Goal: Task Accomplishment & Management: Manage account settings

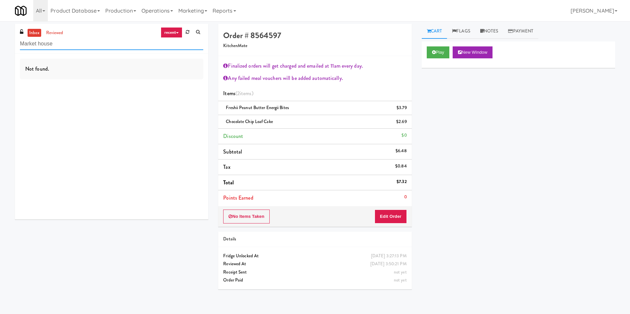
drag, startPoint x: 112, startPoint y: 44, endPoint x: 0, endPoint y: 21, distance: 114.2
click at [0, 21] on body "Are you sure you want to update this order? Okay Cancel Okay Are you sure you w…" at bounding box center [315, 178] width 630 height 314
paste input "Training Center"
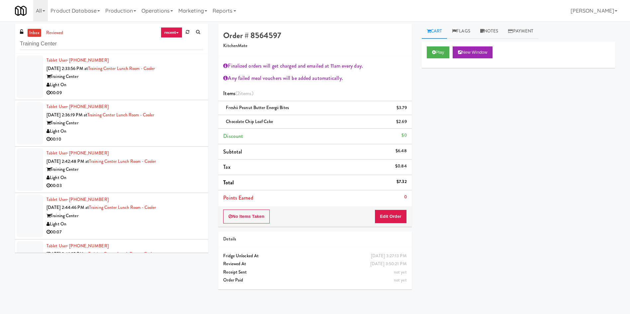
click at [22, 92] on div at bounding box center [30, 76] width 27 height 43
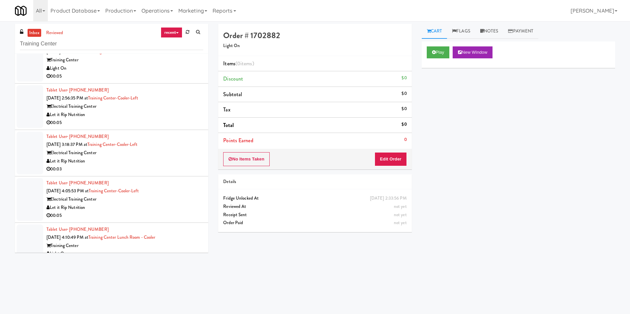
scroll to position [349, 0]
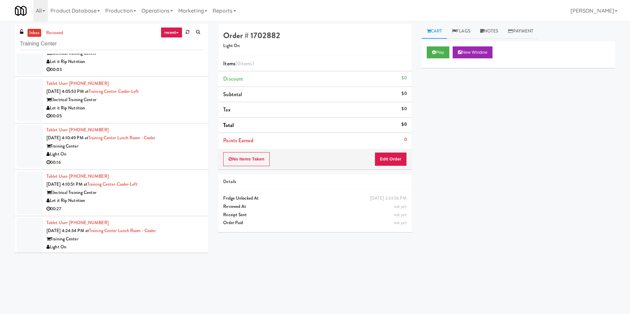
click at [41, 145] on div at bounding box center [30, 146] width 27 height 43
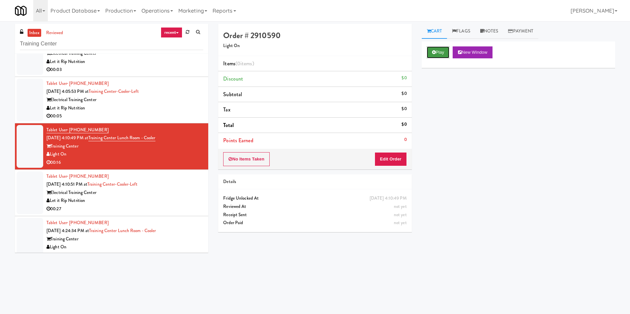
click at [433, 50] on icon at bounding box center [434, 52] width 4 height 4
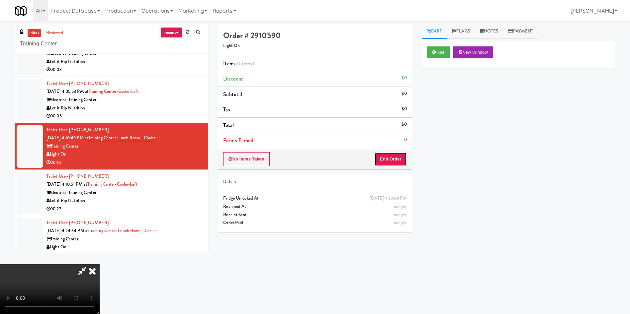
click at [393, 159] on button "Edit Order" at bounding box center [390, 159] width 32 height 14
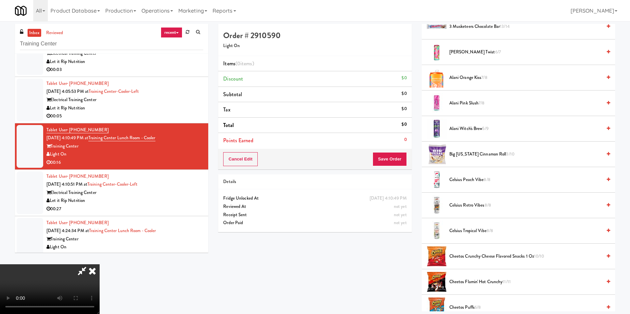
click at [90, 265] on icon at bounding box center [81, 271] width 15 height 13
click at [100, 265] on icon at bounding box center [92, 271] width 15 height 13
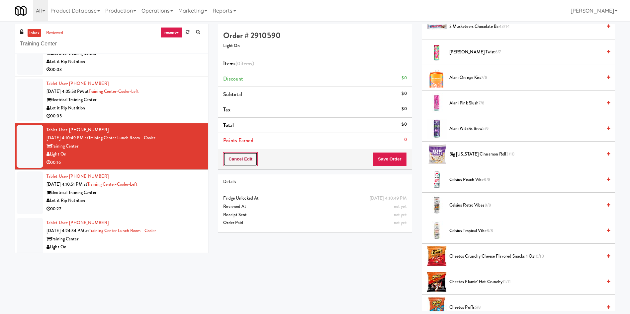
click at [249, 162] on button "Cancel Edit" at bounding box center [240, 159] width 35 height 14
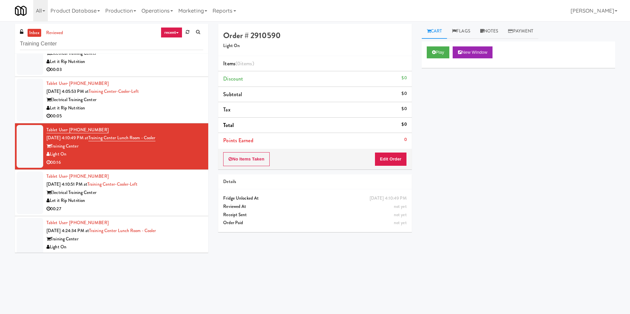
click at [249, 162] on button "No Items Taken" at bounding box center [246, 159] width 46 height 14
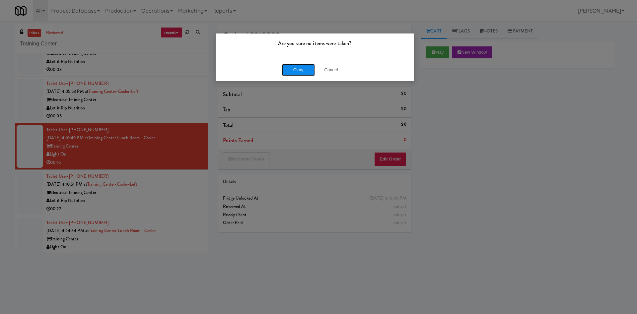
click at [303, 67] on button "Okay" at bounding box center [298, 70] width 33 height 12
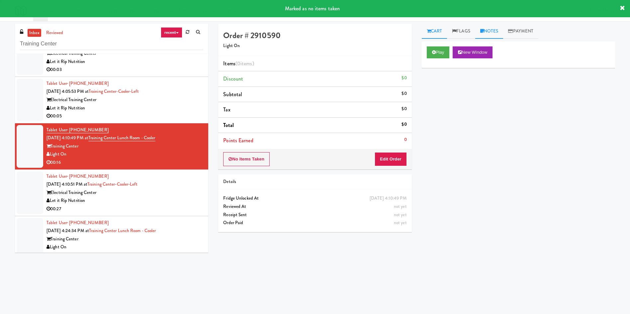
click at [492, 34] on link "Notes" at bounding box center [489, 31] width 28 height 15
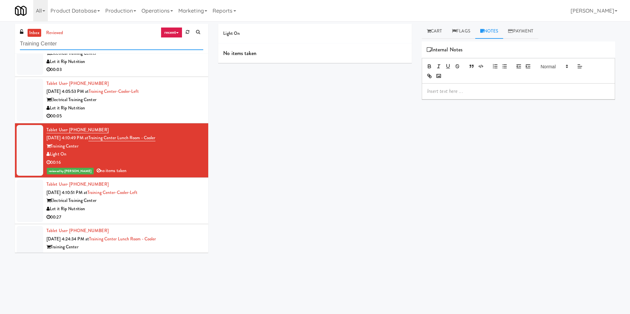
drag, startPoint x: 90, startPoint y: 44, endPoint x: 0, endPoint y: 44, distance: 90.0
click at [0, 44] on div "inbox reviewed recent all unclear take inventory issue suspicious failed recent…" at bounding box center [315, 157] width 630 height 267
paste input "Notre Dame - Cool"
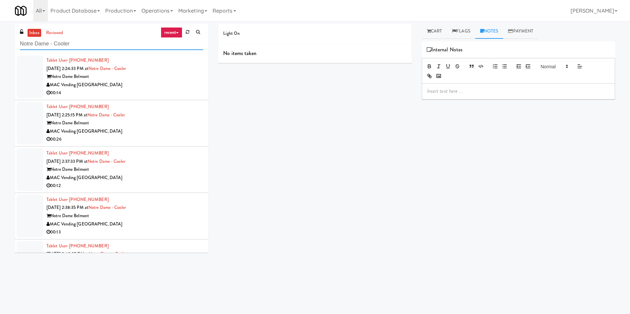
type input "Notre Dame - Cooler"
drag, startPoint x: 93, startPoint y: 69, endPoint x: 71, endPoint y: 68, distance: 21.6
click at [71, 68] on span "Sep 18, 2025 2:24:33 PM at" at bounding box center [67, 68] width 42 height 6
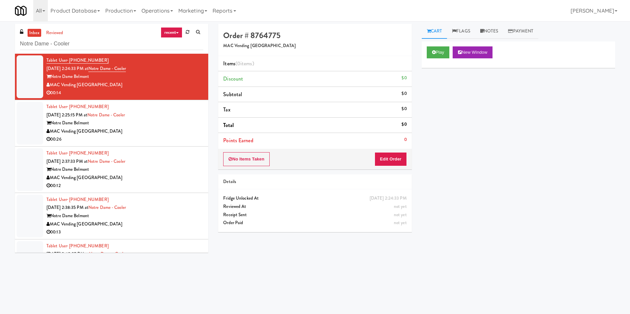
click at [44, 222] on li "Tablet User · (650) 576-2495 Sep 18, 2025 2:38:35 PM at Notre Dame - Cooler Not…" at bounding box center [111, 216] width 193 height 46
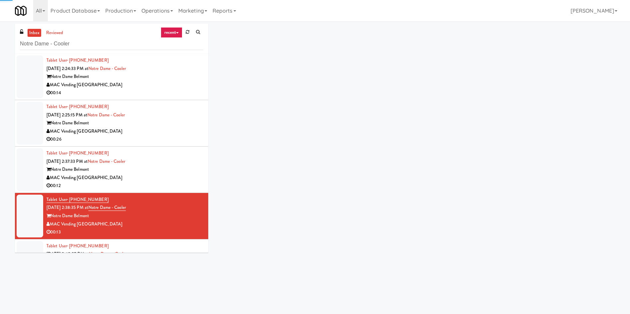
scroll to position [149, 0]
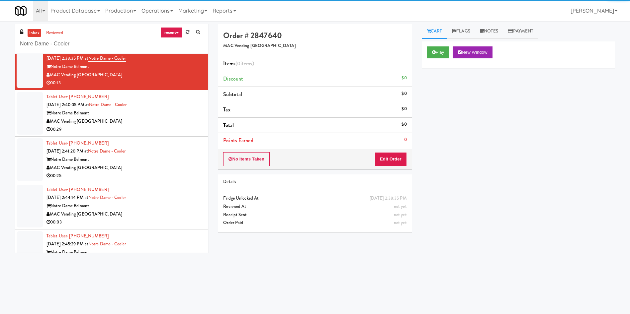
click at [31, 222] on div at bounding box center [30, 206] width 27 height 43
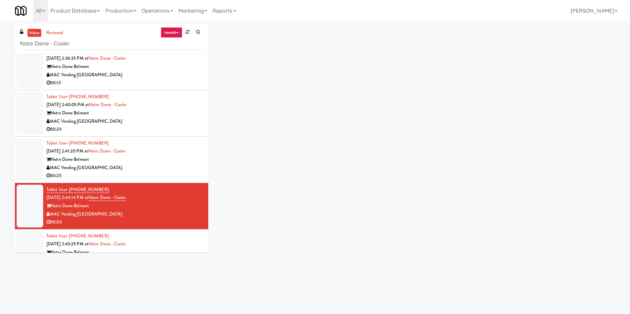
scroll to position [249, 0]
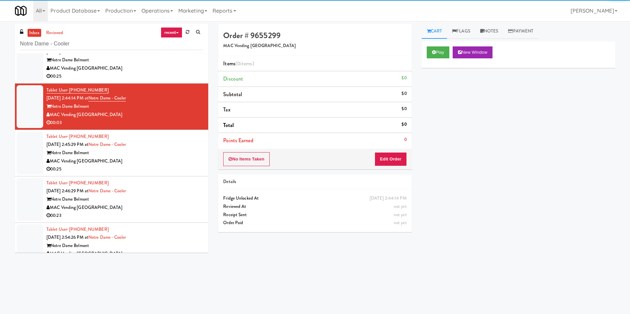
click at [39, 194] on div at bounding box center [30, 199] width 27 height 43
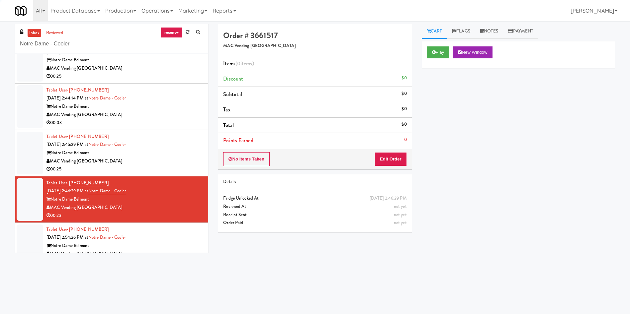
scroll to position [299, 0]
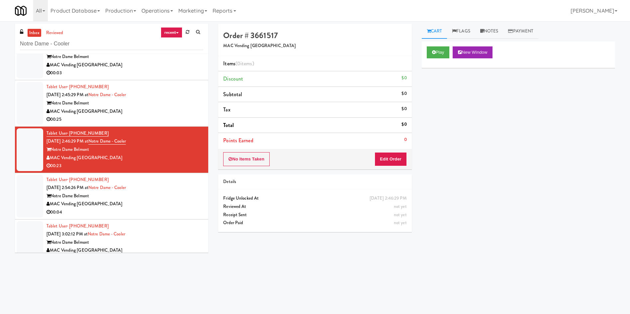
drag, startPoint x: 95, startPoint y: 142, endPoint x: 71, endPoint y: 142, distance: 23.9
click at [71, 142] on span "Sep 18, 2025 2:46:29 PM at" at bounding box center [67, 141] width 42 height 6
copy span "2:46:29 PM"
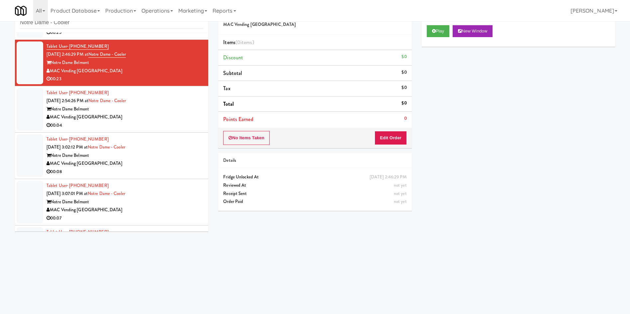
scroll to position [352, 0]
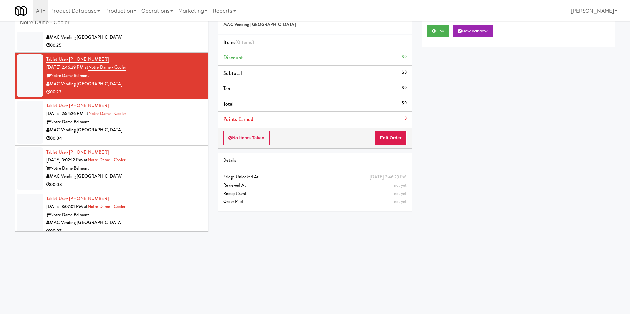
drag, startPoint x: 94, startPoint y: 114, endPoint x: 71, endPoint y: 115, distance: 22.9
click at [71, 115] on span "Sep 18, 2025 2:54:26 PM at" at bounding box center [67, 114] width 42 height 6
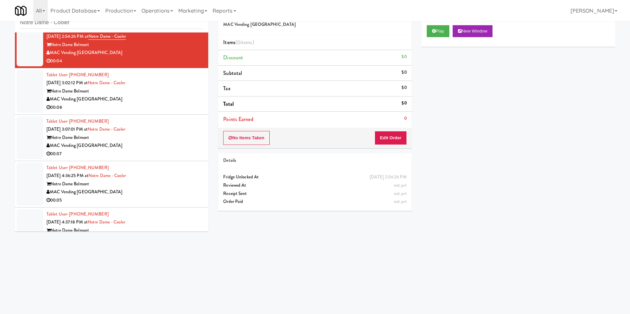
scroll to position [451, 0]
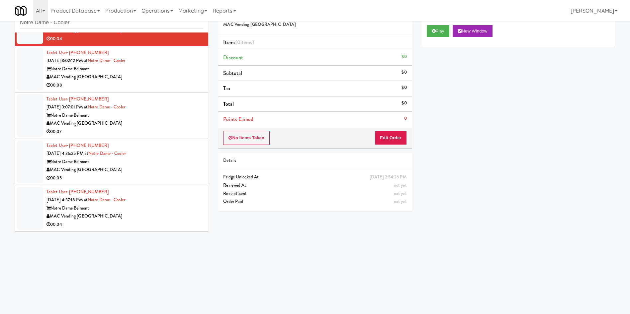
drag, startPoint x: 95, startPoint y: 201, endPoint x: 72, endPoint y: 203, distance: 23.0
click at [72, 203] on div "Tablet User · (650) 470-2026 Sep 18, 2025 4:37:18 PM at Notre Dame - Cooler Not…" at bounding box center [124, 208] width 157 height 41
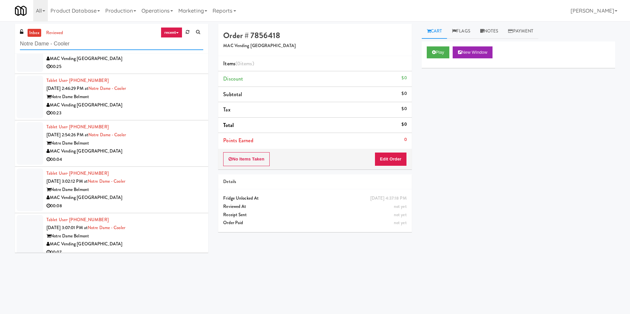
click at [0, 45] on div "inbox reviewed recent all unclear take inventory issue suspicious failed recent…" at bounding box center [315, 157] width 630 height 267
paste input "IKEA Burlington Store"
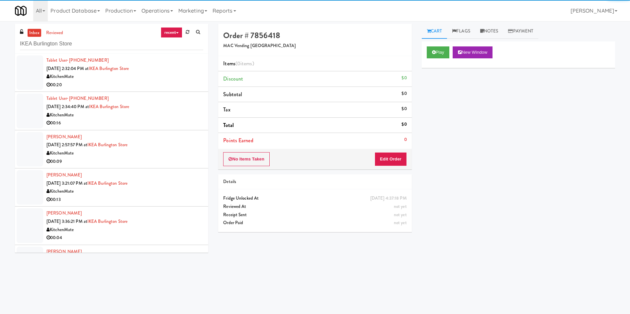
click at [37, 64] on div at bounding box center [30, 72] width 27 height 35
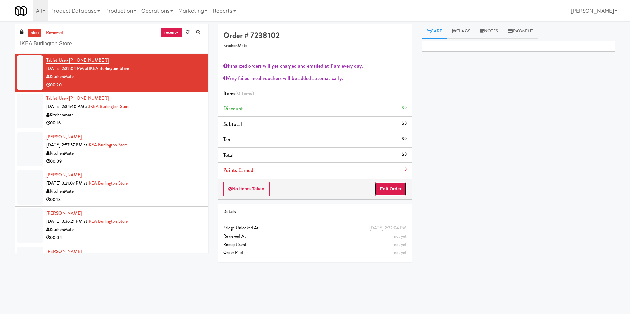
click at [390, 190] on button "Edit Order" at bounding box center [390, 189] width 32 height 14
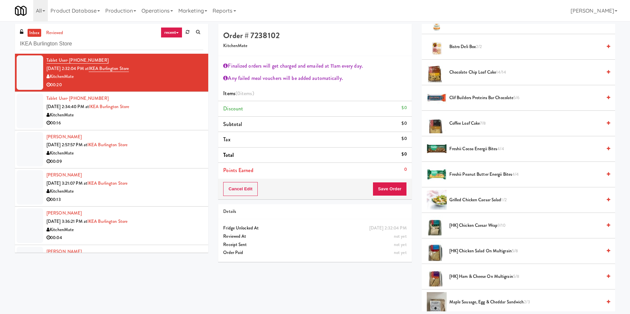
scroll to position [149, 0]
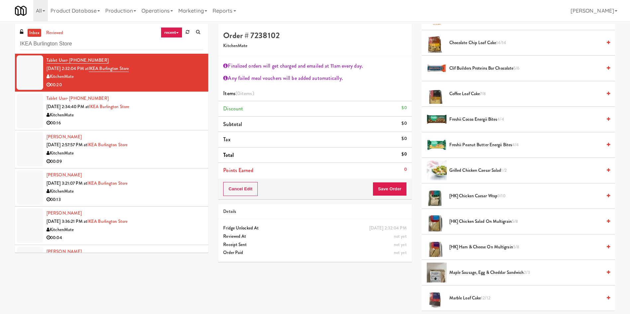
click at [473, 247] on span "[HK] Ham & Cheese on Multigrain 5/8" at bounding box center [525, 247] width 152 height 8
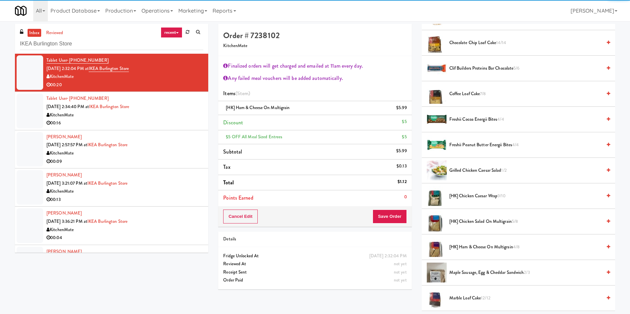
click at [385, 202] on li "Points Earned 0" at bounding box center [314, 198] width 193 height 15
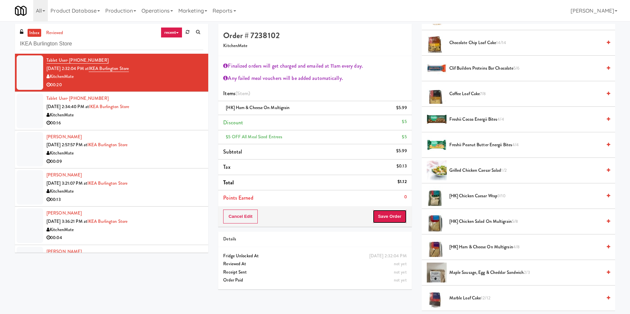
click at [387, 210] on button "Save Order" at bounding box center [389, 217] width 34 height 14
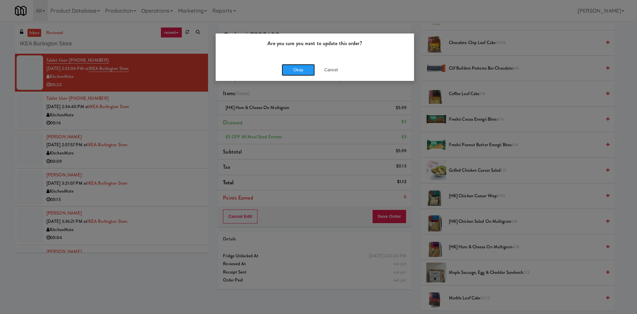
drag, startPoint x: 299, startPoint y: 69, endPoint x: 122, endPoint y: 92, distance: 179.0
click at [291, 71] on button "Okay" at bounding box center [298, 70] width 33 height 12
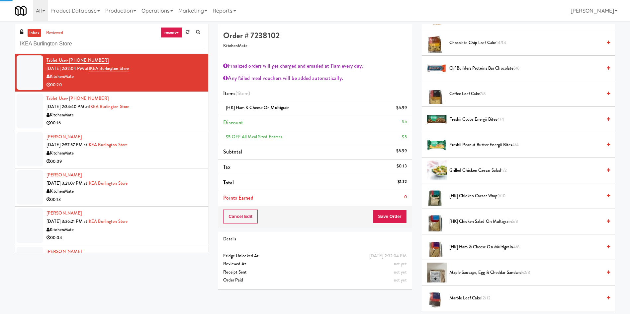
click at [37, 111] on div at bounding box center [30, 111] width 27 height 35
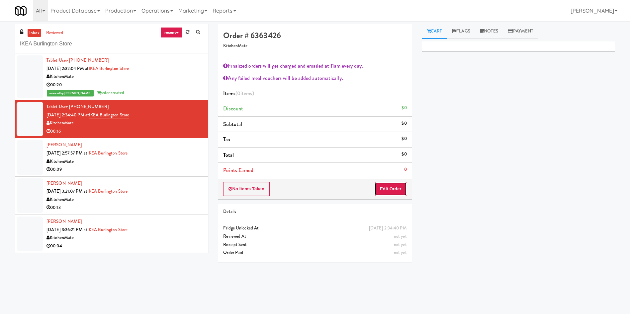
click at [401, 191] on button "Edit Order" at bounding box center [390, 189] width 32 height 14
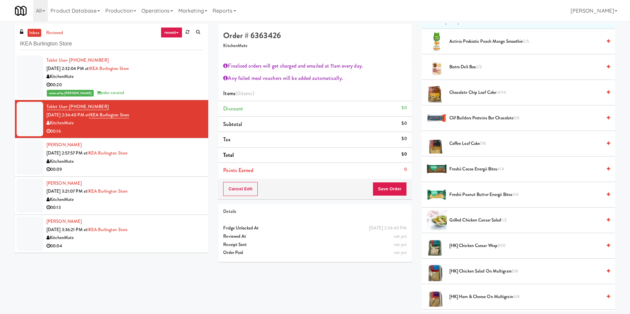
scroll to position [249, 0]
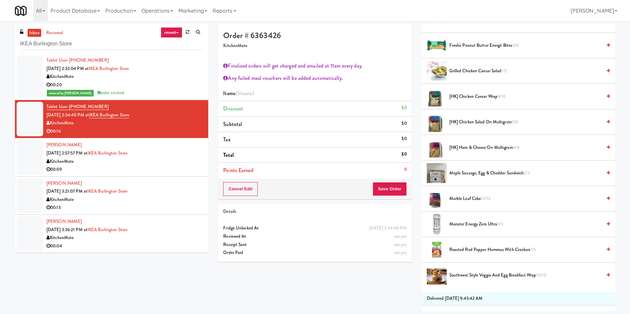
click at [478, 173] on span "Maple Sausage, Egg & Cheddar Sandwich 2/3" at bounding box center [525, 173] width 152 height 8
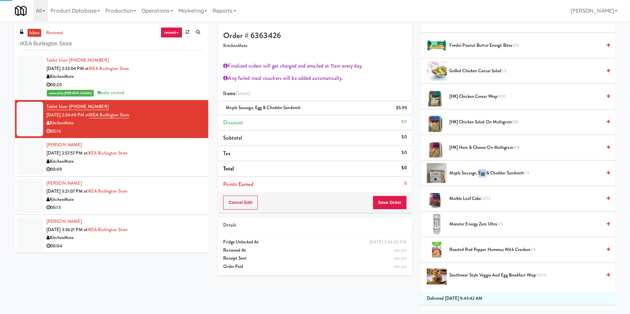
click at [478, 173] on span "Maple Sausage, Egg & Cheddar Sandwich 1/3" at bounding box center [525, 173] width 152 height 8
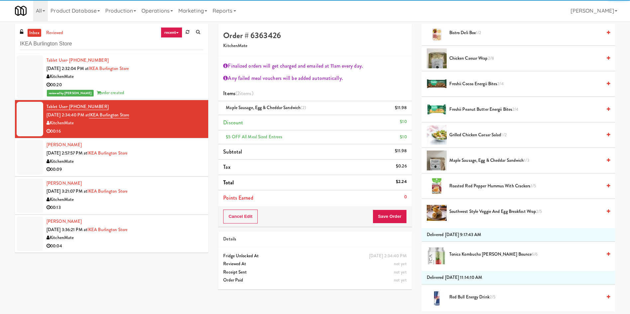
scroll to position [597, 0]
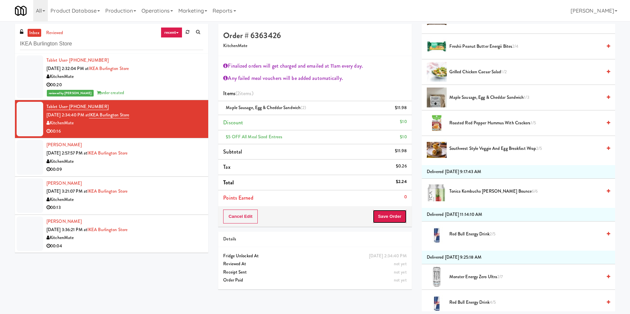
click at [399, 213] on button "Save Order" at bounding box center [389, 217] width 34 height 14
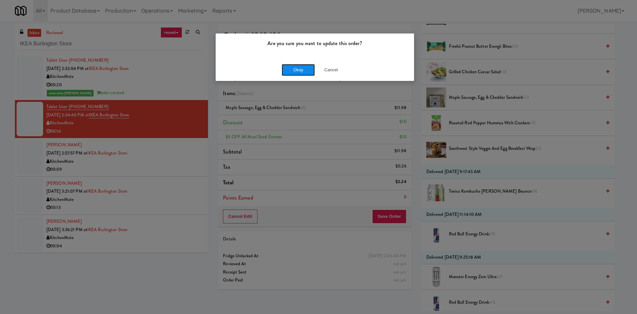
click at [306, 68] on button "Okay" at bounding box center [298, 70] width 33 height 12
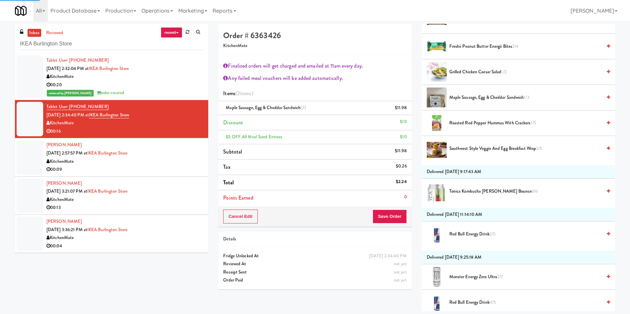
scroll to position [0, 0]
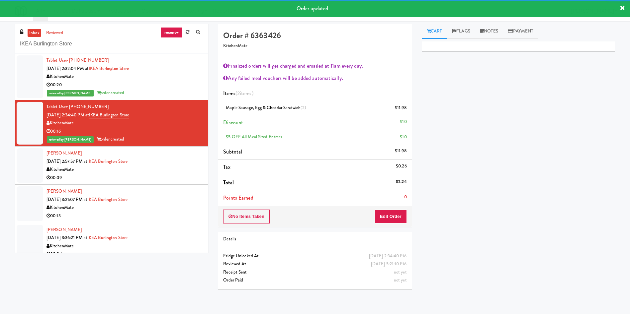
click at [64, 148] on li "Raymond Mattar Sep 18, 2025 2:57:57 PM at IKEA Burlington Store KitchenMate 00:…" at bounding box center [111, 166] width 193 height 38
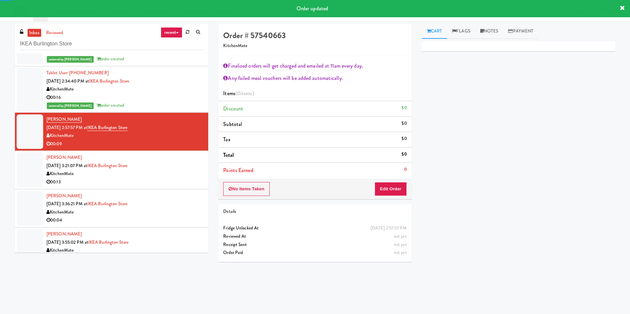
scroll to position [50, 0]
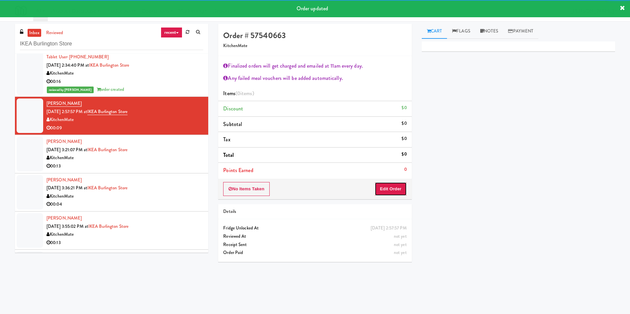
click at [393, 183] on button "Edit Order" at bounding box center [390, 189] width 32 height 14
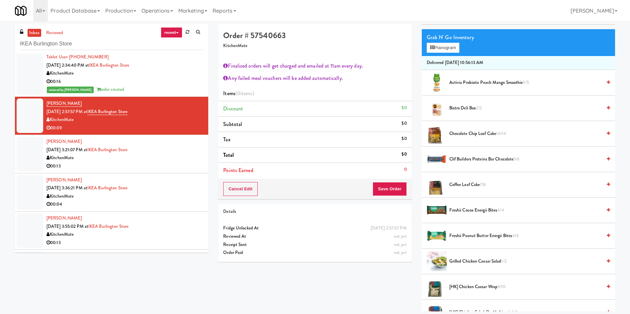
scroll to position [149, 0]
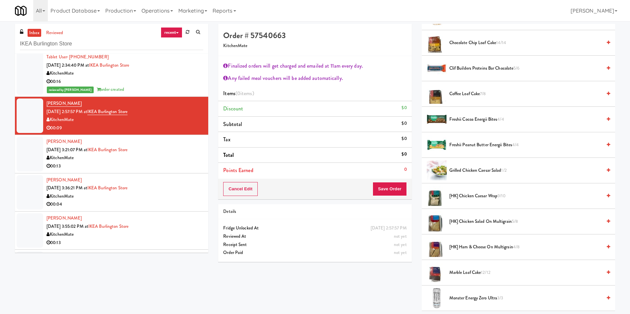
click at [476, 92] on span "Coffee Loaf Cake 7/8" at bounding box center [525, 94] width 152 height 8
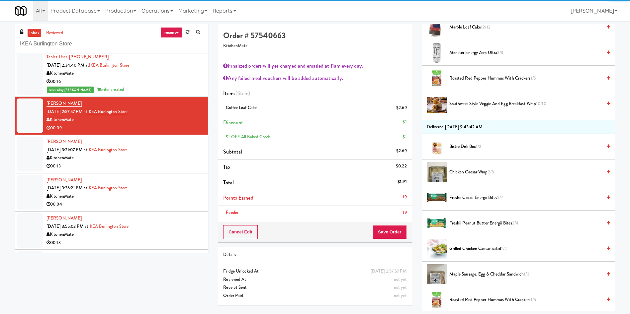
scroll to position [448, 0]
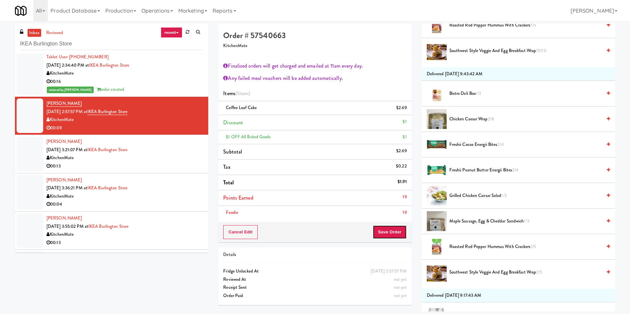
click at [395, 233] on button "Save Order" at bounding box center [389, 232] width 34 height 14
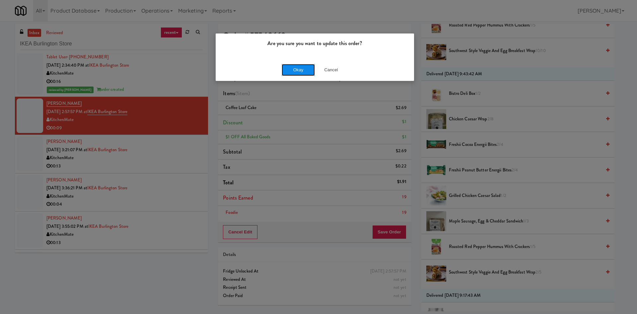
click at [290, 68] on button "Okay" at bounding box center [298, 70] width 33 height 12
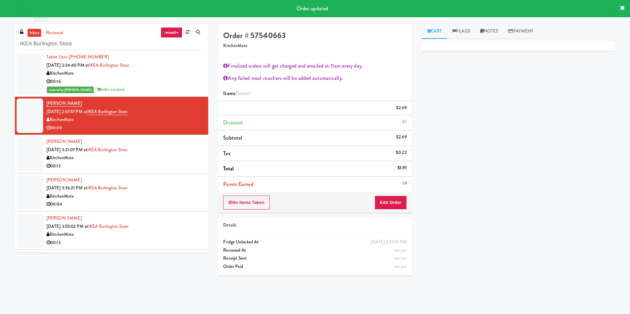
scroll to position [0, 0]
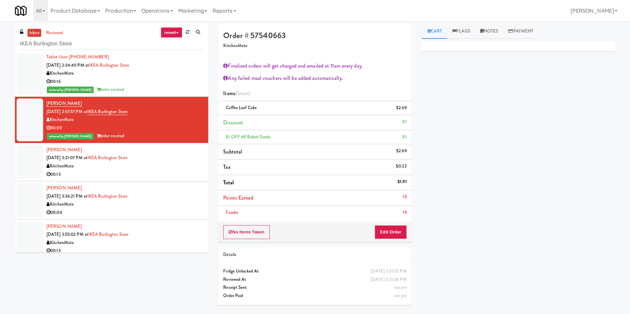
click at [24, 157] on div at bounding box center [30, 162] width 27 height 35
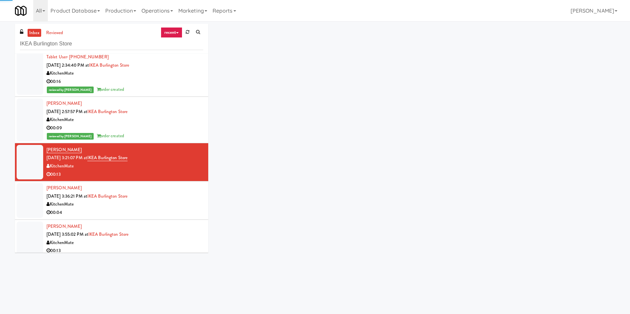
scroll to position [93, 0]
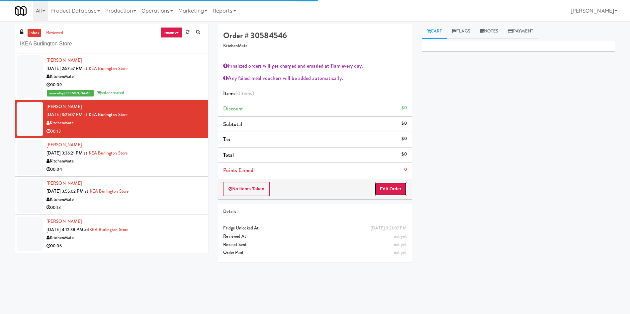
click at [404, 191] on button "Edit Order" at bounding box center [390, 189] width 32 height 14
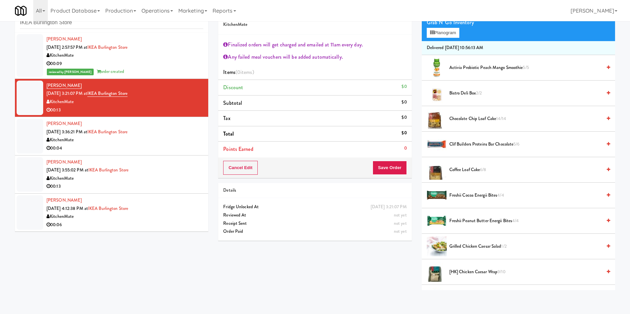
scroll to position [149, 0]
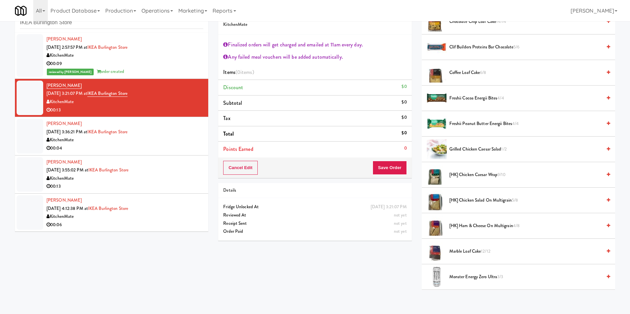
click at [473, 173] on span "[HK] Chicken Caesar Wrap 9/10" at bounding box center [525, 175] width 152 height 8
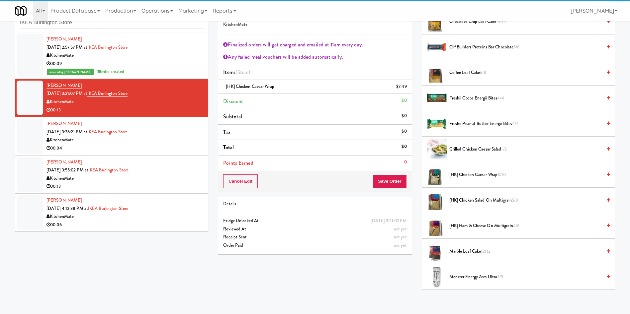
scroll to position [0, 0]
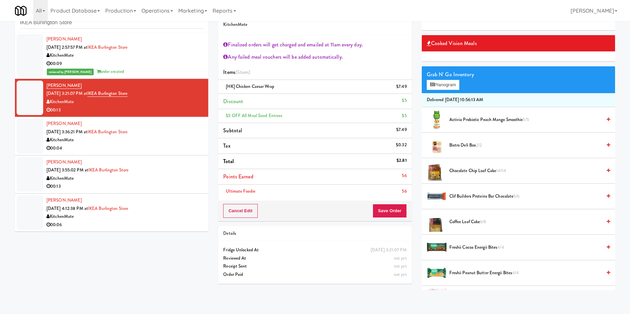
click at [464, 117] on span "Activia Probiotic Peach Mango Smoothie 5/5" at bounding box center [525, 120] width 152 height 8
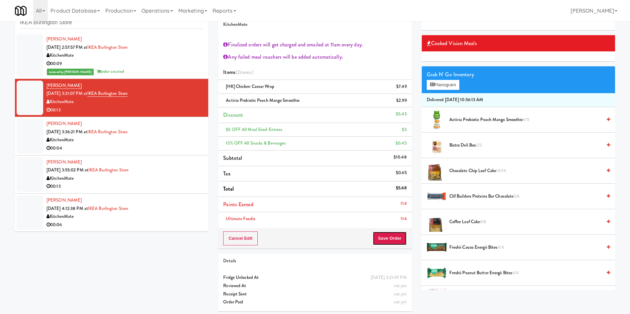
click at [380, 235] on button "Save Order" at bounding box center [389, 239] width 34 height 14
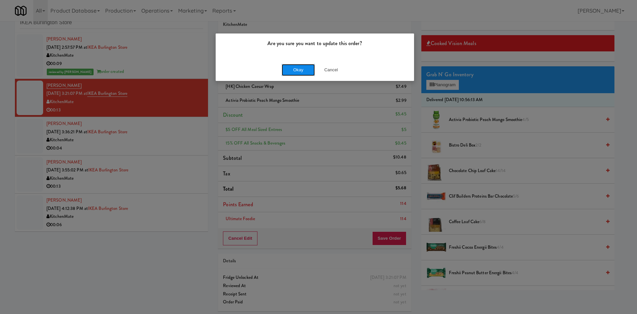
click at [300, 68] on button "Okay" at bounding box center [298, 70] width 33 height 12
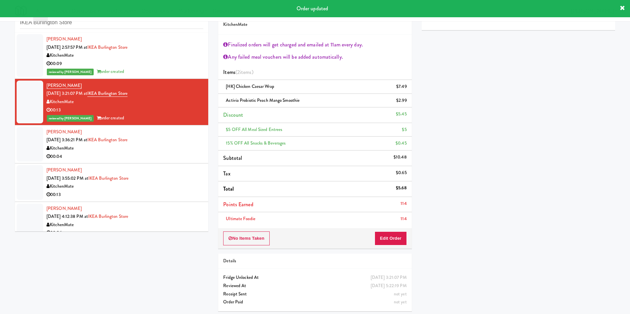
click at [17, 151] on div at bounding box center [30, 144] width 27 height 35
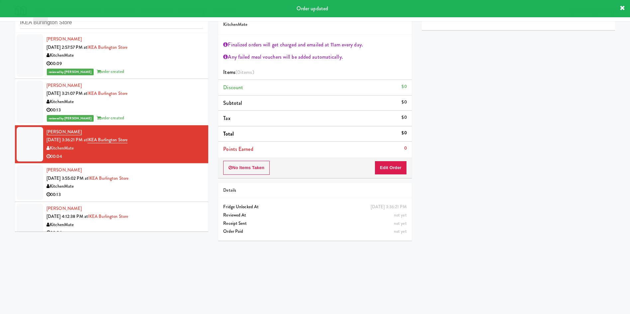
scroll to position [101, 0]
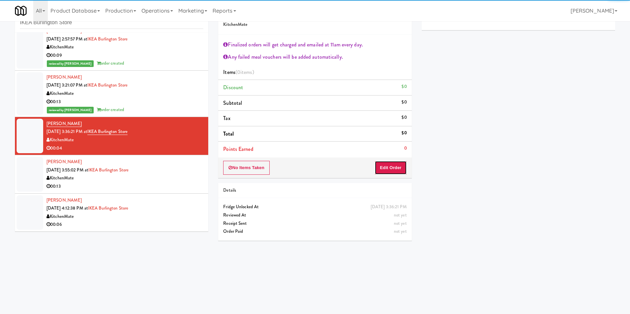
click at [394, 165] on button "Edit Order" at bounding box center [390, 168] width 32 height 14
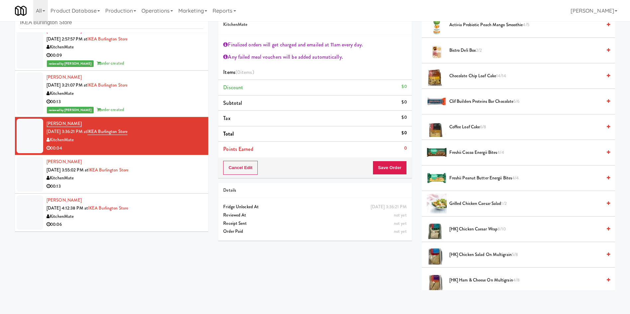
scroll to position [100, 0]
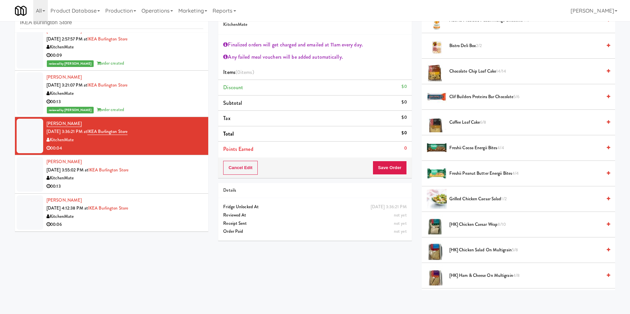
click at [476, 124] on span "Coffee Loaf Cake 6/8" at bounding box center [525, 122] width 152 height 8
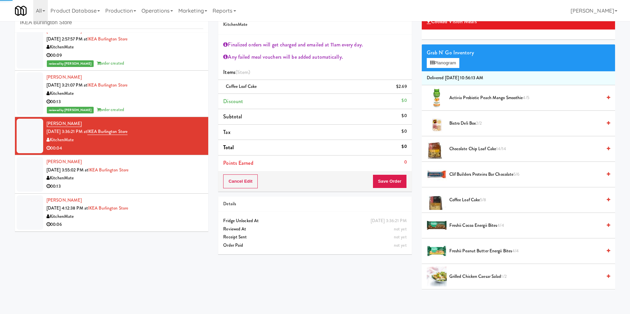
scroll to position [0, 0]
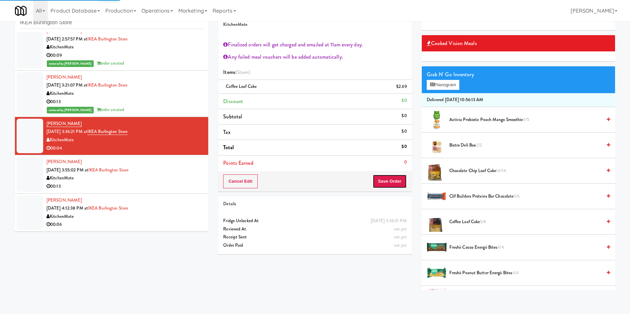
click at [389, 188] on div "Order # 12410911 KitchenMate Finalized orders will get charged and emailed at 1…" at bounding box center [314, 97] width 193 height 189
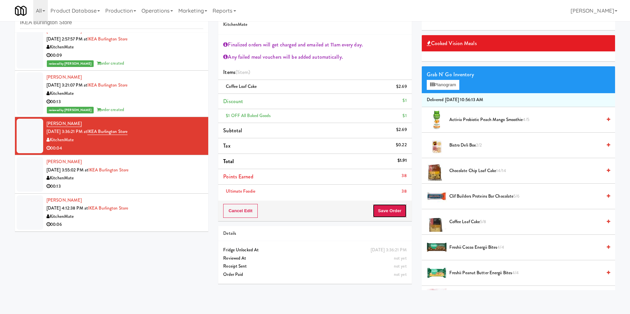
click at [383, 211] on button "Save Order" at bounding box center [389, 211] width 34 height 14
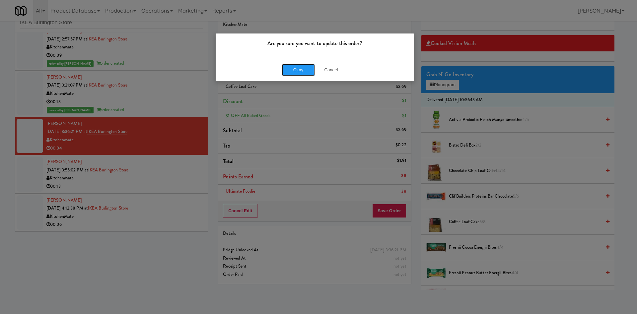
drag, startPoint x: 299, startPoint y: 67, endPoint x: 418, endPoint y: 5, distance: 134.6
click at [303, 65] on button "Okay" at bounding box center [298, 70] width 33 height 12
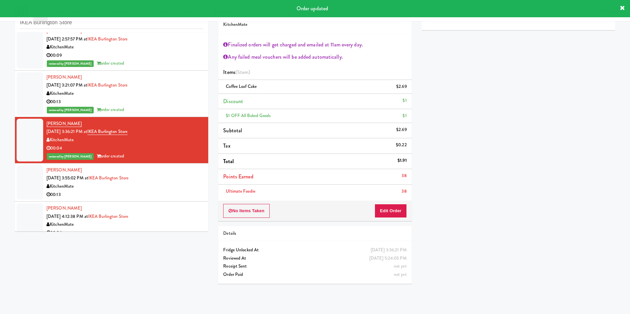
click at [32, 183] on div at bounding box center [30, 182] width 27 height 35
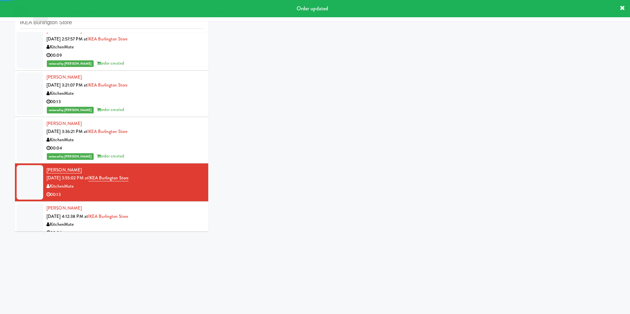
scroll to position [110, 0]
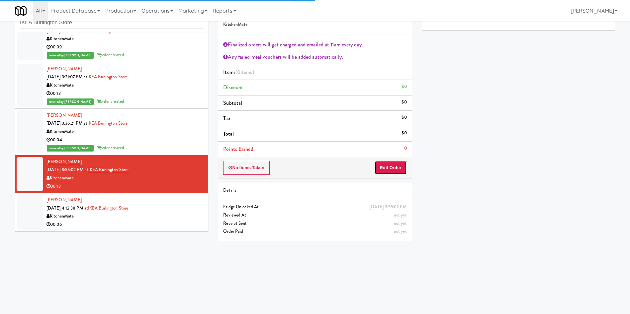
click at [378, 171] on button "Edit Order" at bounding box center [390, 168] width 32 height 14
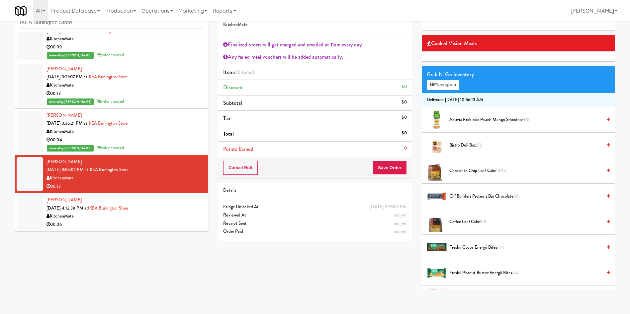
drag, startPoint x: 570, startPoint y: 209, endPoint x: 366, endPoint y: 209, distance: 203.8
click at [562, 209] on li "Clif Builders proteins Bar Chocolate 5/6" at bounding box center [518, 197] width 193 height 26
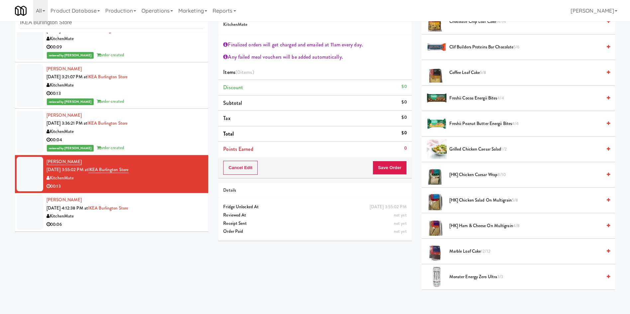
click at [473, 177] on span "[HK] Chicken Caesar Wrap 8/10" at bounding box center [525, 175] width 152 height 8
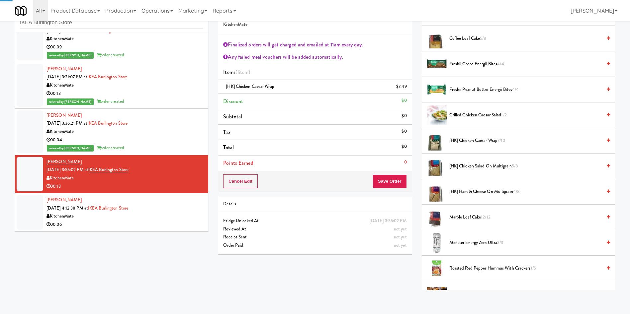
scroll to position [199, 0]
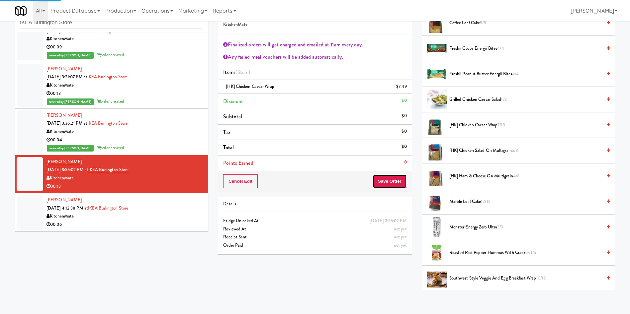
click at [405, 183] on button "Save Order" at bounding box center [389, 182] width 34 height 14
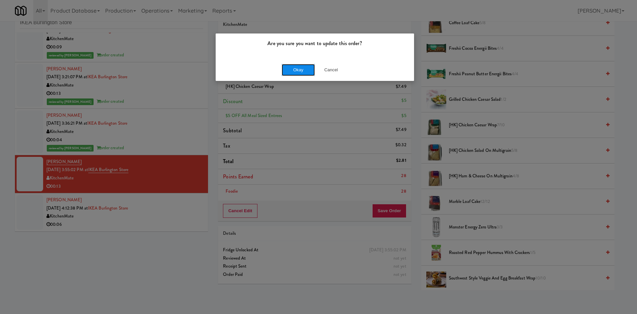
click at [287, 68] on button "Okay" at bounding box center [298, 70] width 33 height 12
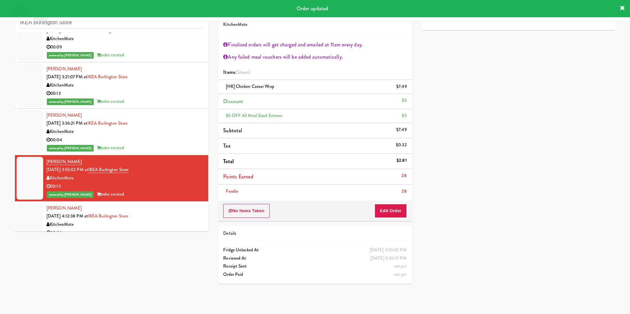
scroll to position [0, 0]
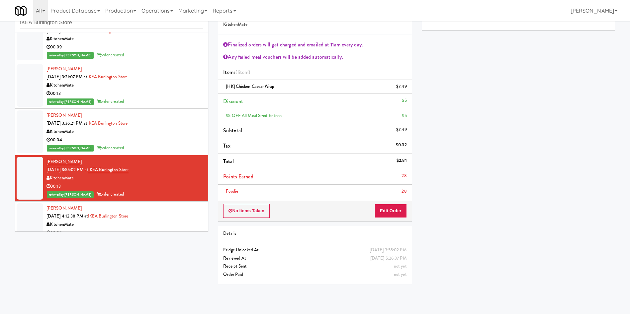
click at [28, 218] on div at bounding box center [30, 220] width 27 height 35
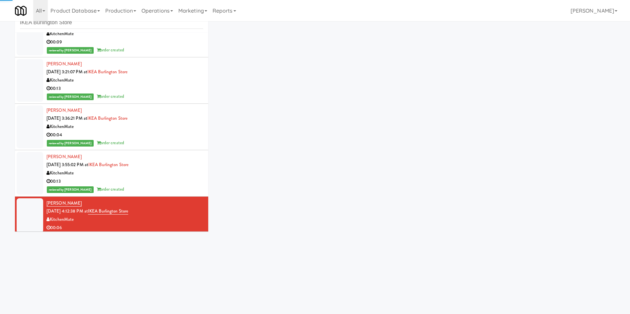
scroll to position [117, 0]
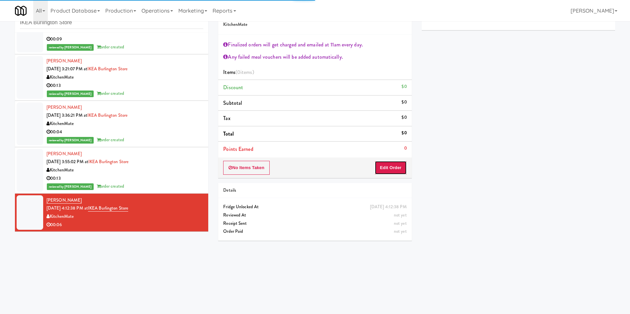
click at [399, 163] on button "Edit Order" at bounding box center [390, 168] width 32 height 14
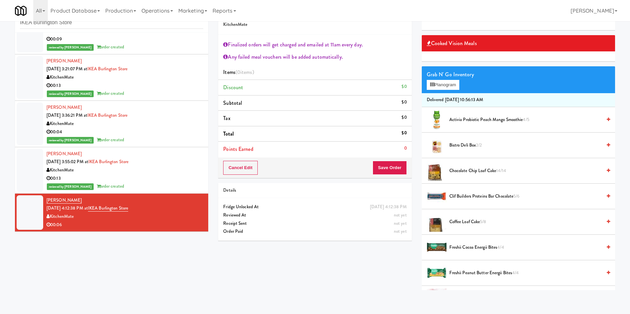
scroll to position [199, 0]
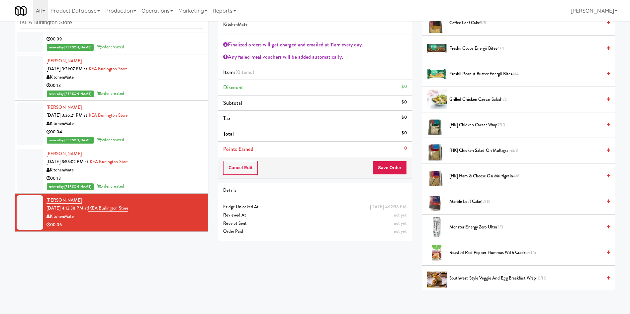
click at [469, 176] on span "[HK] Ham & Cheese on Multigrain 4/8" at bounding box center [525, 176] width 152 height 8
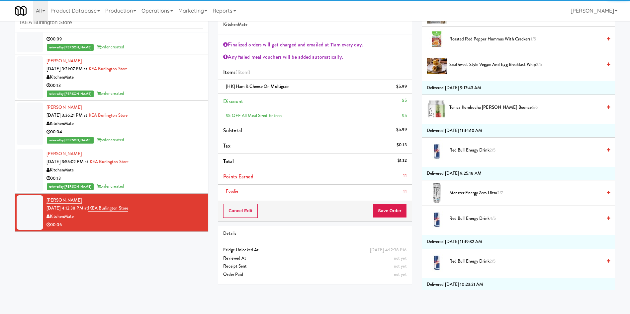
scroll to position [647, 0]
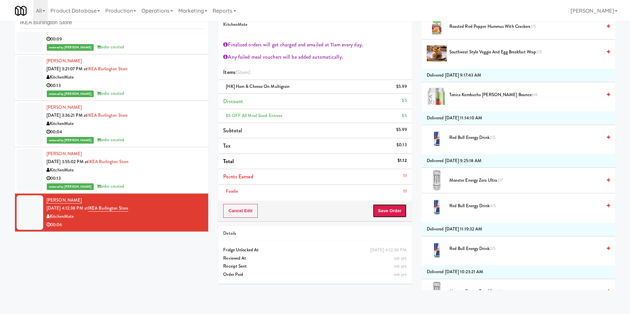
click at [393, 211] on button "Save Order" at bounding box center [389, 211] width 34 height 14
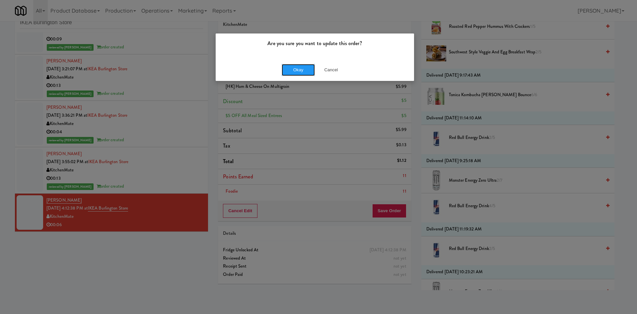
drag, startPoint x: 304, startPoint y: 70, endPoint x: 342, endPoint y: 49, distance: 42.8
click at [307, 70] on button "Okay" at bounding box center [298, 70] width 33 height 12
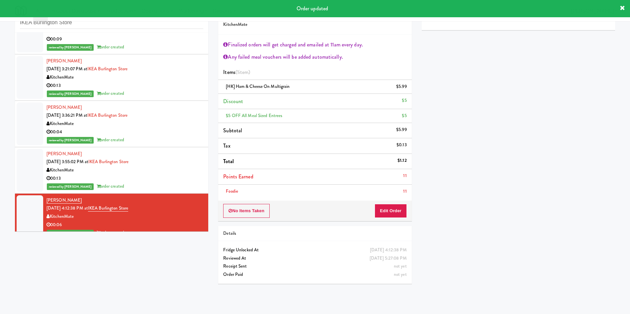
scroll to position [0, 0]
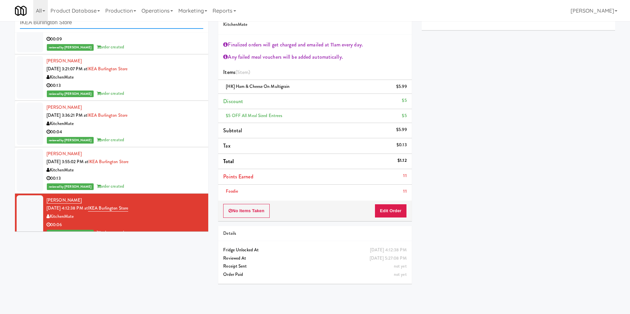
drag, startPoint x: 104, startPoint y: 25, endPoint x: 0, endPoint y: 19, distance: 103.7
click at [0, 19] on body "Are you sure you want to update this order? Okay Cancel Okay Are you sure you w…" at bounding box center [315, 157] width 630 height 314
paste input "Vaugha"
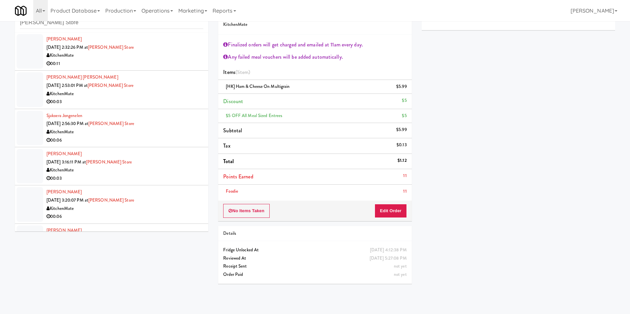
click at [20, 51] on div at bounding box center [30, 51] width 27 height 35
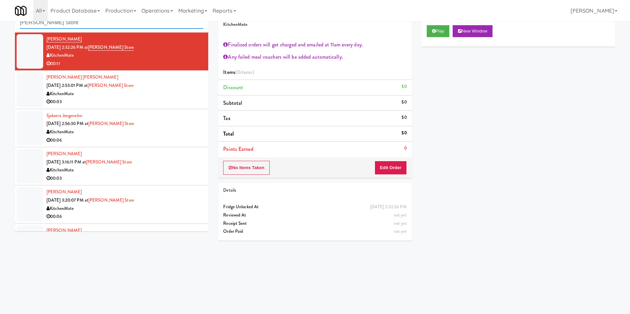
drag, startPoint x: 91, startPoint y: 26, endPoint x: 0, endPoint y: 26, distance: 91.3
click at [0, 26] on div "inbox reviewed recent all unclear take inventory issue suspicious failed recent…" at bounding box center [315, 136] width 630 height 267
paste input "Aubreys Landing - Cooler - Solo"
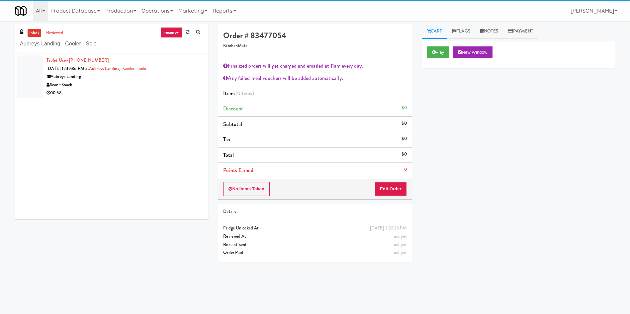
click at [26, 68] on div at bounding box center [30, 76] width 27 height 43
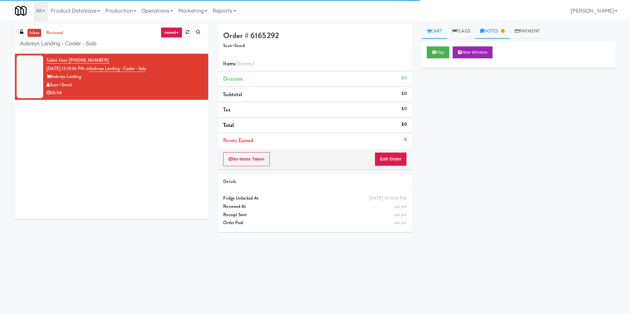
click at [494, 31] on link "Notes" at bounding box center [492, 31] width 35 height 15
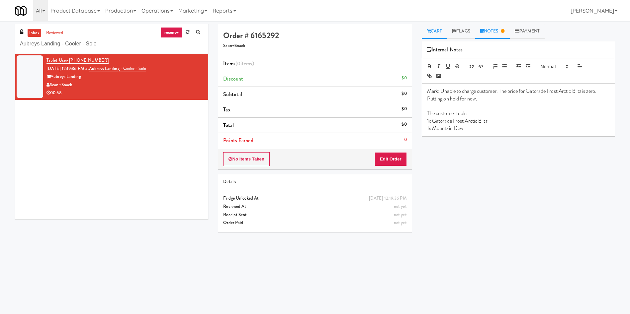
click at [434, 32] on link "Cart" at bounding box center [435, 31] width 26 height 15
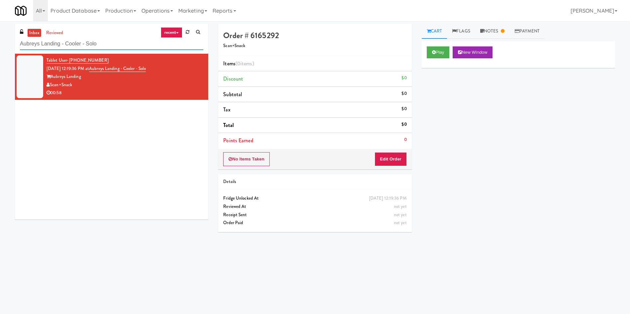
drag, startPoint x: 111, startPoint y: 43, endPoint x: 0, endPoint y: 43, distance: 110.9
click at [0, 43] on div "inbox reviewed recent all unclear take inventory issue suspicious failed recent…" at bounding box center [315, 157] width 630 height 267
paste input "OHS - PANTRY"
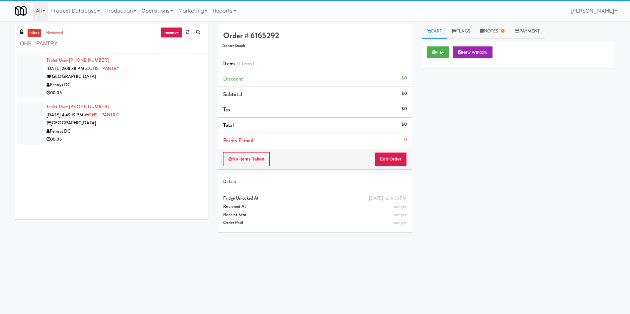
click at [21, 73] on div at bounding box center [30, 76] width 27 height 43
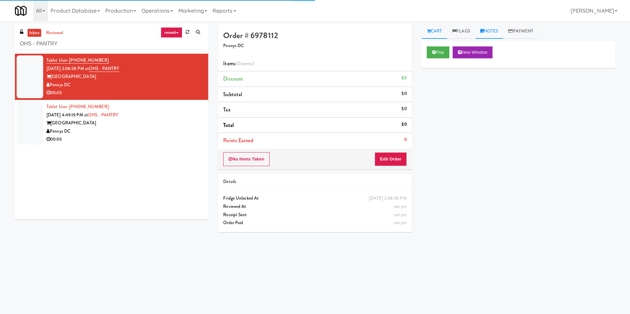
click at [494, 31] on link "Notes" at bounding box center [489, 31] width 28 height 15
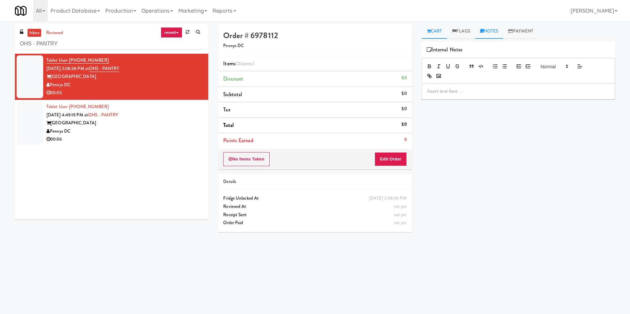
click at [439, 36] on link "Cart" at bounding box center [435, 31] width 26 height 15
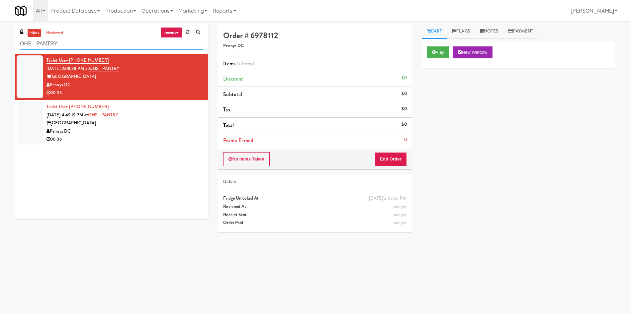
paste input "[PERSON_NAME] Store"
drag, startPoint x: 9, startPoint y: 45, endPoint x: 0, endPoint y: 45, distance: 9.3
click at [0, 45] on div "inbox reviewed recent all unclear take inventory issue suspicious failed recent…" at bounding box center [315, 157] width 630 height 267
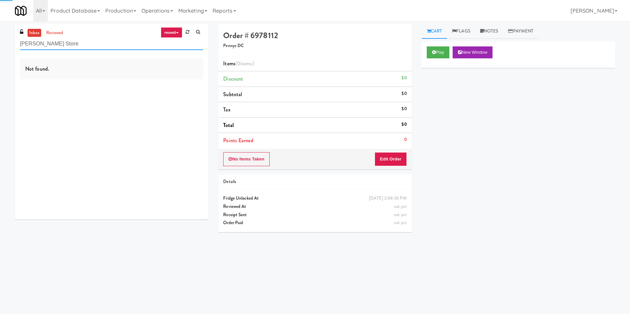
type input "[PERSON_NAME] Store"
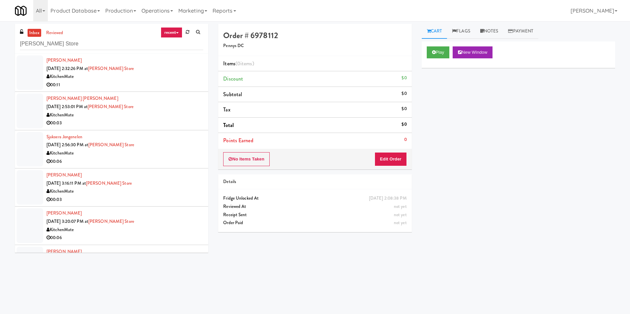
click at [42, 71] on div at bounding box center [30, 72] width 27 height 35
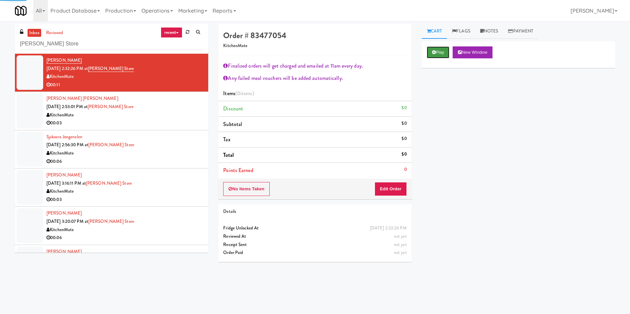
click at [440, 56] on button "Play" at bounding box center [438, 52] width 23 height 12
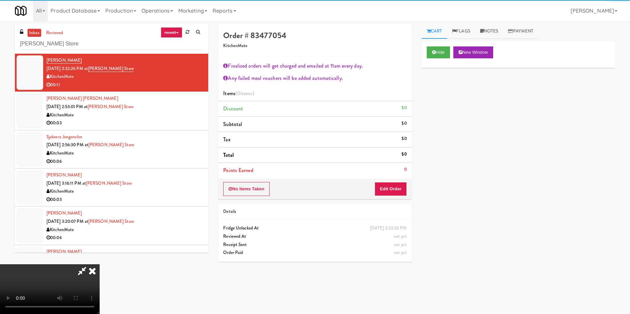
click at [386, 196] on div "No Items Taken Edit Order" at bounding box center [314, 189] width 193 height 21
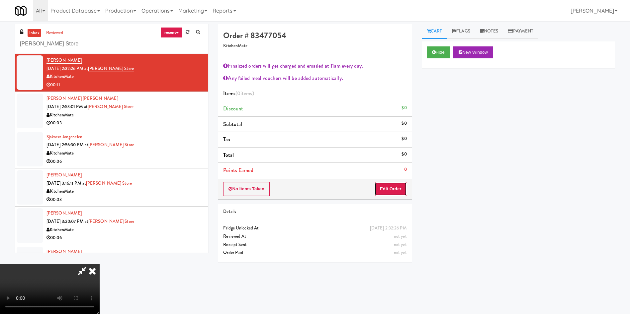
click at [389, 194] on button "Edit Order" at bounding box center [390, 189] width 32 height 14
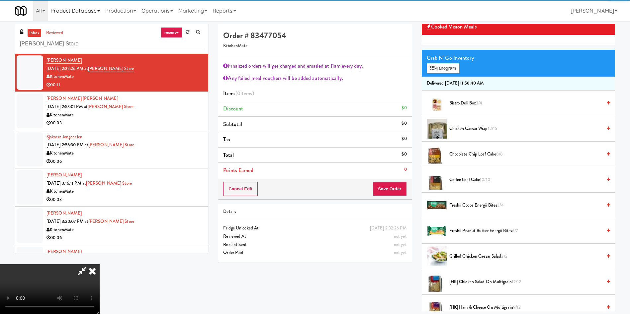
scroll to position [100, 0]
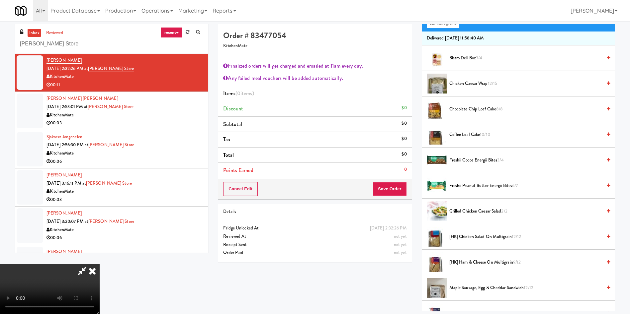
click at [100, 265] on video at bounding box center [50, 290] width 100 height 50
click at [470, 261] on span "[HK] Ham & Cheese on Multigrain 9/12" at bounding box center [525, 263] width 152 height 8
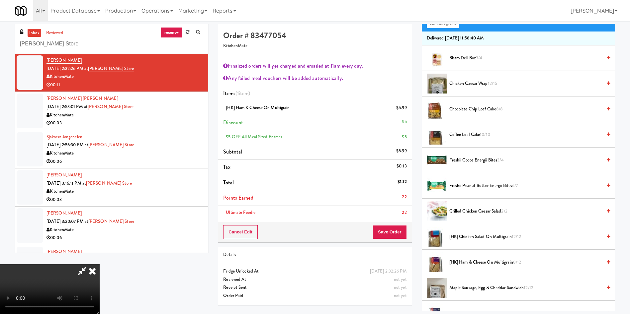
click at [100, 265] on video at bounding box center [50, 290] width 100 height 50
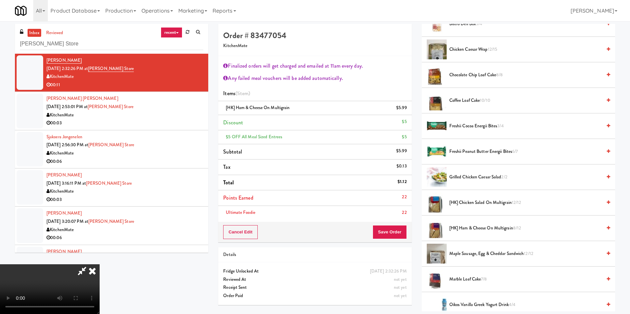
scroll to position [149, 0]
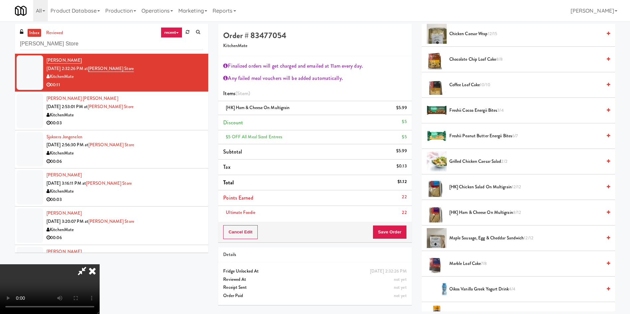
click at [484, 159] on span "Grilled Chicken Caesar Salad 2/2" at bounding box center [525, 162] width 152 height 8
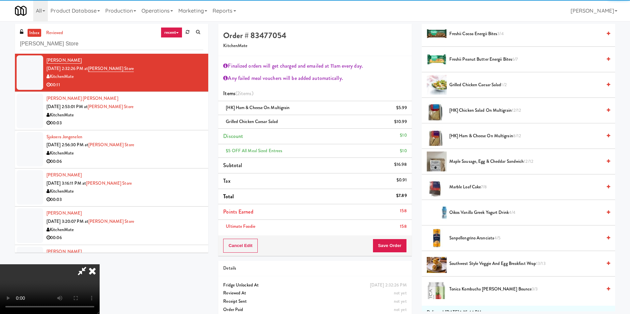
scroll to position [249, 0]
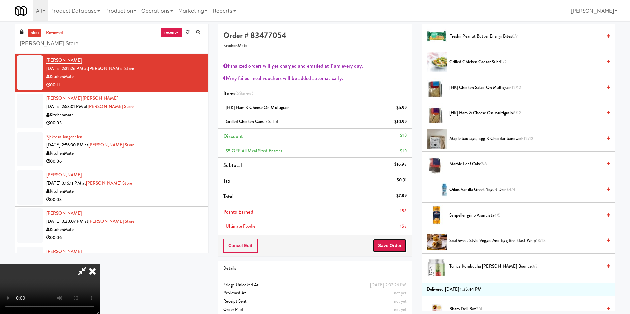
click at [396, 244] on button "Save Order" at bounding box center [389, 246] width 34 height 14
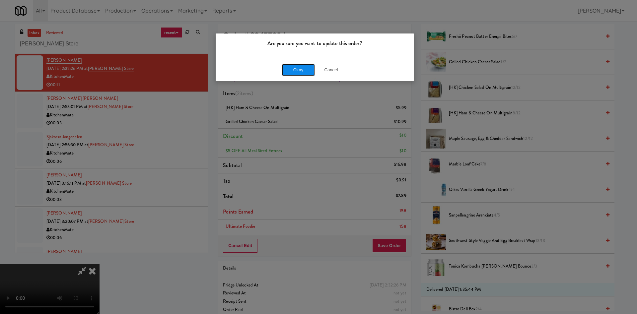
click at [301, 70] on button "Okay" at bounding box center [298, 70] width 33 height 12
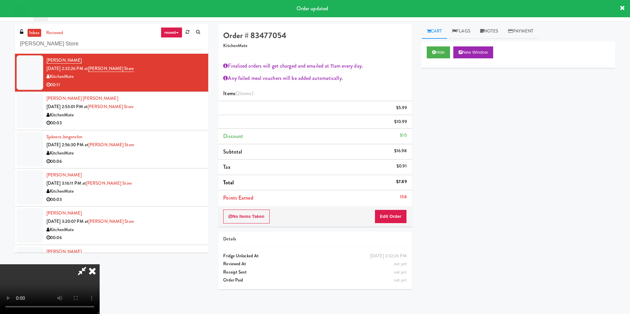
scroll to position [0, 0]
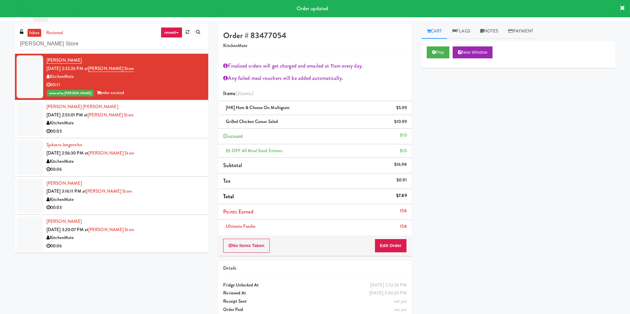
click at [34, 119] on div at bounding box center [30, 119] width 27 height 35
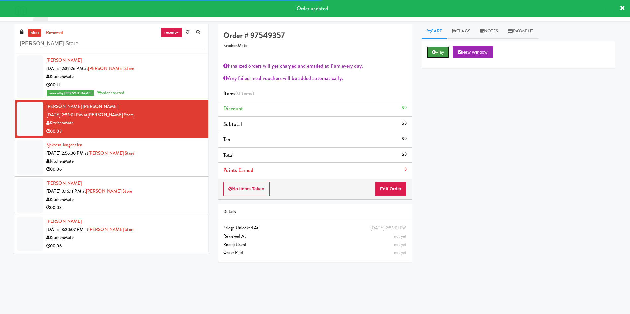
click at [433, 51] on icon at bounding box center [434, 52] width 4 height 4
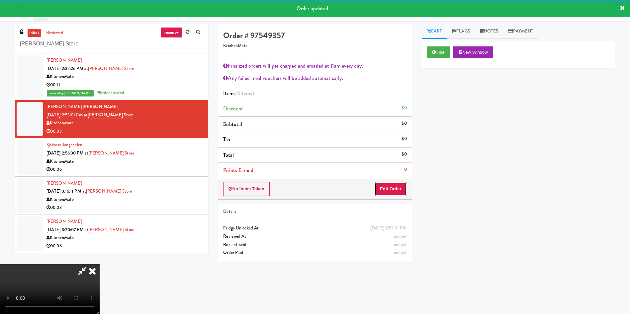
click at [393, 184] on button "Edit Order" at bounding box center [390, 189] width 32 height 14
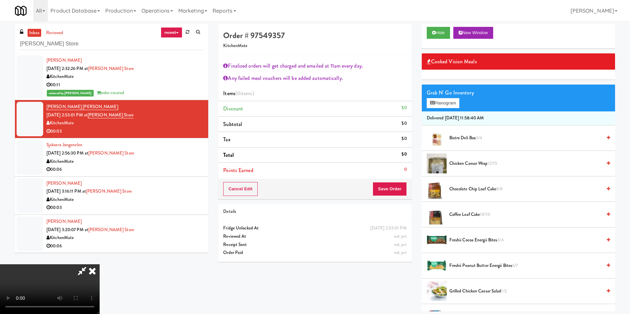
scroll to position [50, 0]
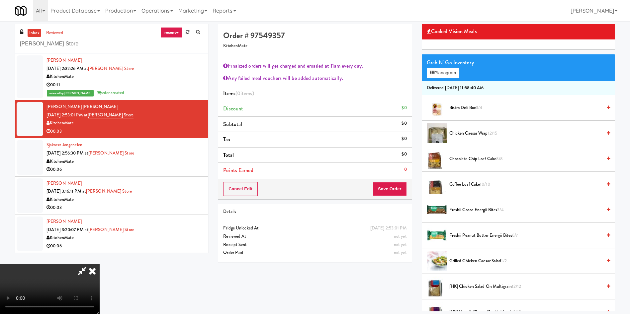
click at [100, 265] on video at bounding box center [50, 290] width 100 height 50
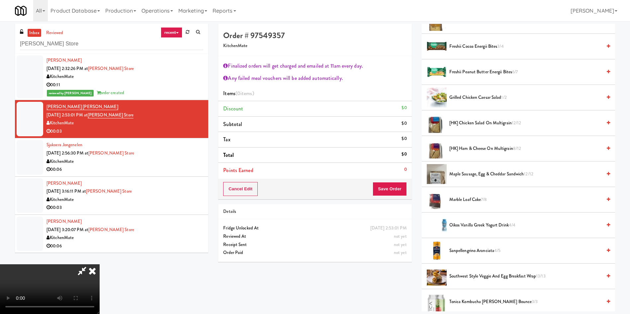
scroll to position [249, 0]
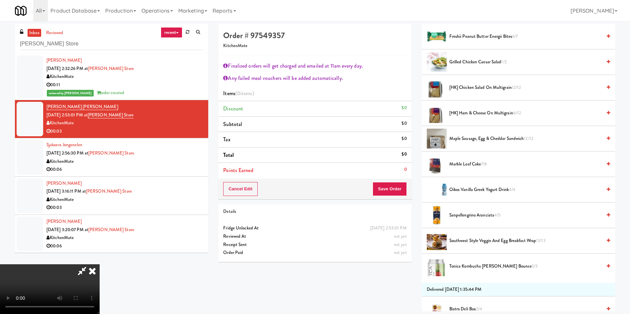
click at [469, 239] on span "Southwest Style Veggie and Egg Breakfast Wrap 13/13" at bounding box center [525, 241] width 152 height 8
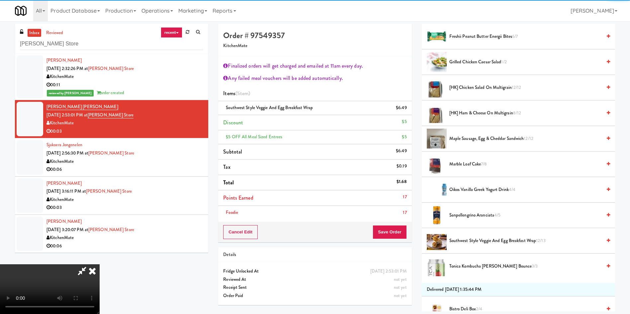
click at [399, 205] on li "Points Earned 17" at bounding box center [314, 199] width 193 height 16
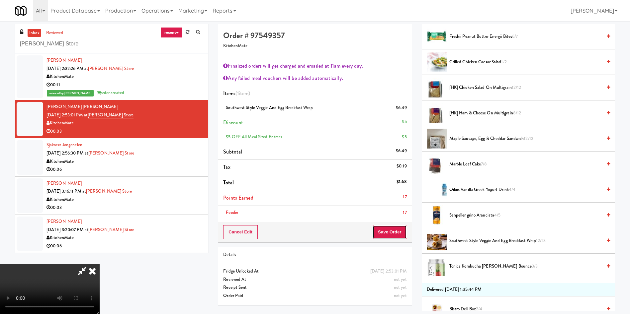
click at [393, 226] on button "Save Order" at bounding box center [389, 232] width 34 height 14
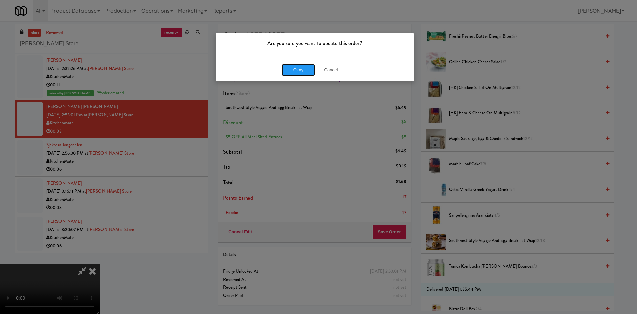
drag, startPoint x: 287, startPoint y: 68, endPoint x: 243, endPoint y: 116, distance: 65.8
click at [287, 69] on button "Okay" at bounding box center [298, 70] width 33 height 12
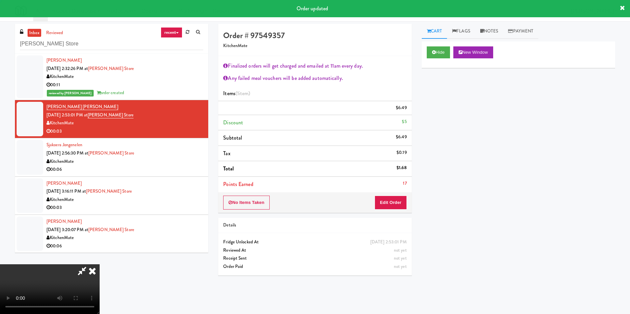
scroll to position [0, 0]
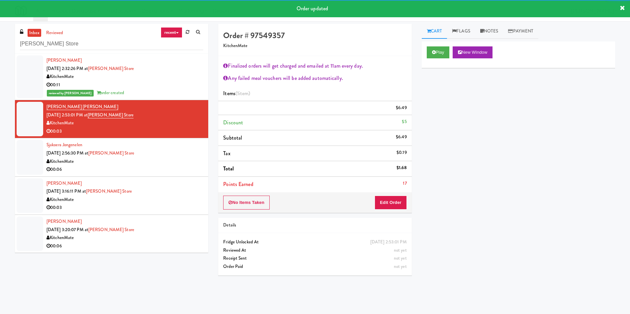
click at [39, 173] on div at bounding box center [30, 157] width 27 height 35
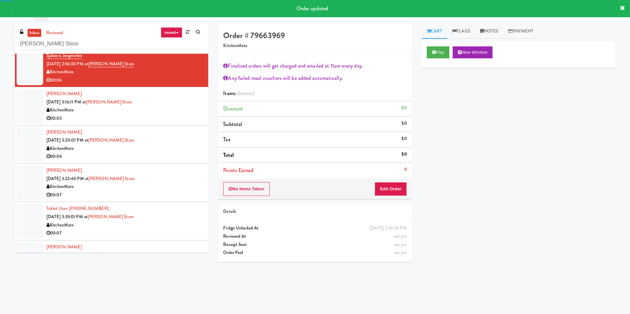
scroll to position [100, 0]
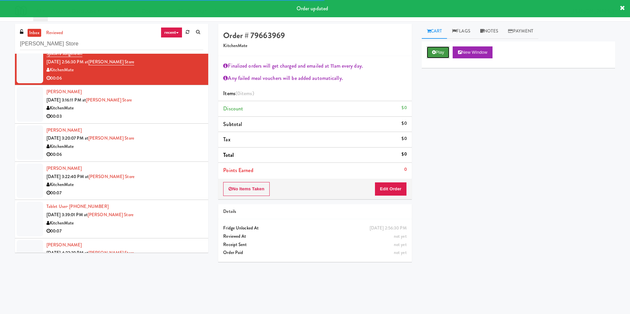
click at [437, 52] on button "Play" at bounding box center [438, 52] width 23 height 12
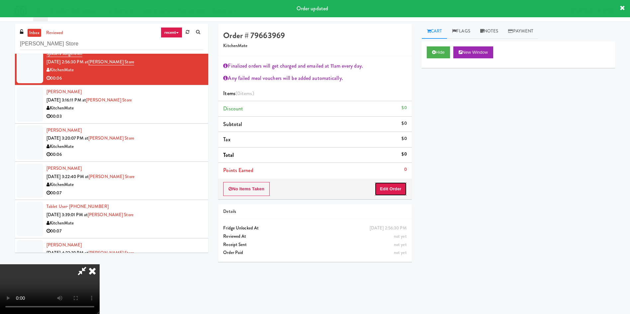
click at [391, 188] on button "Edit Order" at bounding box center [390, 189] width 32 height 14
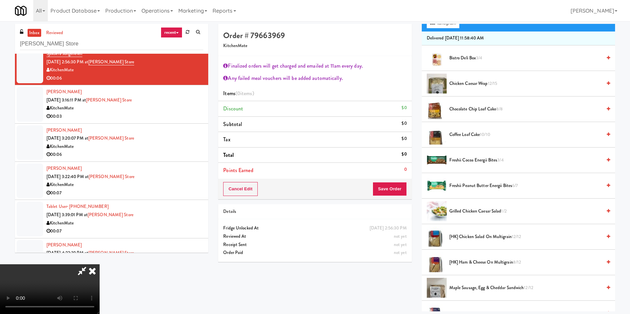
click at [100, 265] on video at bounding box center [50, 290] width 100 height 50
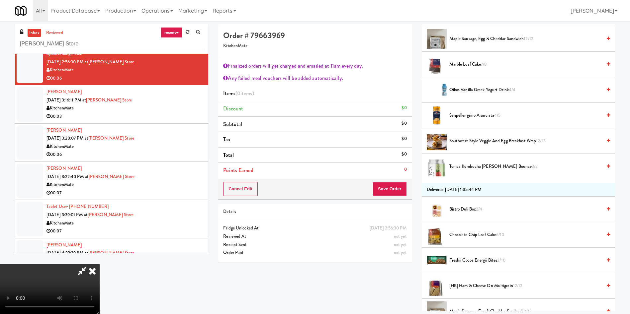
scroll to position [398, 0]
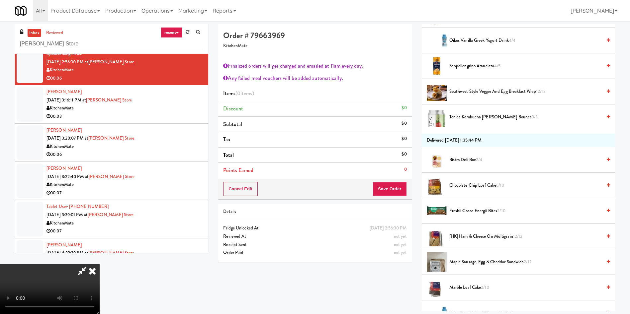
drag, startPoint x: 471, startPoint y: 93, endPoint x: 443, endPoint y: 113, distance: 34.4
click at [470, 93] on span "Southwest Style Veggie and Egg Breakfast Wrap 12/13" at bounding box center [525, 92] width 152 height 8
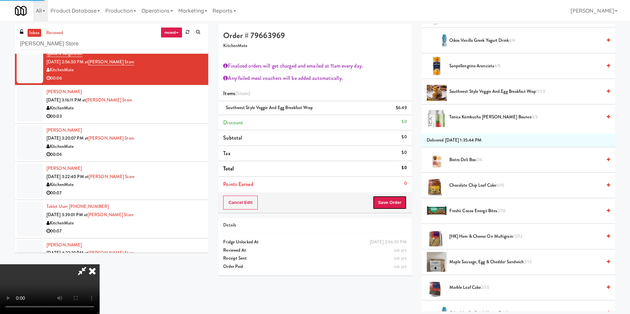
click at [381, 202] on button "Save Order" at bounding box center [389, 203] width 34 height 14
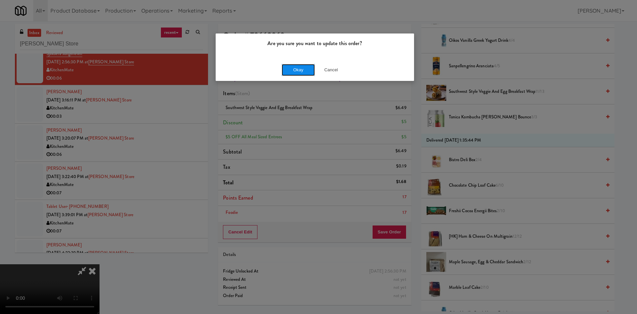
click at [309, 67] on button "Okay" at bounding box center [298, 70] width 33 height 12
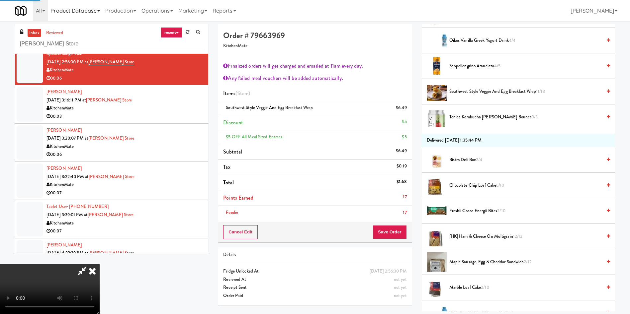
scroll to position [0, 0]
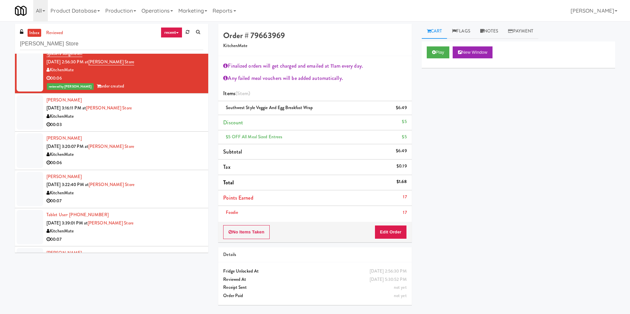
drag, startPoint x: 36, startPoint y: 112, endPoint x: 163, endPoint y: 112, distance: 127.1
click at [36, 112] on div at bounding box center [30, 112] width 27 height 35
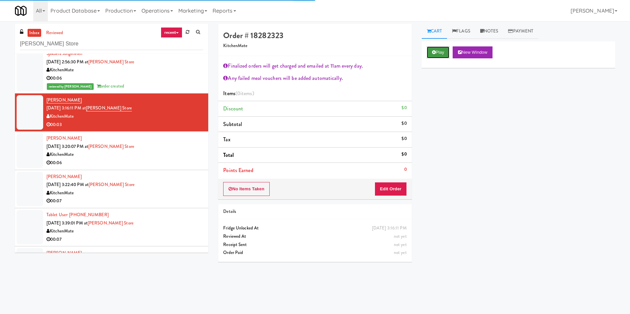
click at [436, 53] on button "Play" at bounding box center [438, 52] width 23 height 12
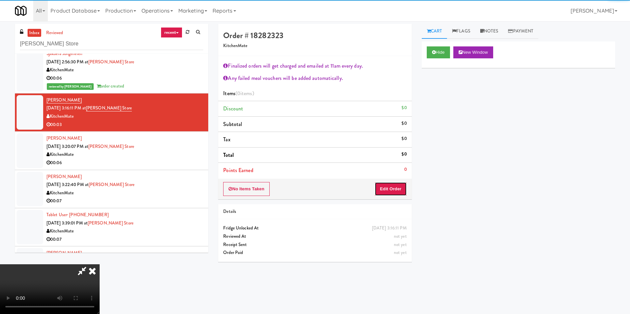
click at [382, 183] on button "Edit Order" at bounding box center [390, 189] width 32 height 14
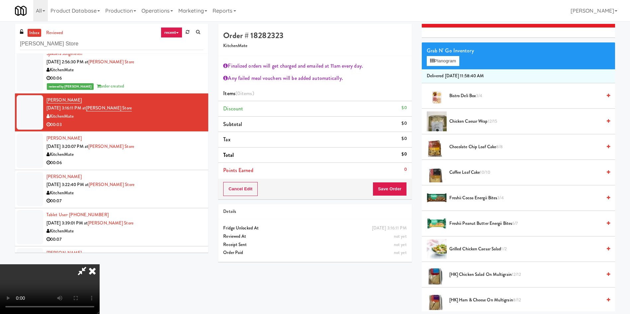
scroll to position [100, 0]
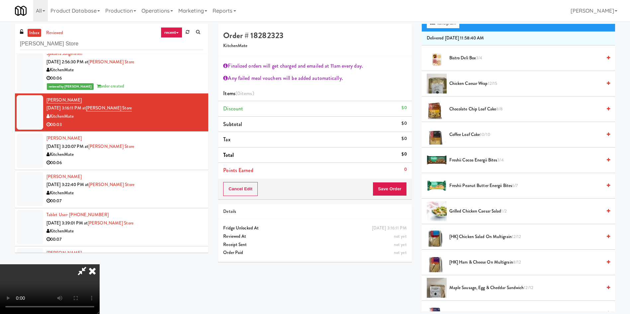
click at [100, 265] on video at bounding box center [50, 290] width 100 height 50
click at [476, 158] on span "Freshii Cocoa Energii Bites 3/4" at bounding box center [525, 160] width 152 height 8
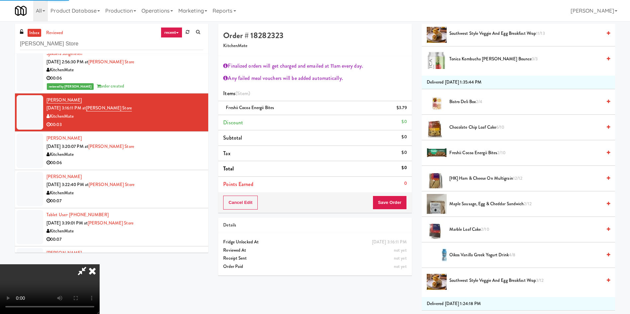
scroll to position [498, 0]
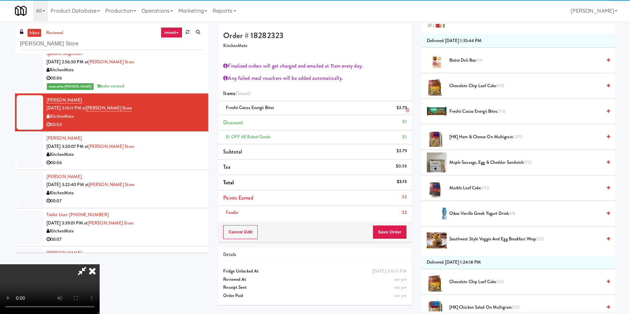
click at [409, 111] on icon at bounding box center [407, 110] width 3 height 4
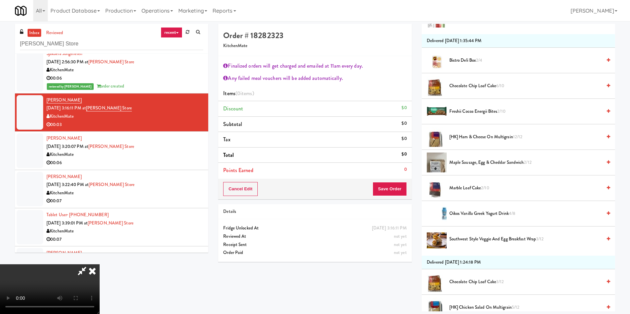
click at [464, 108] on span "Freshii Cocoa Energii Bites 2/10" at bounding box center [525, 112] width 152 height 8
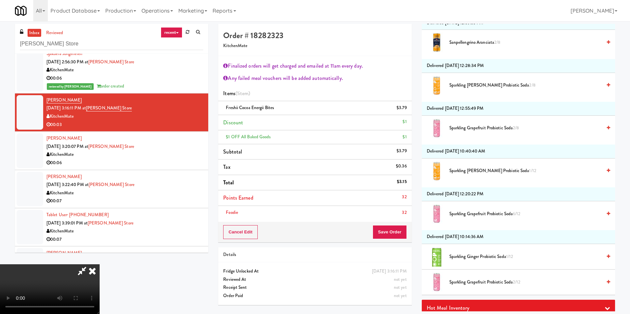
scroll to position [1046, 0]
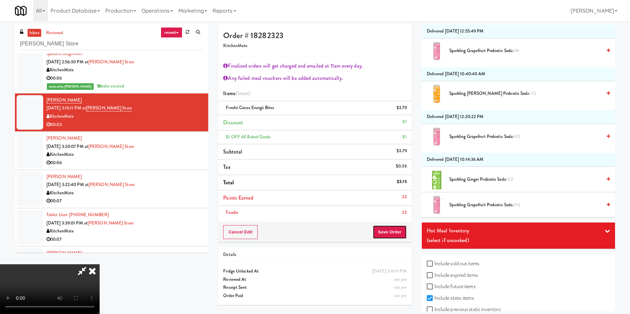
click at [391, 234] on button "Save Order" at bounding box center [389, 232] width 34 height 14
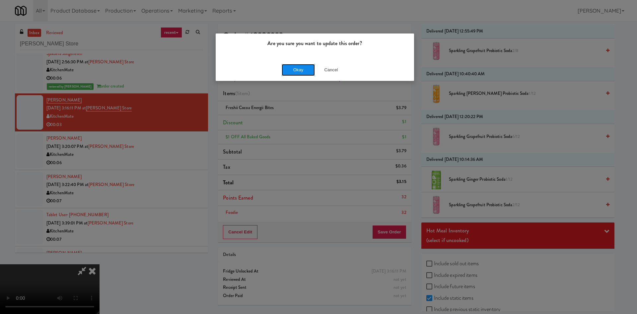
click at [301, 67] on button "Okay" at bounding box center [298, 70] width 33 height 12
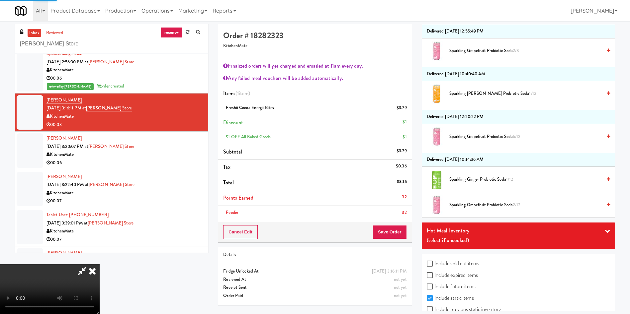
scroll to position [0, 0]
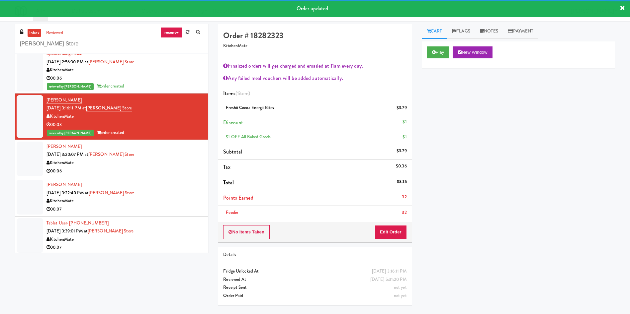
click at [28, 158] on div at bounding box center [30, 159] width 27 height 35
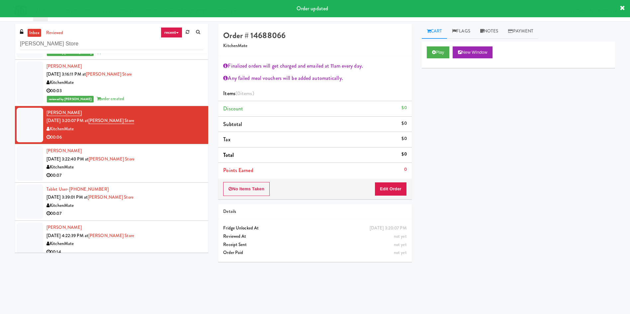
scroll to position [149, 0]
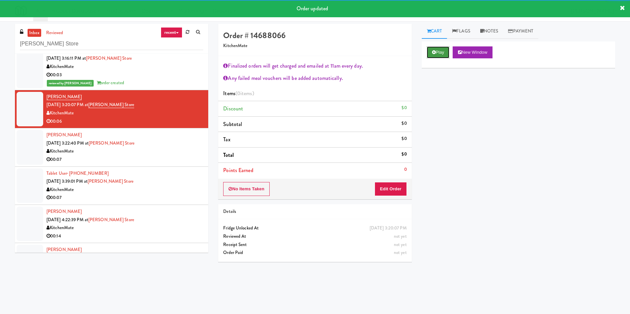
click at [446, 53] on button "Play" at bounding box center [438, 52] width 23 height 12
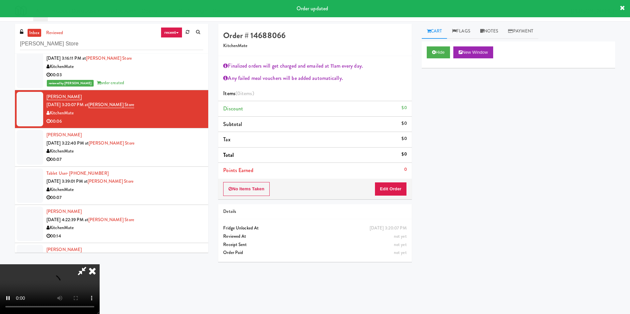
click at [395, 181] on div "No Items Taken Edit Order" at bounding box center [314, 189] width 193 height 21
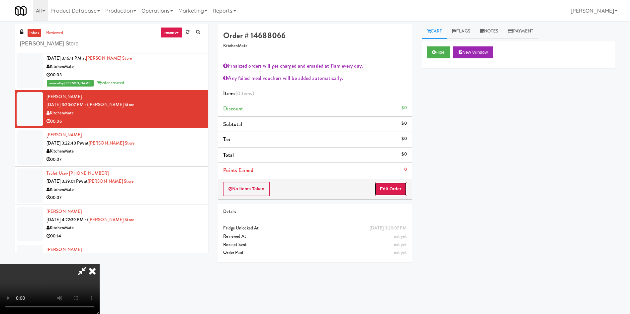
click at [393, 193] on button "Edit Order" at bounding box center [390, 189] width 32 height 14
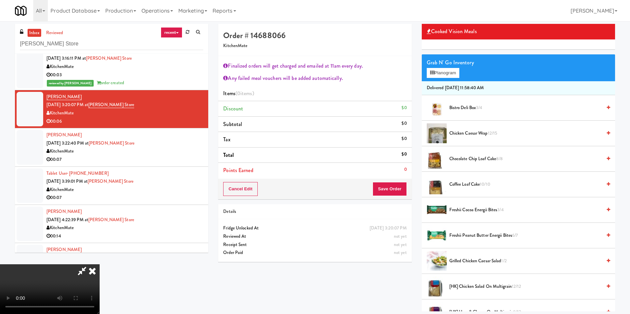
scroll to position [100, 0]
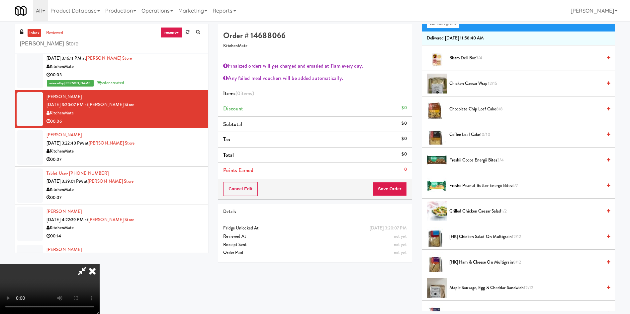
click at [460, 261] on span "[HK] Ham & Cheese on Multigrain 8/12" at bounding box center [525, 263] width 152 height 8
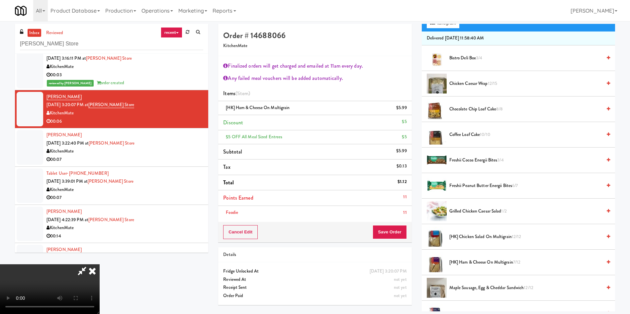
scroll to position [24, 0]
click at [100, 265] on video at bounding box center [50, 290] width 100 height 50
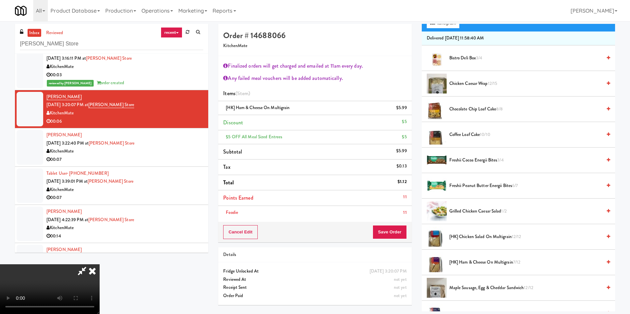
click at [100, 265] on video at bounding box center [50, 290] width 100 height 50
click at [397, 231] on button "Save Order" at bounding box center [389, 232] width 34 height 14
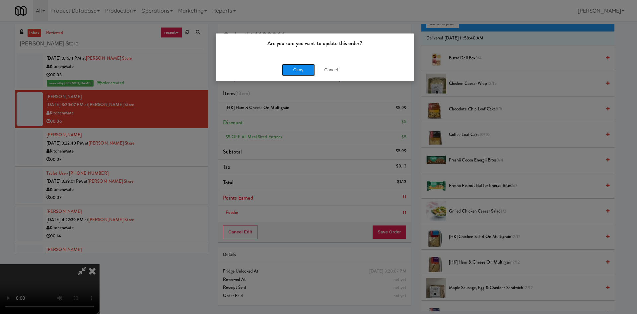
click at [306, 64] on button "Okay" at bounding box center [298, 70] width 33 height 12
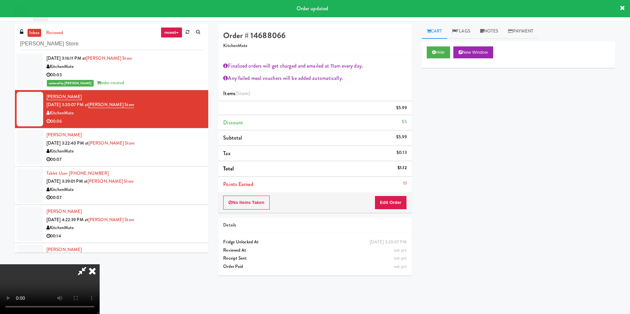
scroll to position [0, 0]
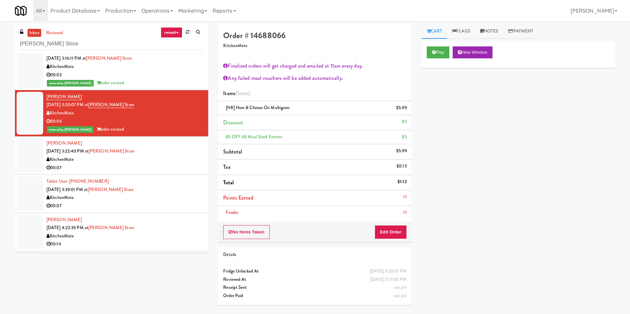
click at [24, 158] on div at bounding box center [30, 155] width 27 height 35
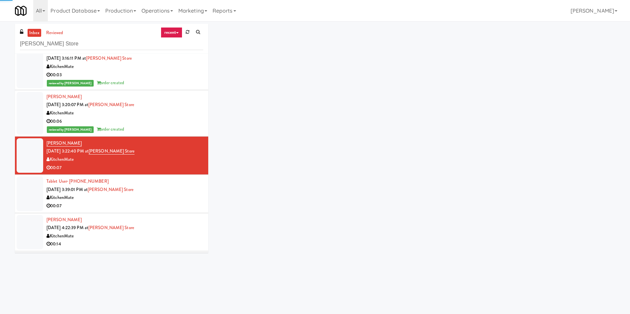
scroll to position [199, 0]
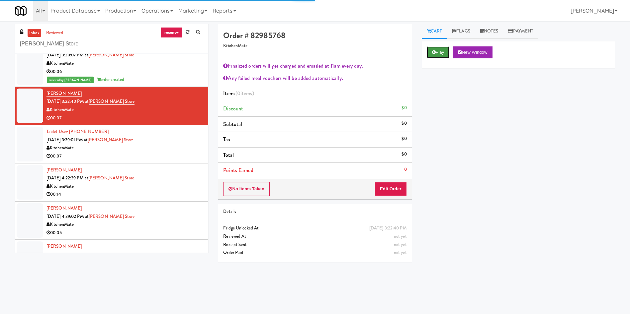
click at [445, 55] on button "Play" at bounding box center [438, 52] width 23 height 12
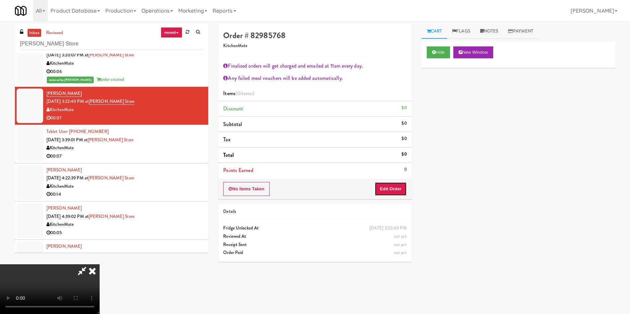
click at [398, 189] on button "Edit Order" at bounding box center [390, 189] width 32 height 14
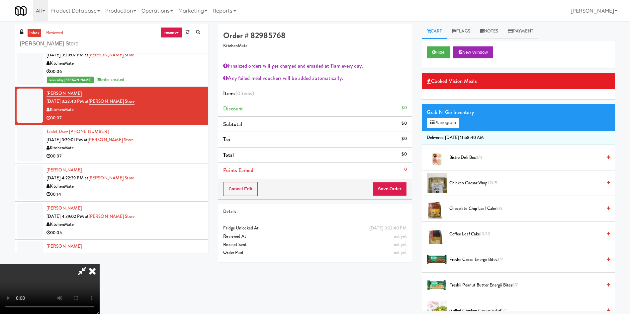
scroll to position [50, 0]
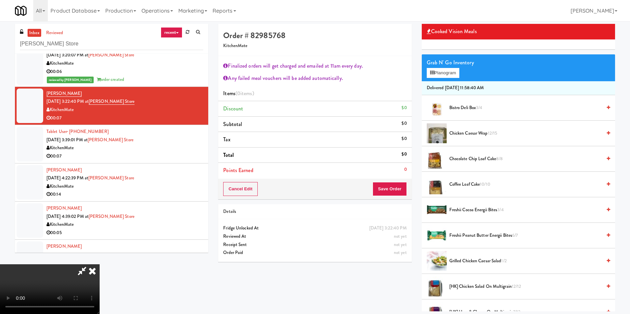
click at [477, 185] on span "Coffee Loaf Cake 10/10" at bounding box center [525, 185] width 152 height 8
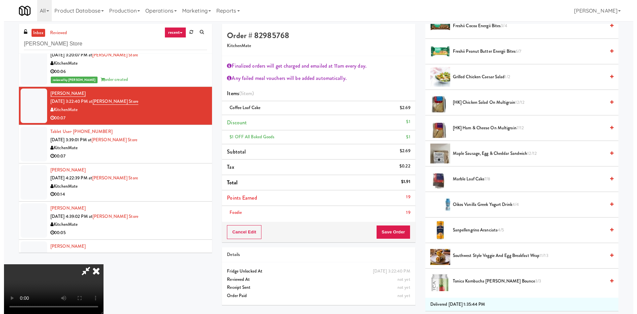
scroll to position [249, 0]
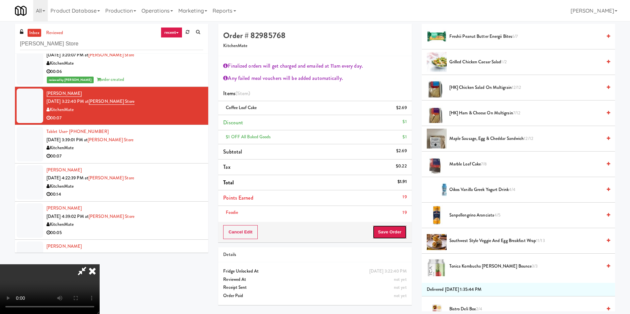
click at [394, 231] on button "Save Order" at bounding box center [389, 232] width 34 height 14
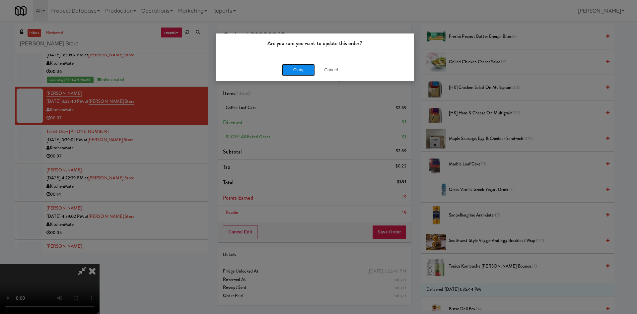
click at [293, 69] on button "Okay" at bounding box center [298, 70] width 33 height 12
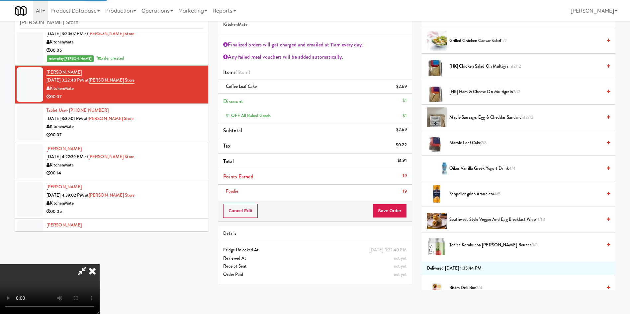
scroll to position [0, 0]
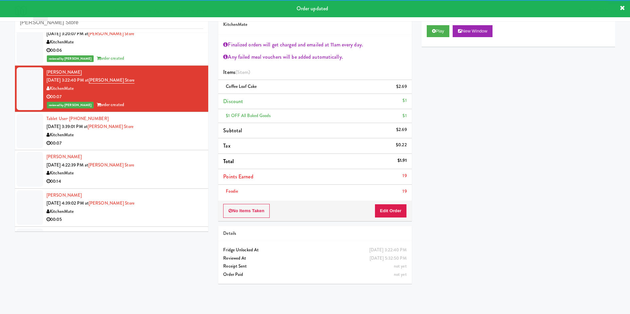
drag, startPoint x: 29, startPoint y: 129, endPoint x: 177, endPoint y: 127, distance: 147.7
click at [35, 128] on div at bounding box center [30, 131] width 27 height 35
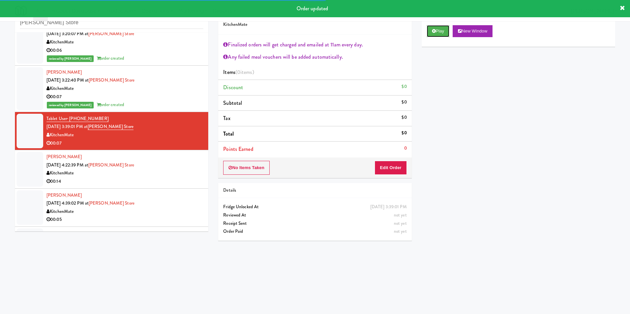
drag, startPoint x: 437, startPoint y: 33, endPoint x: 428, endPoint y: 152, distance: 119.5
click at [437, 41] on div "Play New Window" at bounding box center [518, 33] width 193 height 27
click at [390, 168] on button "Edit Order" at bounding box center [390, 168] width 32 height 14
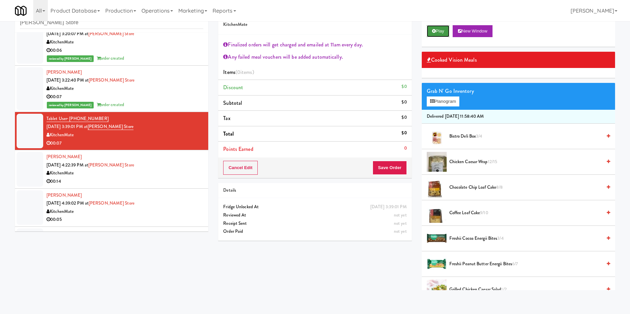
click at [441, 32] on button "Play" at bounding box center [438, 31] width 23 height 12
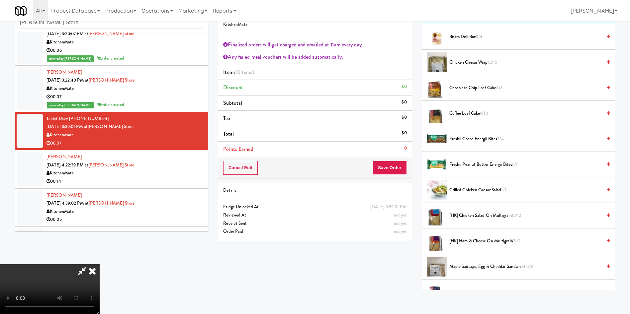
scroll to position [123, 0]
click at [100, 265] on video at bounding box center [50, 290] width 100 height 50
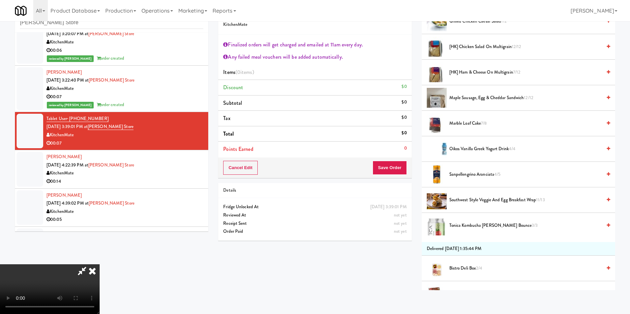
scroll to position [299, 0]
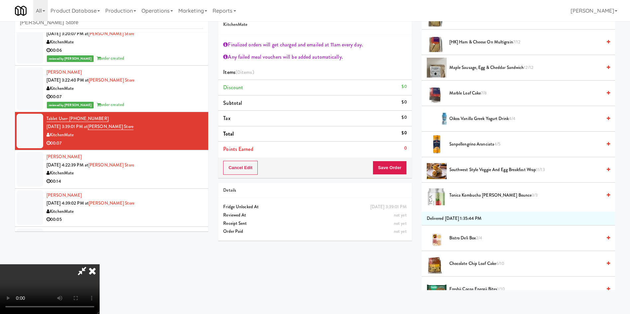
click at [480, 122] on span "Oikos Vanilla Greek Yogurt Drink 4/4" at bounding box center [525, 119] width 152 height 8
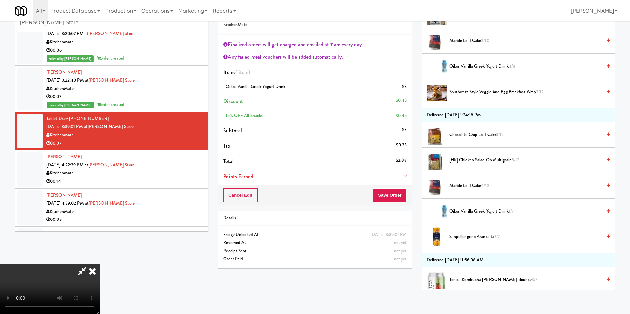
scroll to position [697, 0]
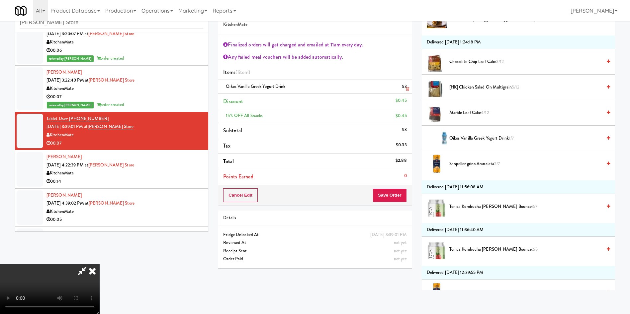
click at [409, 91] on li "Oikos Vanilla Greek Yogurt Drink $3" at bounding box center [314, 87] width 193 height 14
click at [472, 139] on span "Oikos Vanilla Greek Yogurt Drink 1/7" at bounding box center [525, 138] width 152 height 8
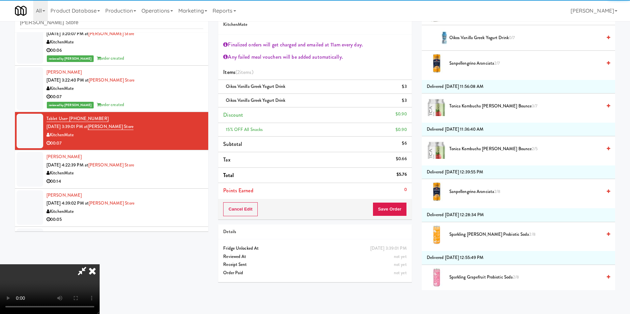
scroll to position [896, 0]
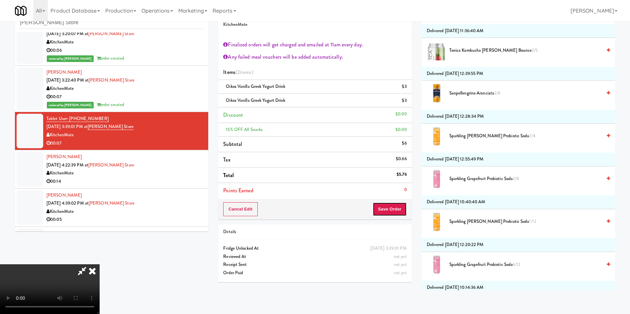
click at [394, 208] on button "Save Order" at bounding box center [389, 209] width 34 height 14
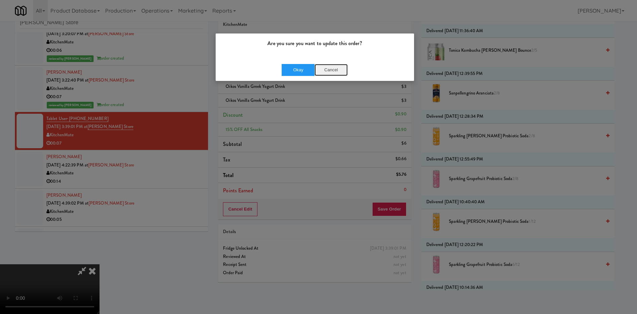
click at [329, 72] on button "Cancel" at bounding box center [331, 70] width 33 height 12
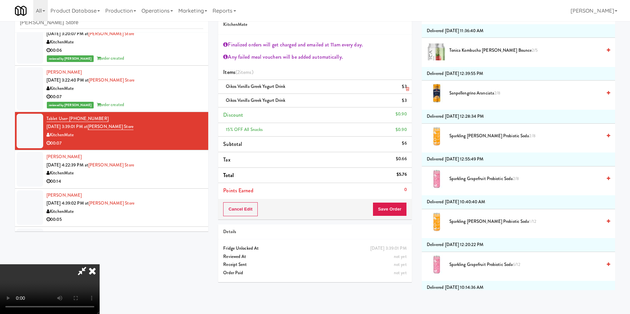
click at [407, 89] on icon at bounding box center [407, 89] width 3 height 4
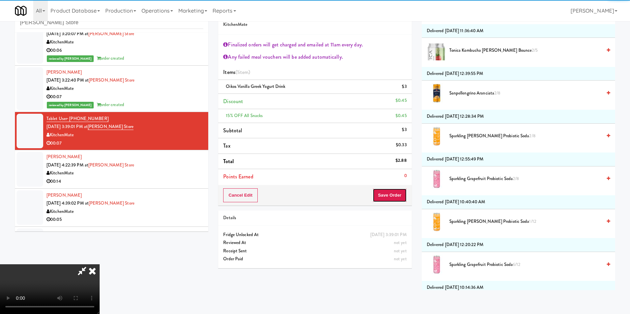
click at [395, 195] on button "Save Order" at bounding box center [389, 196] width 34 height 14
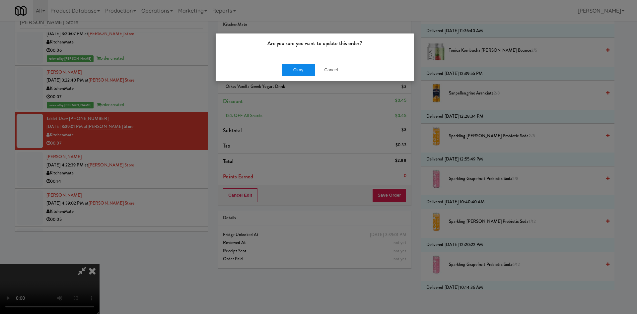
click at [299, 63] on div "Okay Cancel" at bounding box center [315, 70] width 198 height 22
click at [309, 72] on button "Okay" at bounding box center [298, 70] width 33 height 12
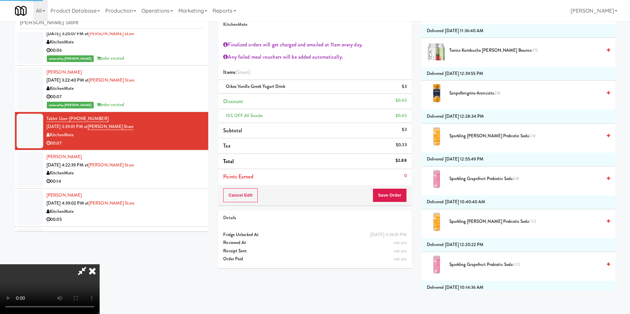
scroll to position [0, 0]
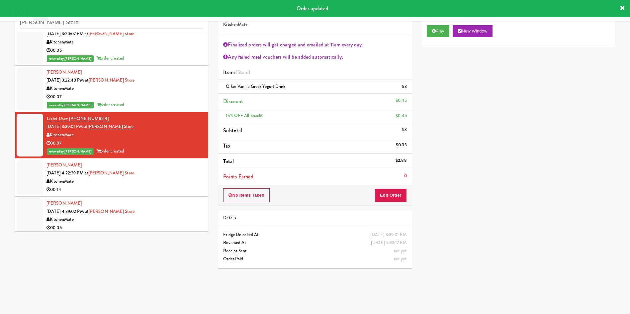
drag, startPoint x: 34, startPoint y: 183, endPoint x: 51, endPoint y: 180, distance: 17.1
click at [34, 182] on div at bounding box center [30, 177] width 27 height 35
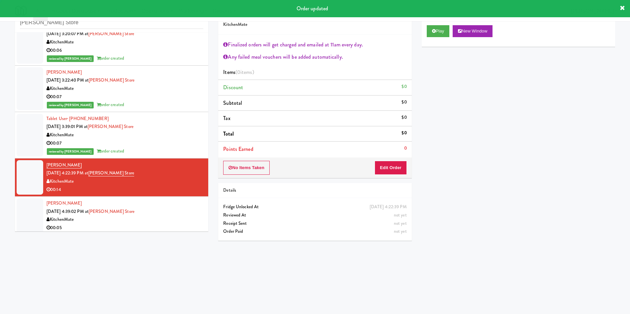
scroll to position [299, 0]
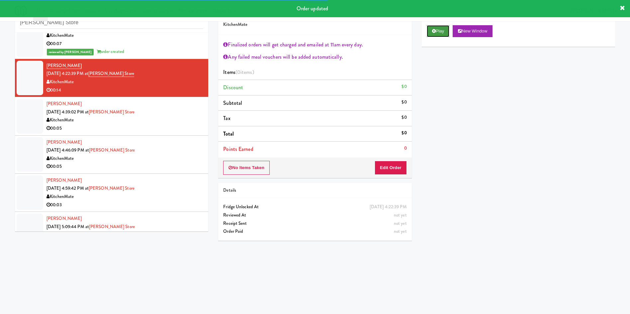
click at [434, 36] on button "Play" at bounding box center [438, 31] width 23 height 12
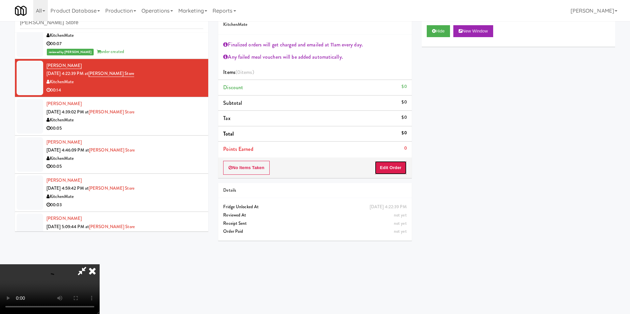
click at [396, 170] on button "Edit Order" at bounding box center [390, 168] width 32 height 14
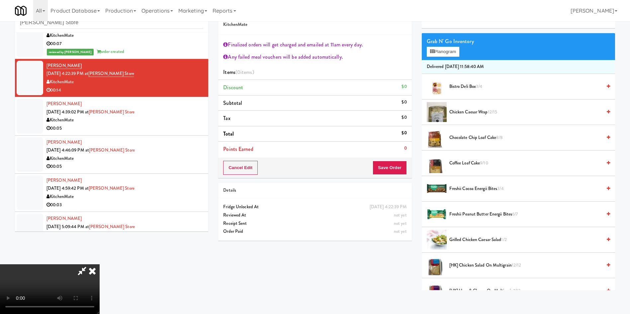
scroll to position [199, 0]
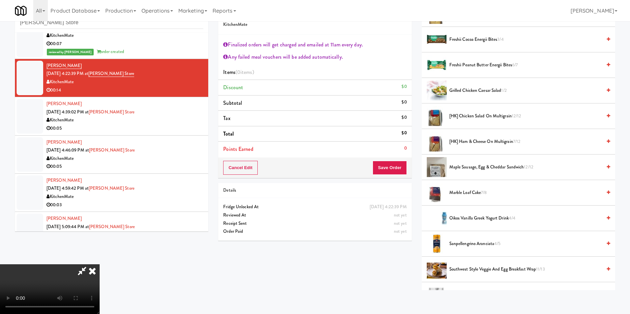
click at [469, 118] on span "[HK] Chicken Salad on Multigrain 12/12" at bounding box center [525, 116] width 152 height 8
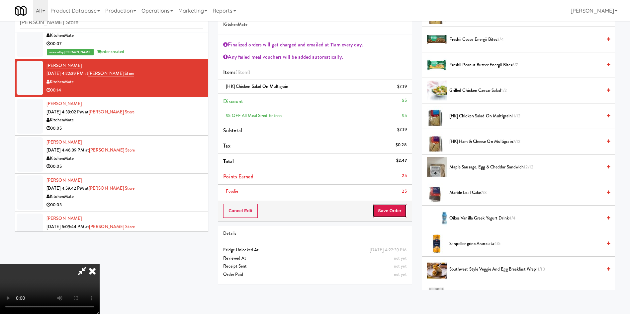
click at [391, 208] on button "Save Order" at bounding box center [389, 211] width 34 height 14
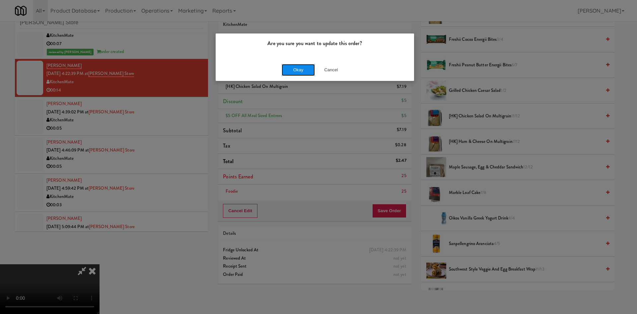
click at [289, 70] on button "Okay" at bounding box center [298, 70] width 33 height 12
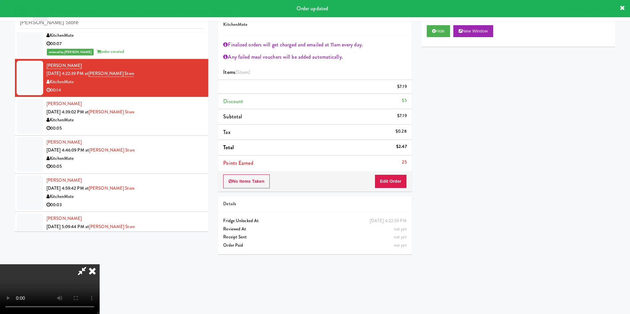
scroll to position [0, 0]
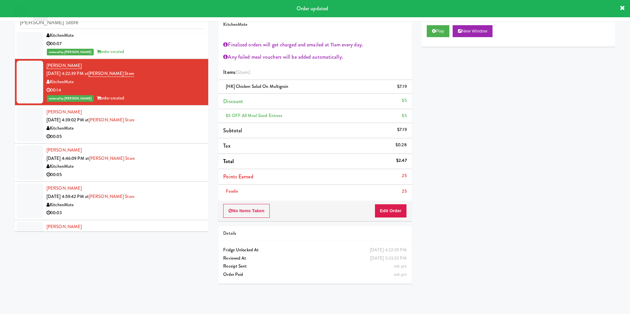
drag, startPoint x: 36, startPoint y: 128, endPoint x: 48, endPoint y: 127, distance: 11.6
click at [36, 128] on div at bounding box center [30, 124] width 27 height 35
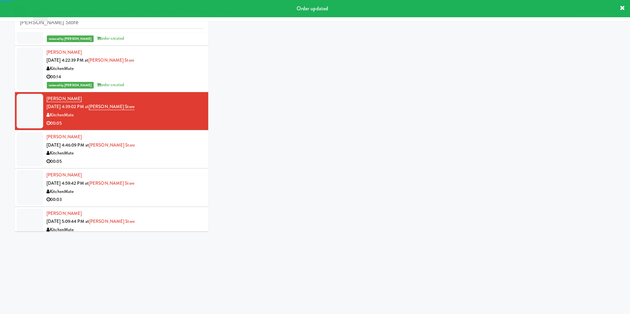
scroll to position [325, 0]
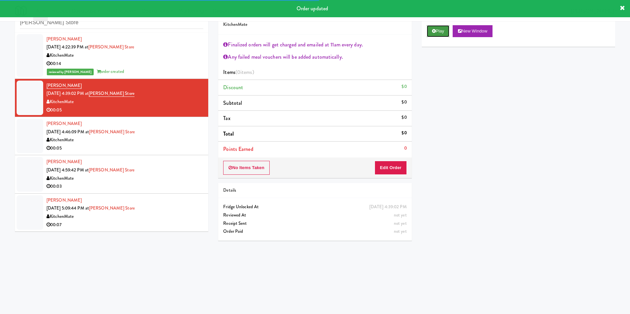
click at [438, 29] on button "Play" at bounding box center [438, 31] width 23 height 12
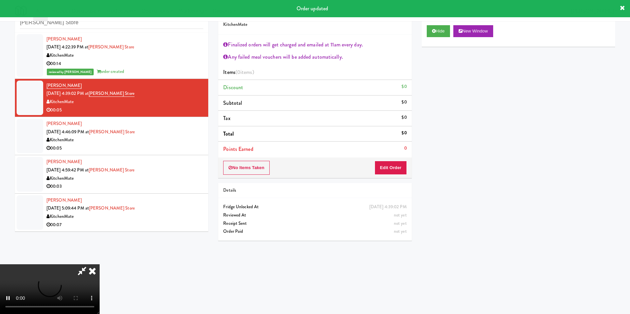
click at [392, 177] on div "No Items Taken Edit Order" at bounding box center [314, 168] width 193 height 21
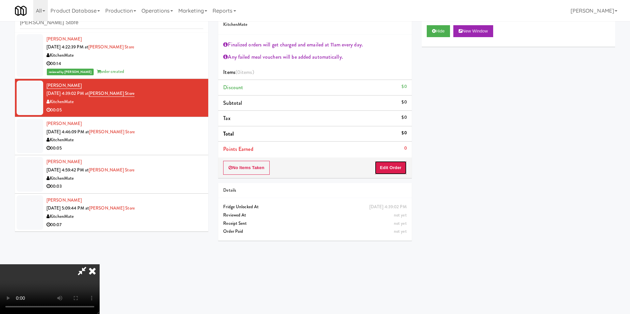
click at [397, 169] on button "Edit Order" at bounding box center [390, 168] width 32 height 14
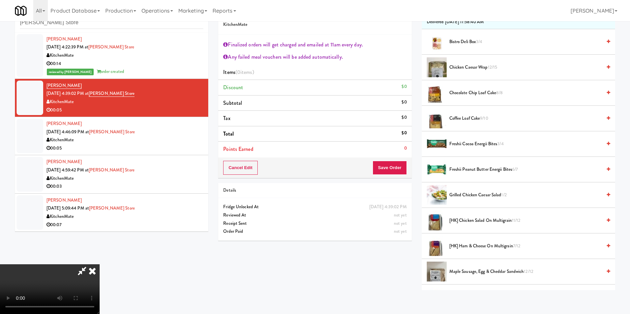
scroll to position [149, 0]
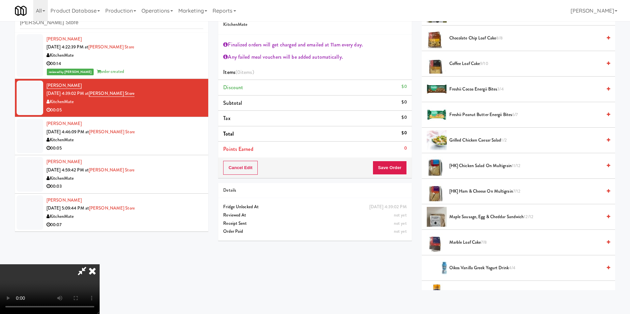
click at [468, 166] on span "[HK] Chicken Salad on Multigrain 11/12" at bounding box center [525, 166] width 152 height 8
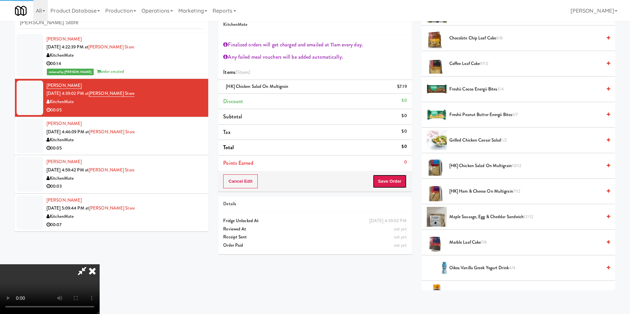
click at [389, 185] on div "Order # 46359053 KitchenMate Finalized orders will get charged and emailed at 1…" at bounding box center [314, 97] width 193 height 189
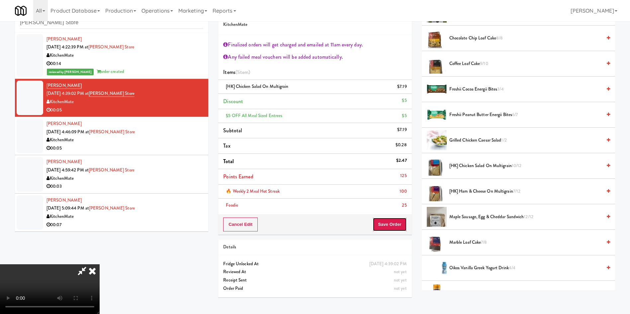
click at [402, 223] on button "Save Order" at bounding box center [389, 225] width 34 height 14
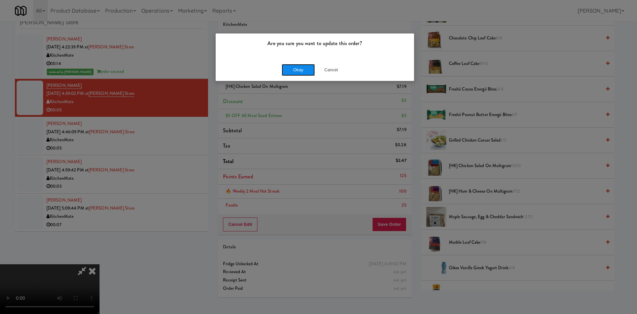
drag, startPoint x: 297, startPoint y: 64, endPoint x: 352, endPoint y: 3, distance: 82.5
click at [298, 64] on button "Okay" at bounding box center [298, 70] width 33 height 12
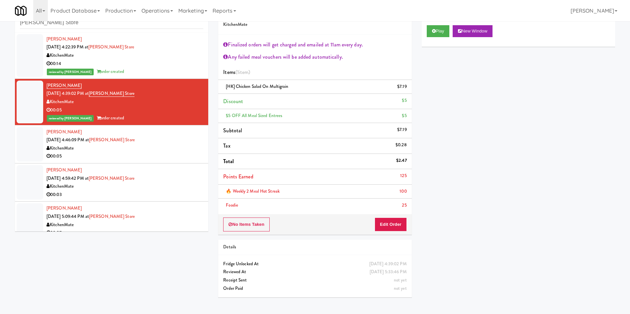
scroll to position [0, 0]
drag, startPoint x: 528, startPoint y: 165, endPoint x: 524, endPoint y: 166, distance: 3.4
click at [528, 165] on div "Play New Window Primary Flag Clear Flag if unable to determine what was taken o…" at bounding box center [518, 144] width 193 height 249
drag, startPoint x: 36, startPoint y: 146, endPoint x: 82, endPoint y: 174, distance: 53.6
click at [36, 146] on div at bounding box center [30, 144] width 27 height 35
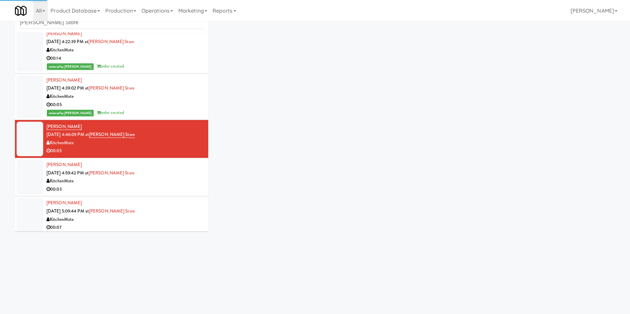
scroll to position [334, 0]
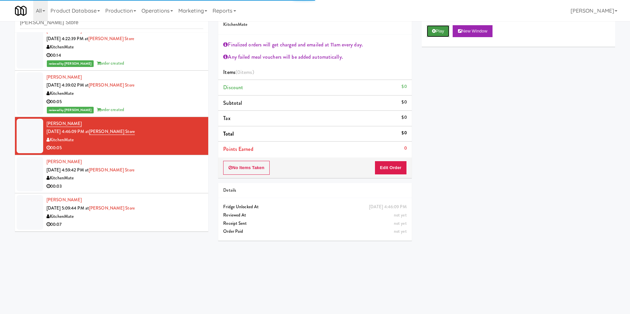
drag, startPoint x: 435, startPoint y: 27, endPoint x: 428, endPoint y: 92, distance: 65.5
click at [434, 28] on button "Play" at bounding box center [438, 31] width 23 height 12
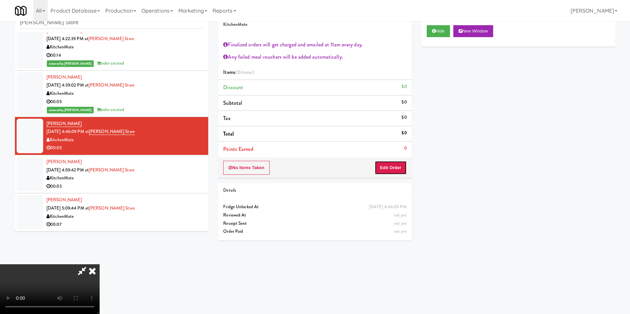
click at [396, 168] on button "Edit Order" at bounding box center [390, 168] width 32 height 14
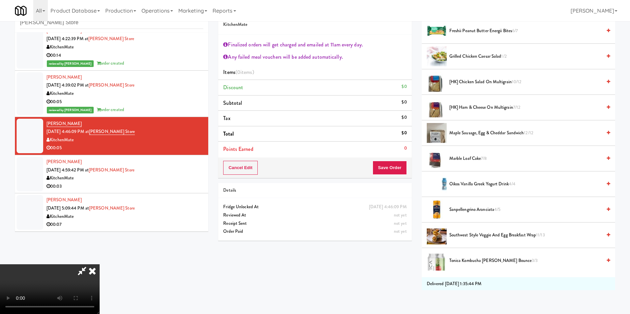
scroll to position [249, 0]
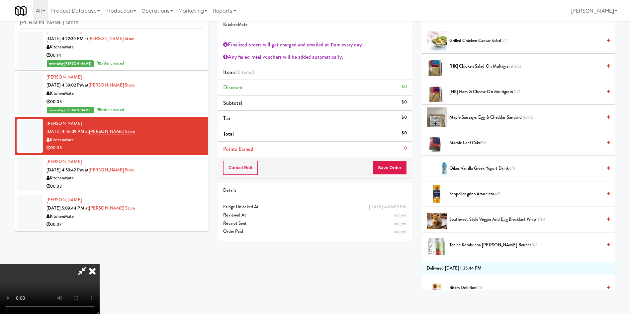
click at [474, 219] on span "Southwest Style Veggie and Egg Breakfast Wrap 11/13" at bounding box center [525, 220] width 152 height 8
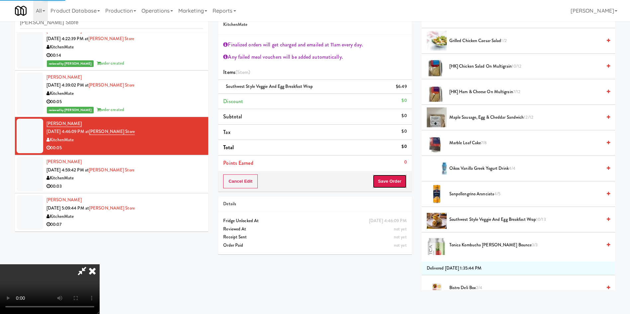
drag, startPoint x: 396, startPoint y: 183, endPoint x: 293, endPoint y: 131, distance: 114.9
click at [395, 182] on button "Save Order" at bounding box center [389, 182] width 34 height 14
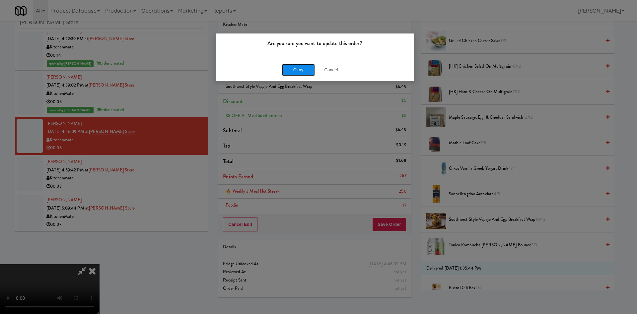
click at [294, 67] on button "Okay" at bounding box center [298, 70] width 33 height 12
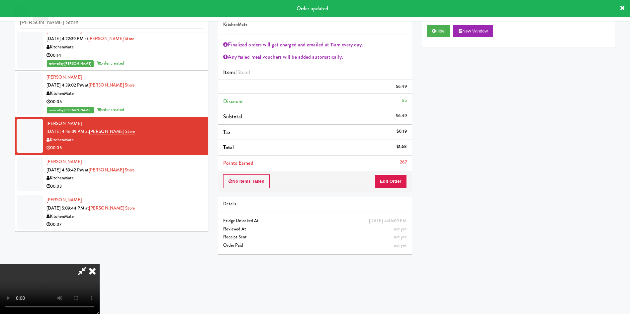
scroll to position [0, 0]
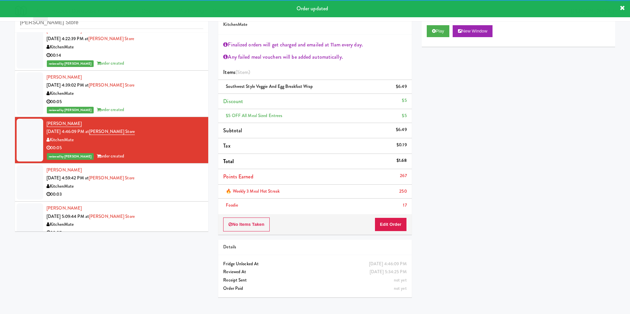
drag, startPoint x: 33, startPoint y: 173, endPoint x: 81, endPoint y: 185, distance: 49.9
click at [34, 172] on div at bounding box center [30, 182] width 27 height 35
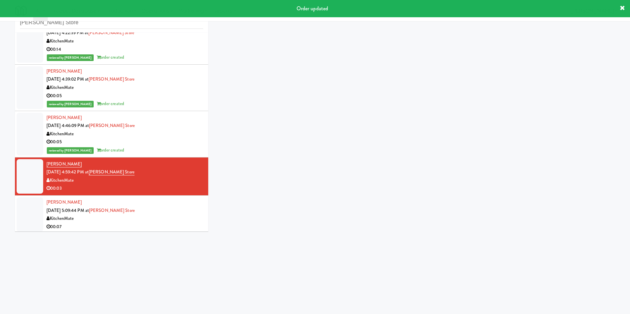
scroll to position [342, 0]
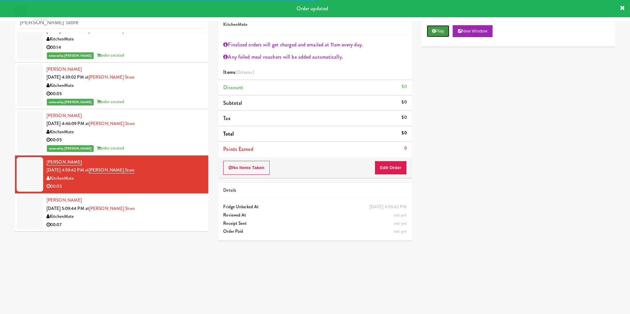
click at [448, 26] on button "Play" at bounding box center [438, 31] width 23 height 12
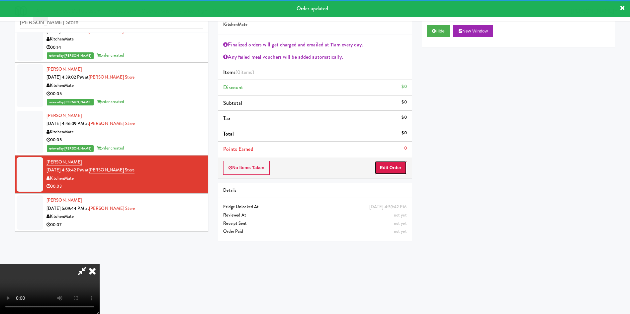
click at [394, 169] on button "Edit Order" at bounding box center [390, 168] width 32 height 14
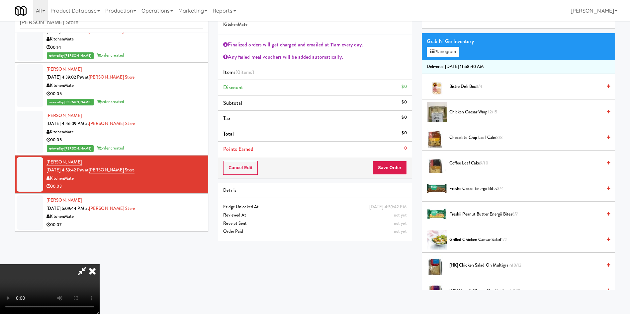
scroll to position [149, 0]
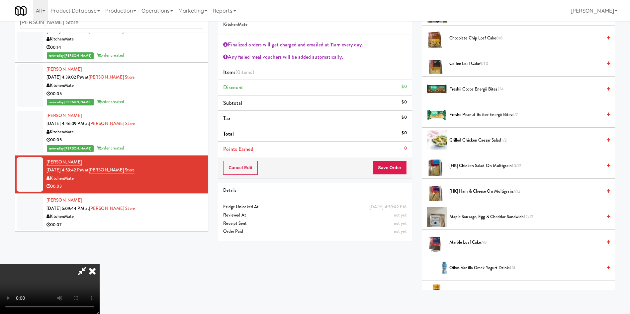
click at [474, 195] on li "[HK] Ham & Cheese on Multigrain 7/12" at bounding box center [518, 192] width 193 height 26
click at [455, 189] on span "[HK] Ham & Cheese on Multigrain 7/12" at bounding box center [525, 192] width 152 height 8
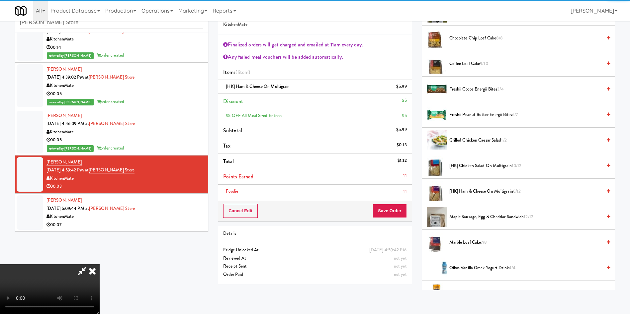
click at [396, 184] on li "Points Earned 11" at bounding box center [314, 177] width 193 height 16
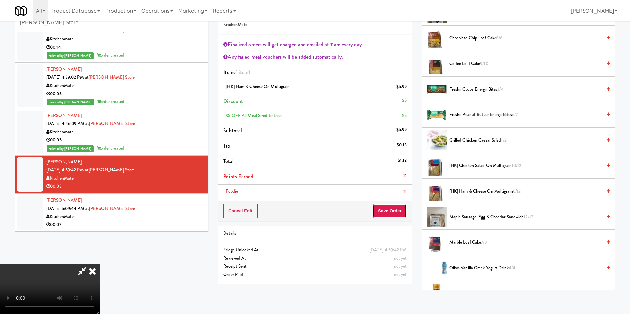
click at [390, 213] on button "Save Order" at bounding box center [389, 211] width 34 height 14
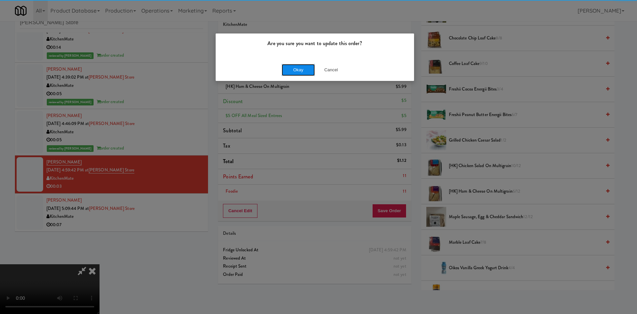
click at [301, 67] on button "Okay" at bounding box center [298, 70] width 33 height 12
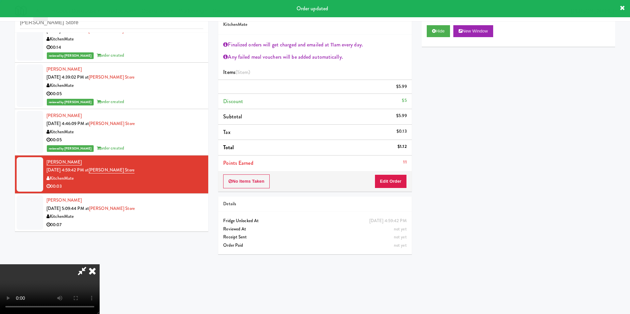
scroll to position [0, 0]
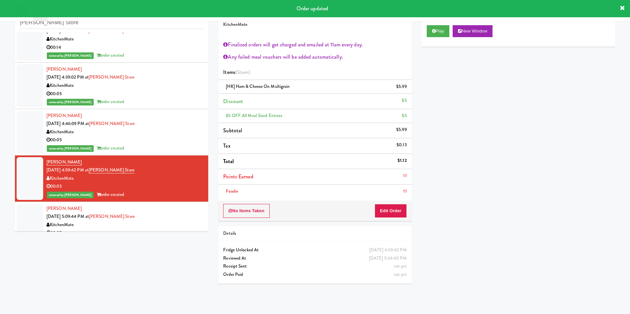
click at [46, 208] on li "Yeddah Rodriguez Sep 18, 2025 5:09:44 PM at IKEA Vaughan Store KitchenMate 00:07" at bounding box center [111, 221] width 193 height 38
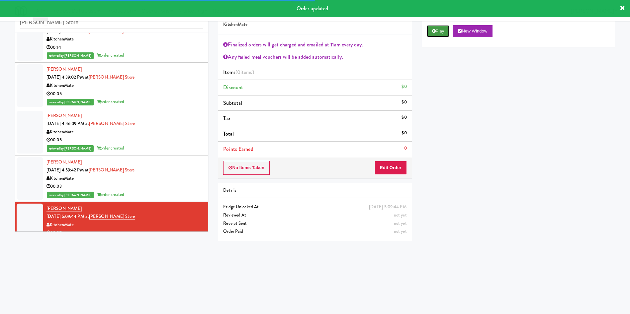
click at [435, 32] on icon at bounding box center [434, 31] width 4 height 4
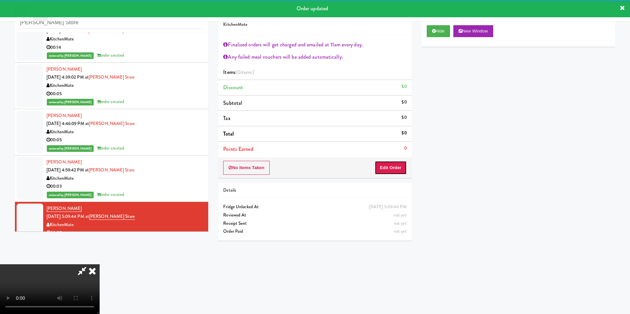
click at [388, 171] on button "Edit Order" at bounding box center [390, 168] width 32 height 14
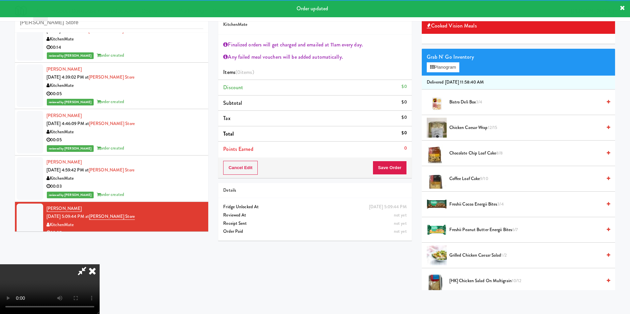
scroll to position [50, 0]
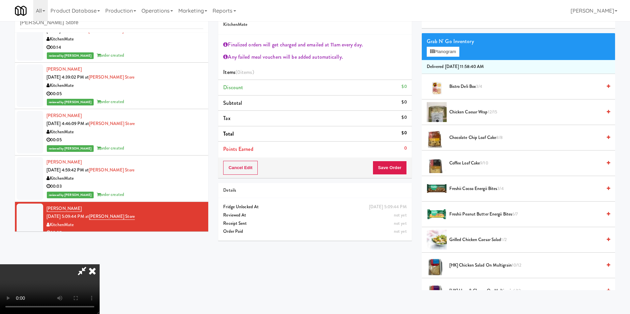
click at [478, 163] on span "Coffee Loaf Cake 9/10" at bounding box center [525, 163] width 152 height 8
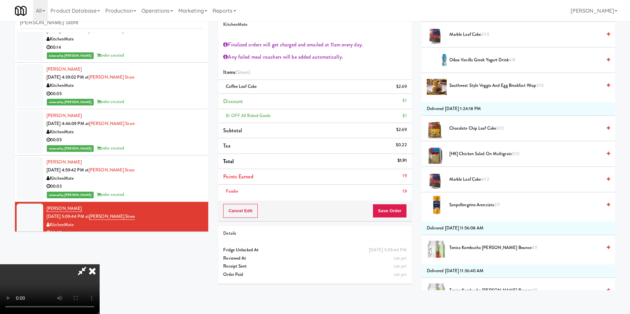
scroll to position [697, 0]
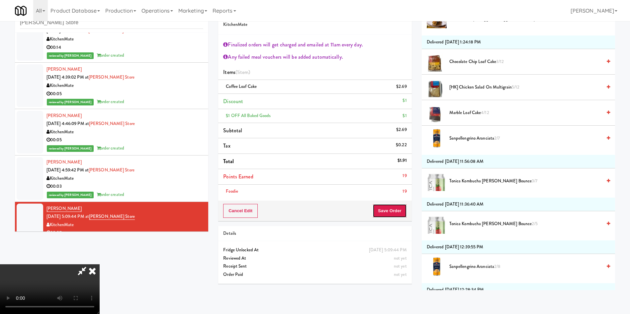
click at [386, 214] on button "Save Order" at bounding box center [389, 211] width 34 height 14
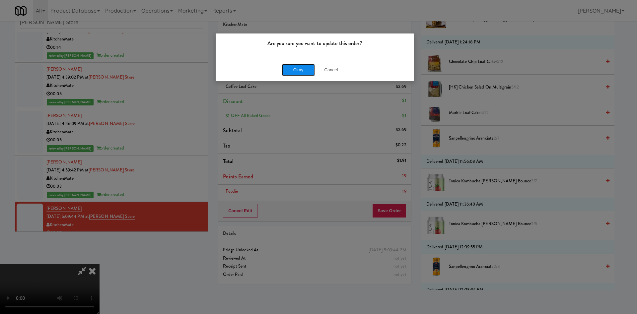
click at [294, 70] on button "Okay" at bounding box center [298, 70] width 33 height 12
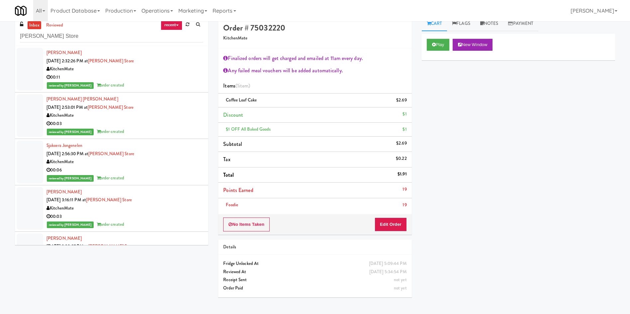
scroll to position [0, 0]
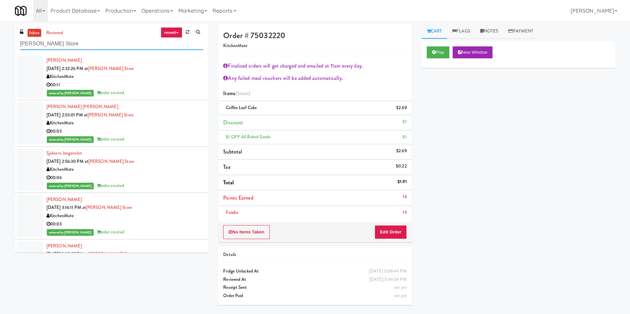
click at [0, 49] on div "inbox reviewed recent all unclear take inventory issue suspicious failed recent…" at bounding box center [315, 167] width 630 height 286
paste input "Rock Solid Reboot (Left)"
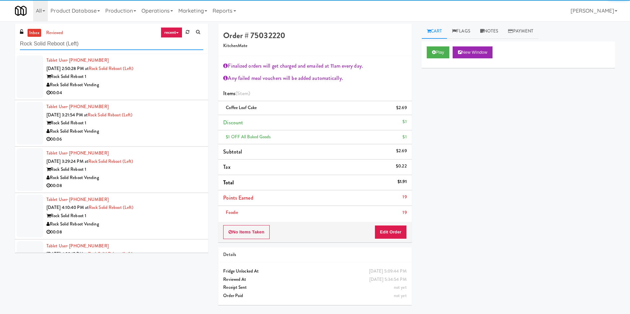
type input "Rock Solid Reboot (Left)"
drag, startPoint x: 33, startPoint y: 66, endPoint x: 332, endPoint y: 65, distance: 298.7
click at [33, 65] on div at bounding box center [30, 76] width 27 height 43
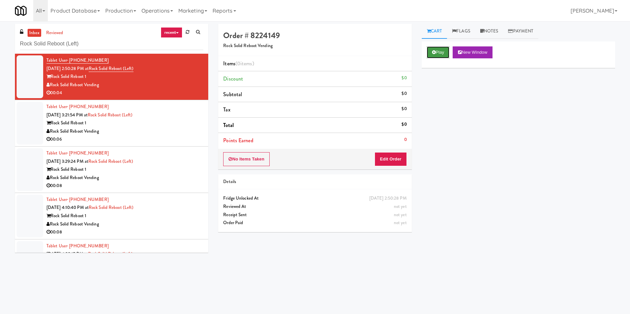
click at [432, 54] on icon at bounding box center [434, 52] width 4 height 4
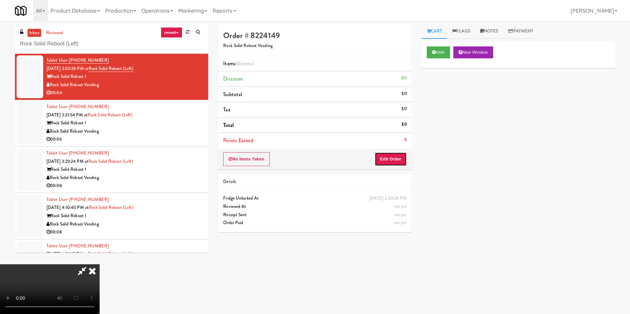
click at [385, 158] on button "Edit Order" at bounding box center [390, 159] width 32 height 14
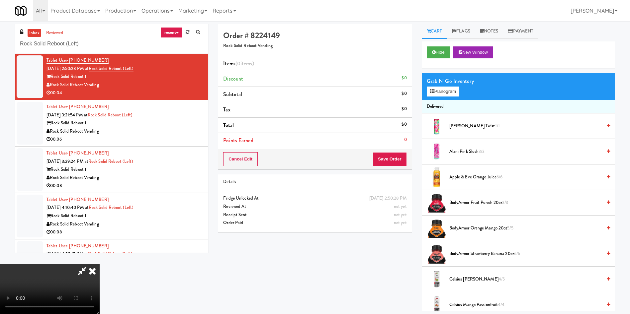
click at [476, 183] on li "Apple & Eve Orange Juice 6/6" at bounding box center [518, 178] width 193 height 26
click at [100, 265] on video at bounding box center [50, 290] width 100 height 50
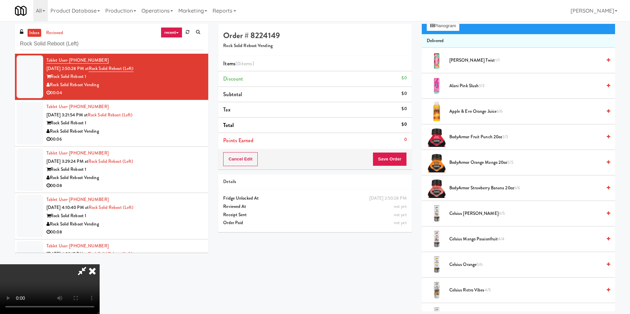
scroll to position [50, 0]
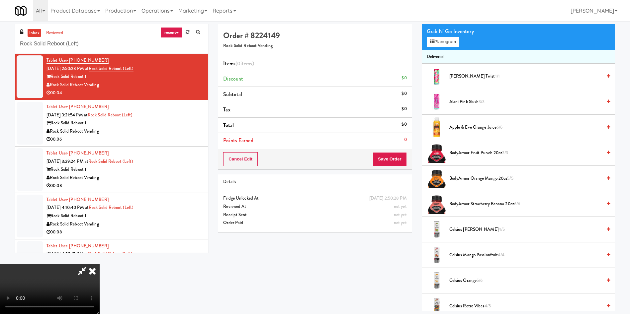
click at [100, 265] on video at bounding box center [50, 290] width 100 height 50
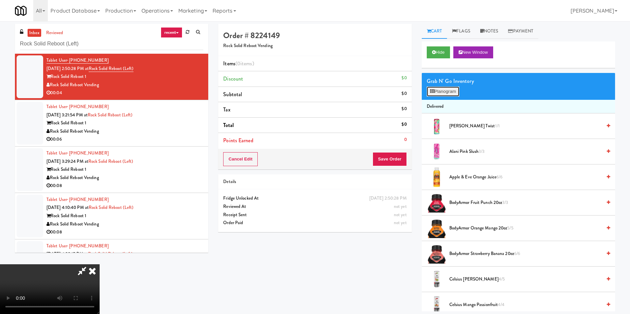
click at [440, 94] on button "Planogram" at bounding box center [443, 92] width 33 height 10
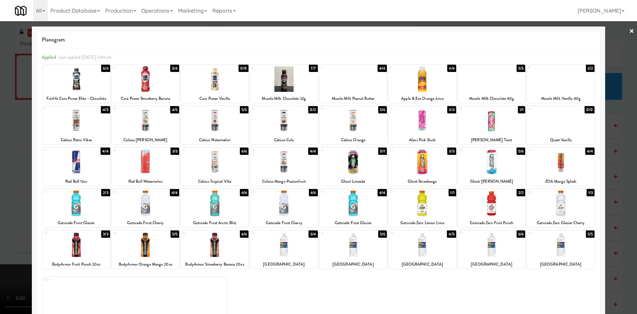
click at [159, 166] on div at bounding box center [146, 162] width 68 height 26
click at [19, 125] on div at bounding box center [318, 157] width 637 height 314
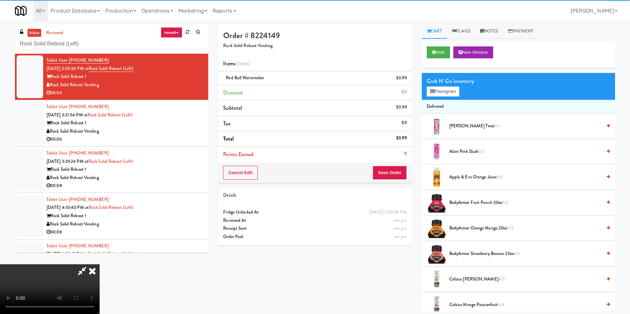
click at [100, 265] on video at bounding box center [50, 290] width 100 height 50
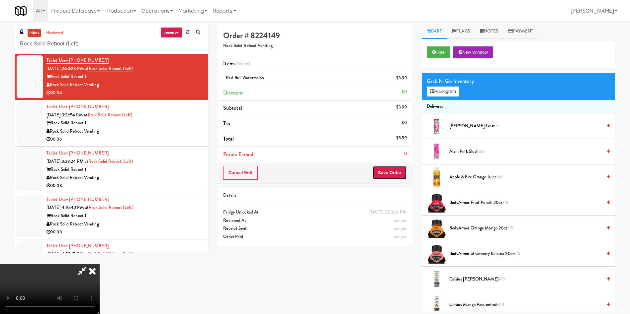
click at [384, 173] on button "Save Order" at bounding box center [389, 173] width 34 height 14
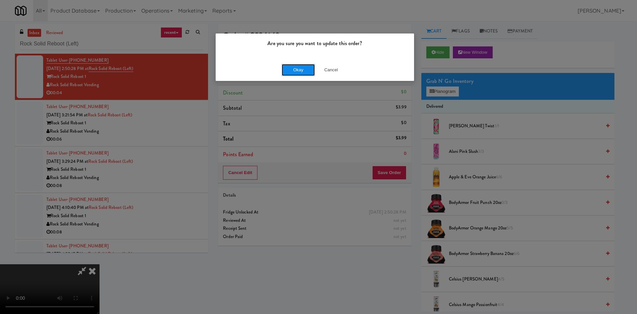
click at [307, 69] on button "Okay" at bounding box center [298, 70] width 33 height 12
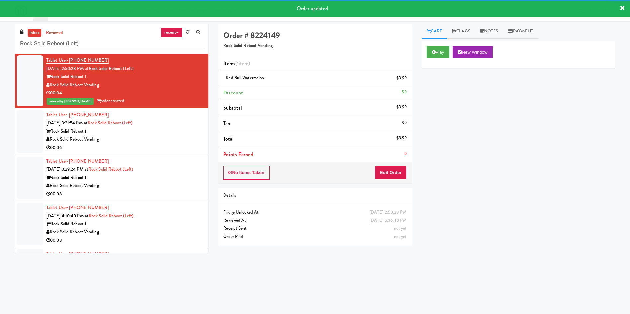
drag, startPoint x: 25, startPoint y: 128, endPoint x: 116, endPoint y: 125, distance: 91.0
click at [25, 128] on div at bounding box center [30, 131] width 27 height 43
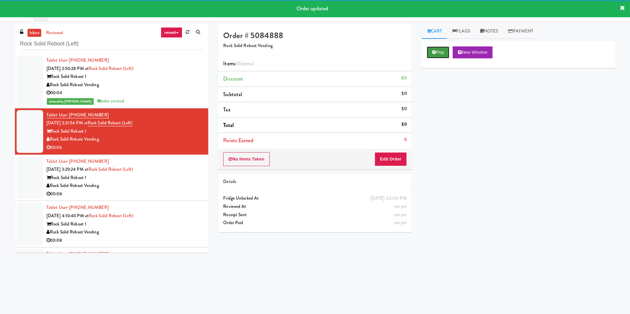
click at [440, 49] on button "Play" at bounding box center [438, 52] width 23 height 12
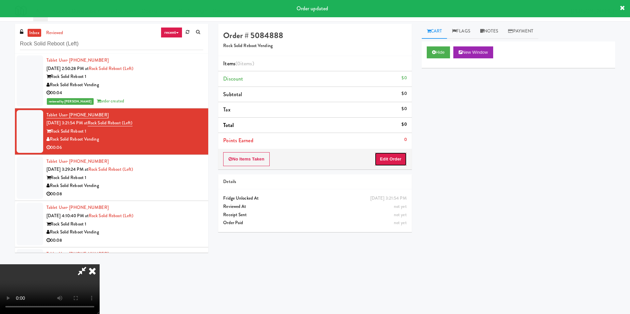
click at [389, 163] on button "Edit Order" at bounding box center [390, 159] width 32 height 14
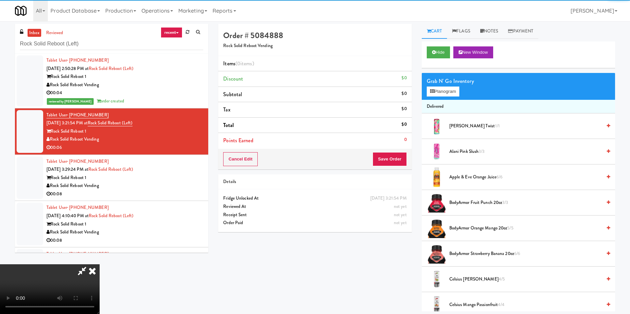
scroll to position [50, 0]
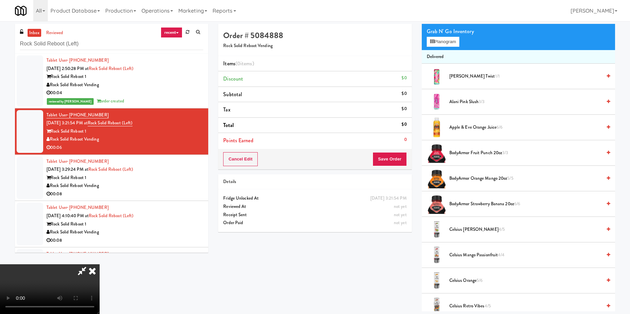
click at [100, 265] on video at bounding box center [50, 290] width 100 height 50
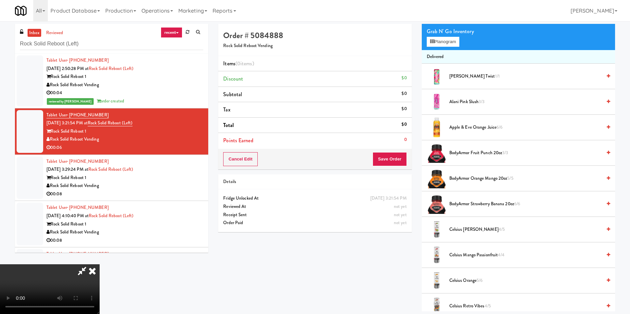
click at [100, 265] on video at bounding box center [50, 290] width 100 height 50
click at [444, 39] on button "Planogram" at bounding box center [443, 42] width 33 height 10
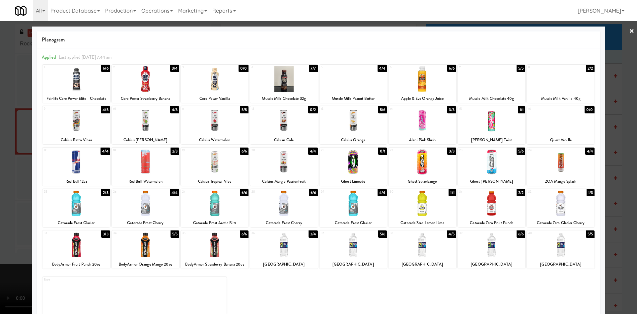
click at [229, 167] on div at bounding box center [215, 162] width 68 height 26
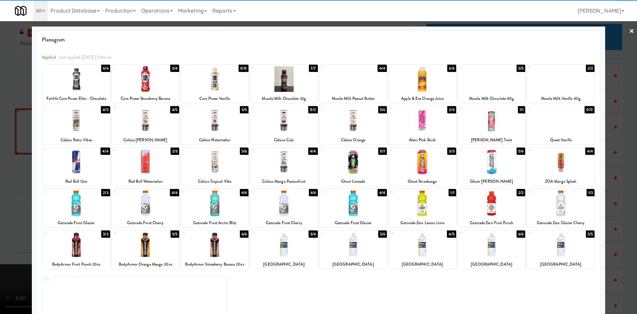
click at [11, 145] on div at bounding box center [318, 157] width 637 height 314
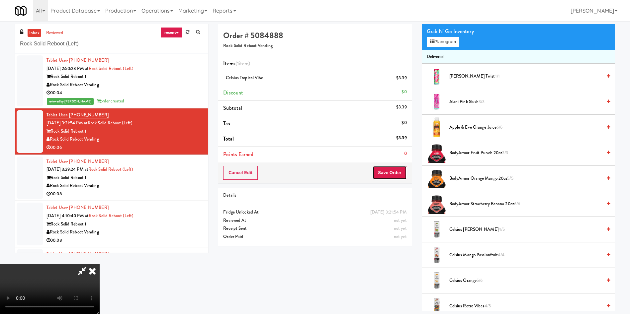
click at [392, 170] on button "Save Order" at bounding box center [389, 173] width 34 height 14
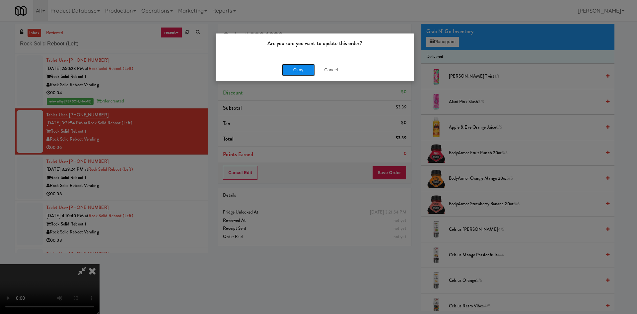
click at [296, 71] on button "Okay" at bounding box center [298, 70] width 33 height 12
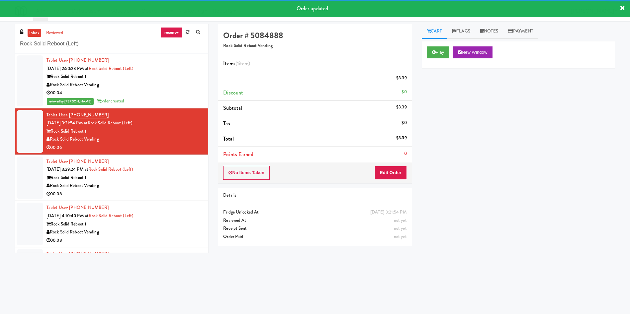
click at [26, 173] on div at bounding box center [30, 178] width 27 height 43
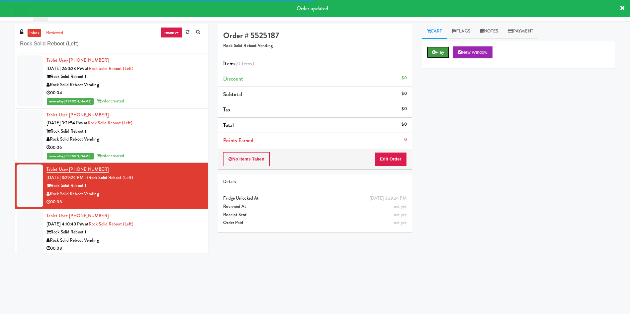
drag, startPoint x: 446, startPoint y: 53, endPoint x: 442, endPoint y: 54, distance: 4.9
click at [446, 53] on button "Play" at bounding box center [438, 52] width 23 height 12
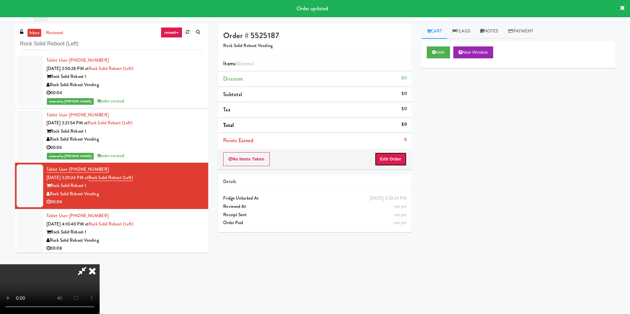
click at [390, 163] on button "Edit Order" at bounding box center [390, 159] width 32 height 14
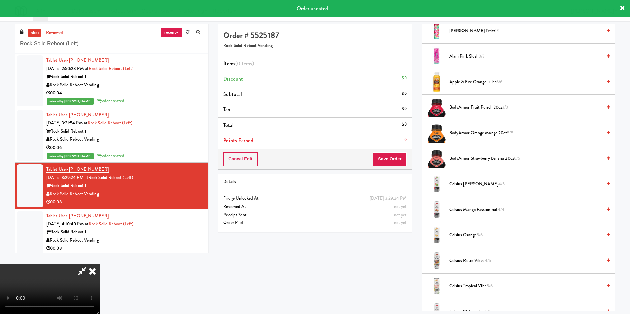
scroll to position [100, 0]
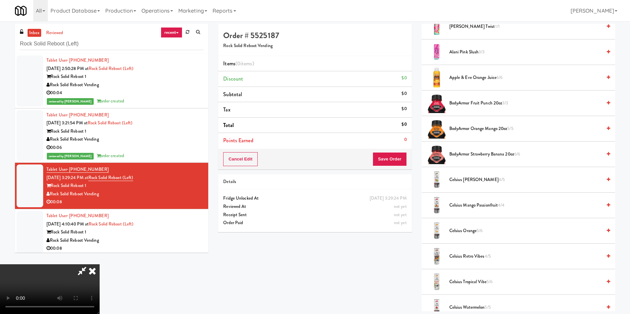
click at [100, 265] on video at bounding box center [50, 290] width 100 height 50
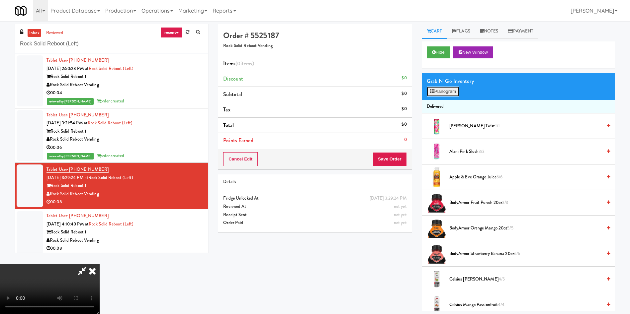
click at [444, 91] on button "Planogram" at bounding box center [443, 92] width 33 height 10
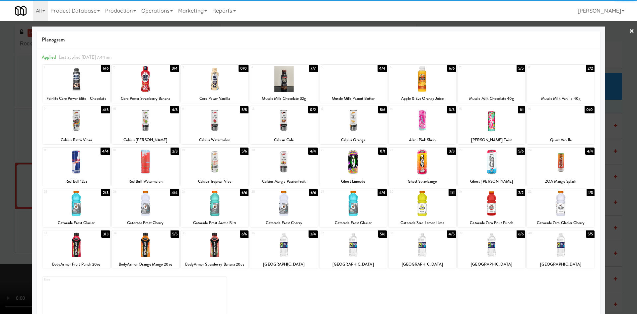
click at [231, 165] on div at bounding box center [215, 162] width 68 height 26
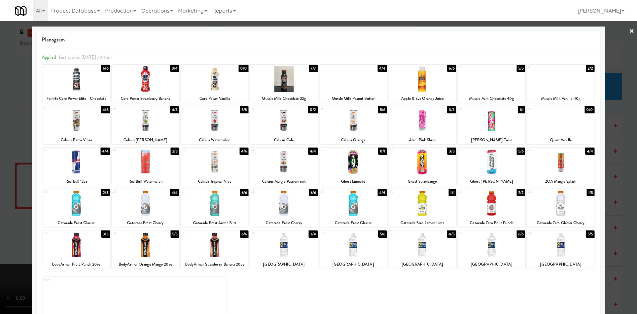
click at [231, 165] on div at bounding box center [215, 162] width 68 height 26
drag, startPoint x: 10, startPoint y: 140, endPoint x: 174, endPoint y: 161, distance: 165.0
click at [11, 140] on div at bounding box center [318, 157] width 637 height 314
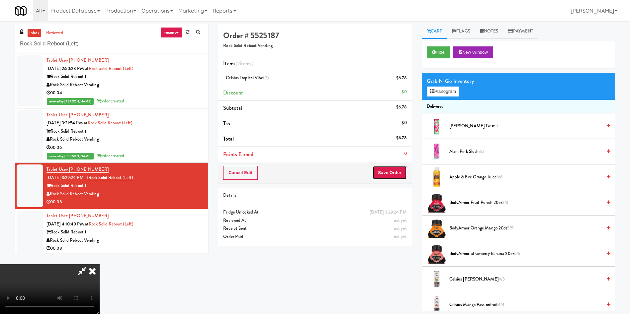
click at [390, 177] on button "Save Order" at bounding box center [389, 173] width 34 height 14
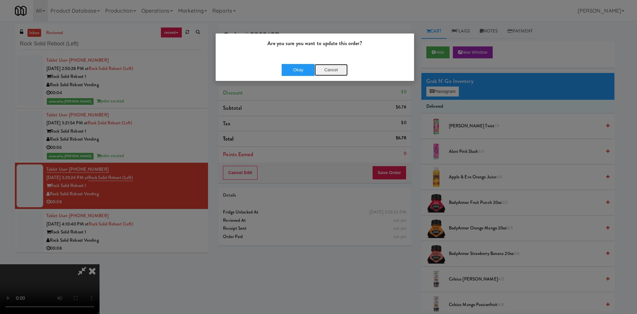
click at [334, 68] on button "Cancel" at bounding box center [331, 70] width 33 height 12
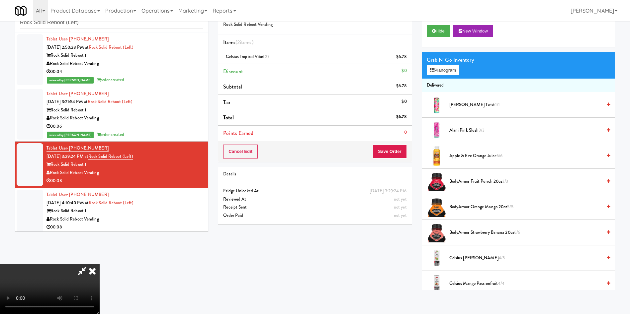
click at [100, 265] on video at bounding box center [50, 290] width 100 height 50
click at [393, 146] on button "Save Order" at bounding box center [389, 152] width 34 height 14
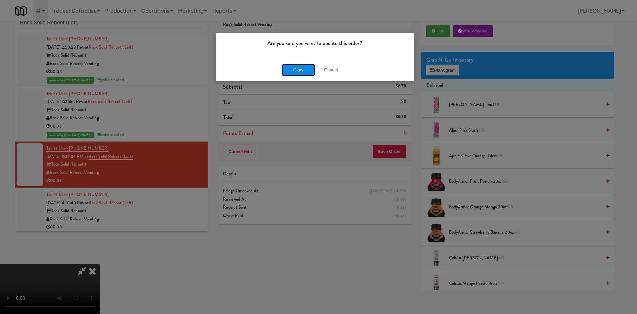
click at [299, 68] on button "Okay" at bounding box center [298, 70] width 33 height 12
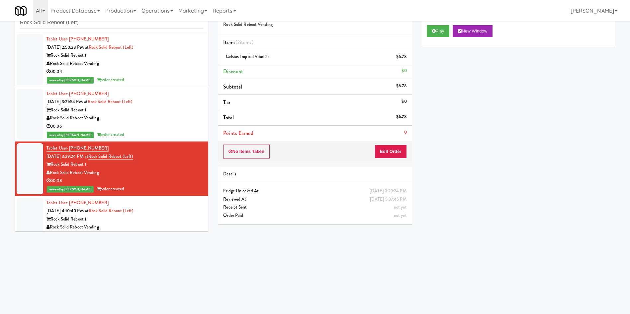
click at [33, 214] on div at bounding box center [30, 219] width 27 height 43
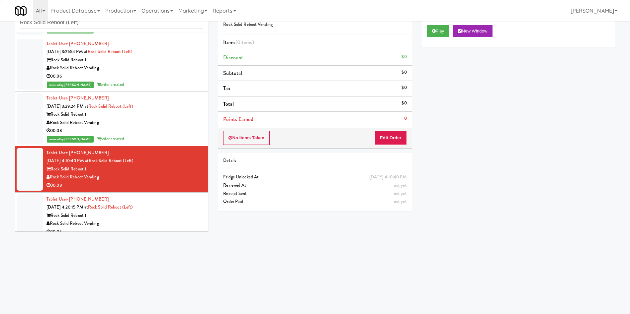
scroll to position [100, 0]
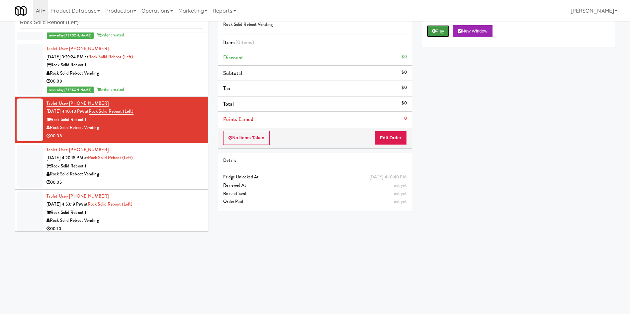
click at [436, 35] on button "Play" at bounding box center [438, 31] width 23 height 12
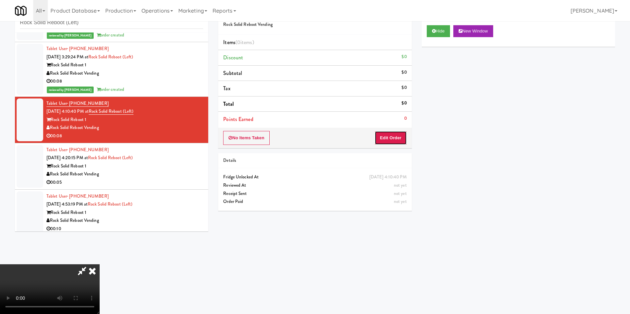
click at [404, 135] on button "Edit Order" at bounding box center [390, 138] width 32 height 14
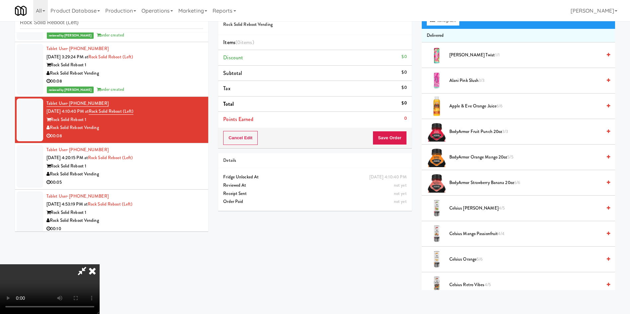
scroll to position [0, 0]
click at [100, 265] on video at bounding box center [50, 290] width 100 height 50
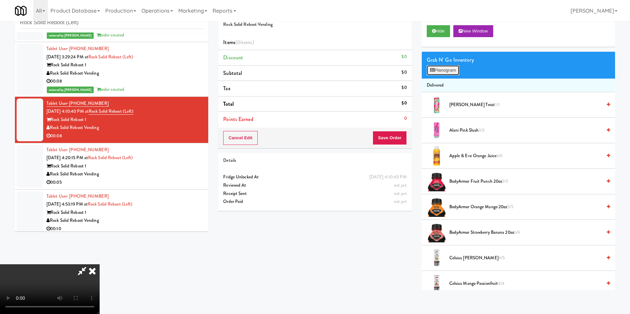
click at [440, 73] on button "Planogram" at bounding box center [443, 70] width 33 height 10
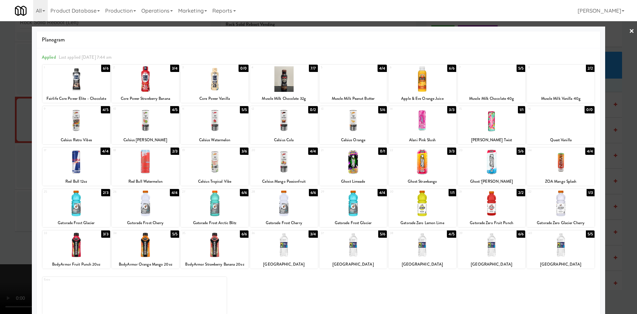
click at [282, 167] on div at bounding box center [284, 162] width 68 height 26
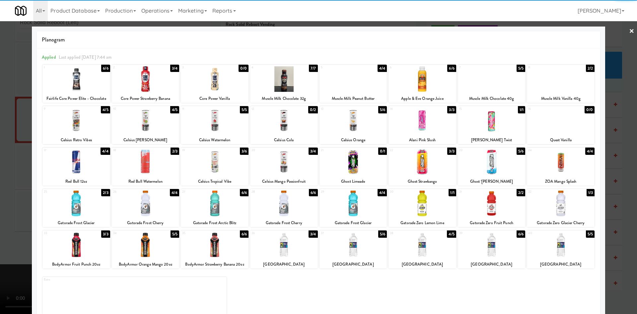
click at [19, 161] on div at bounding box center [318, 157] width 637 height 314
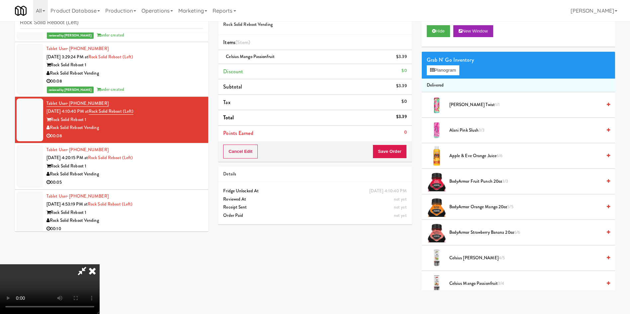
click at [100, 265] on video at bounding box center [50, 290] width 100 height 50
click at [388, 151] on button "Save Order" at bounding box center [389, 152] width 34 height 14
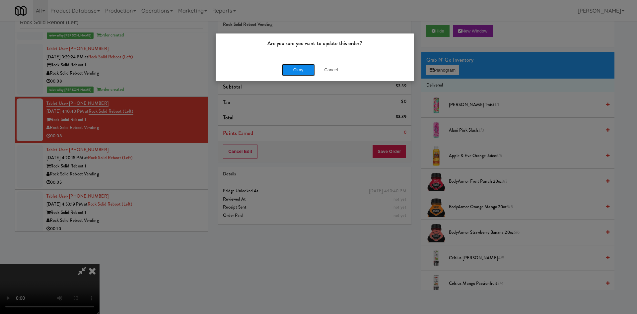
click at [304, 66] on button "Okay" at bounding box center [298, 70] width 33 height 12
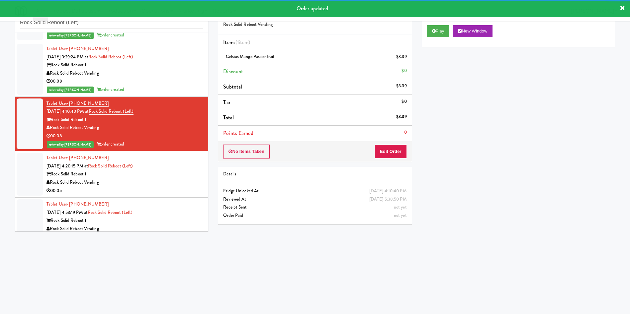
click at [23, 175] on div at bounding box center [30, 174] width 27 height 43
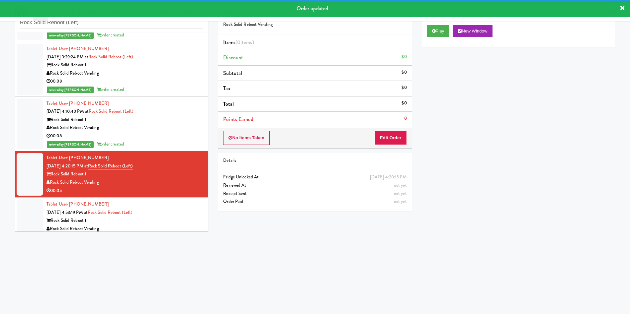
scroll to position [199, 0]
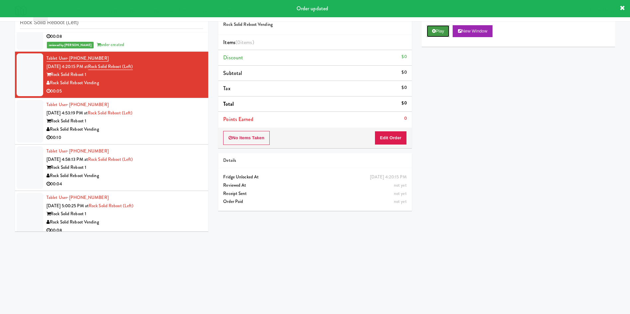
click at [441, 29] on button "Play" at bounding box center [438, 31] width 23 height 12
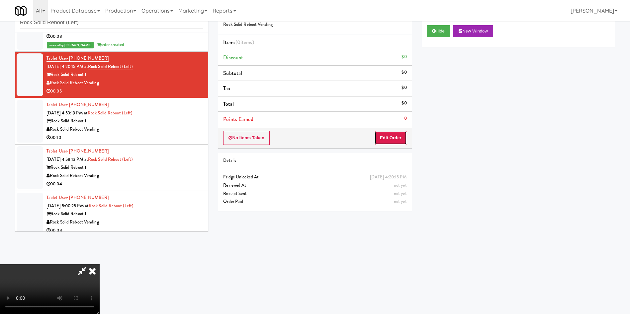
click at [384, 137] on button "Edit Order" at bounding box center [390, 138] width 32 height 14
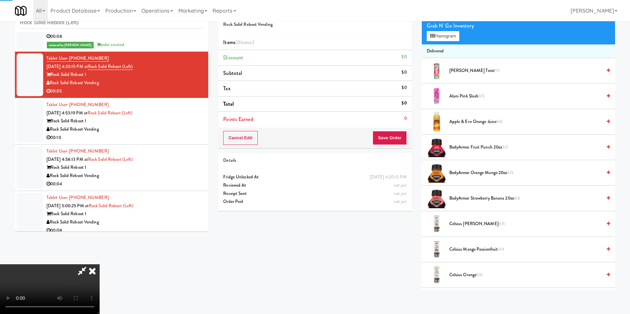
scroll to position [50, 0]
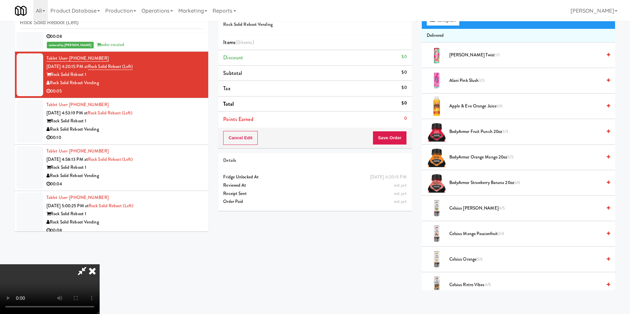
click at [100, 265] on video at bounding box center [50, 290] width 100 height 50
click at [449, 25] on button "Planogram" at bounding box center [443, 21] width 33 height 10
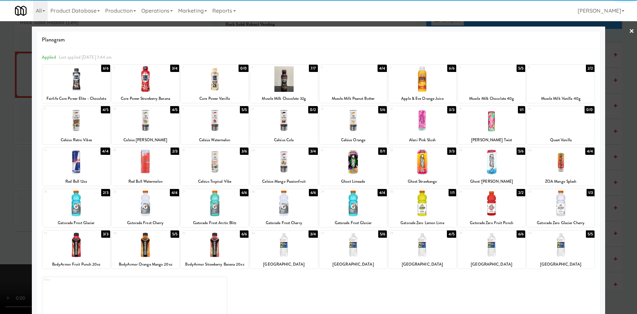
click at [225, 132] on div at bounding box center [215, 121] width 68 height 26
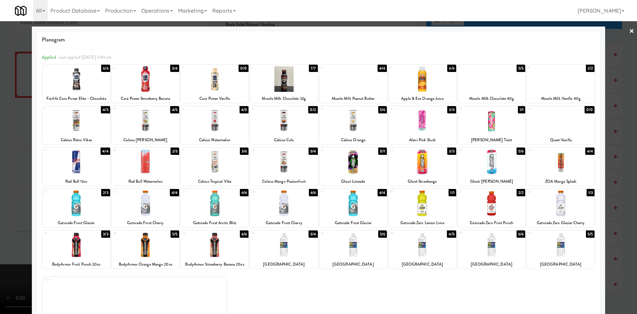
drag, startPoint x: 11, startPoint y: 123, endPoint x: 28, endPoint y: 125, distance: 16.8
click at [11, 123] on div at bounding box center [318, 157] width 637 height 314
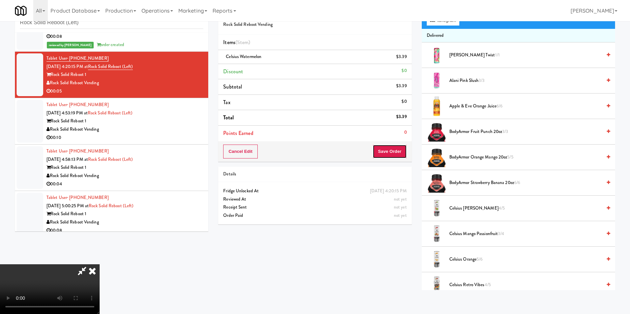
click at [394, 149] on button "Save Order" at bounding box center [389, 152] width 34 height 14
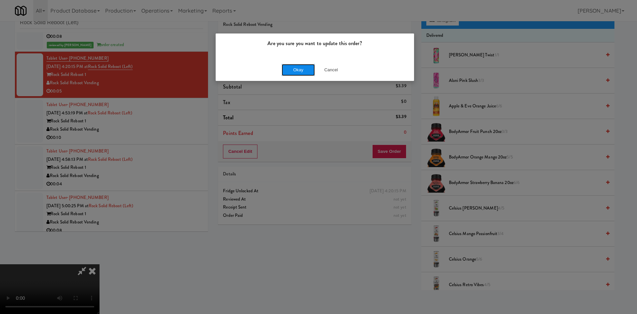
click at [308, 71] on button "Okay" at bounding box center [298, 70] width 33 height 12
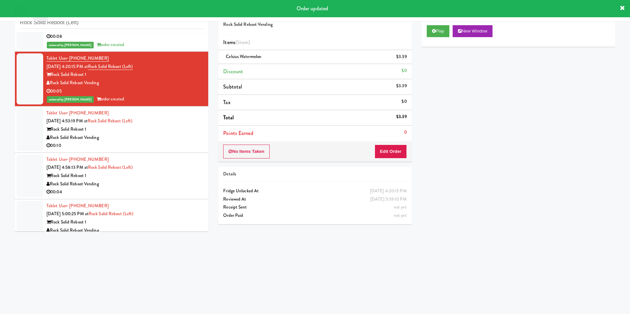
drag, startPoint x: 30, startPoint y: 128, endPoint x: 130, endPoint y: 157, distance: 104.7
click at [30, 128] on div at bounding box center [30, 129] width 27 height 43
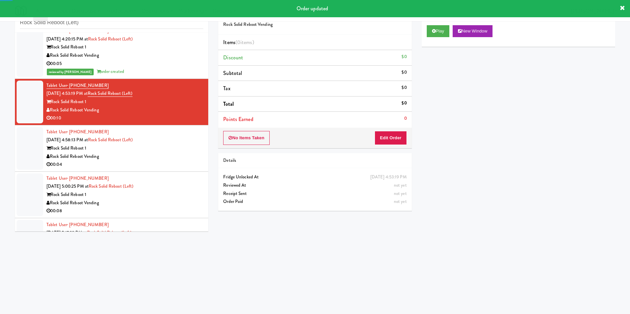
scroll to position [249, 0]
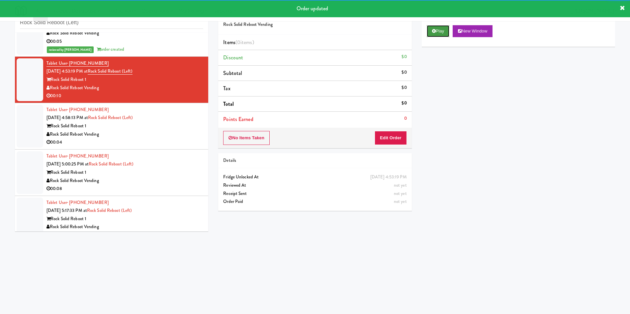
click at [441, 29] on button "Play" at bounding box center [438, 31] width 23 height 12
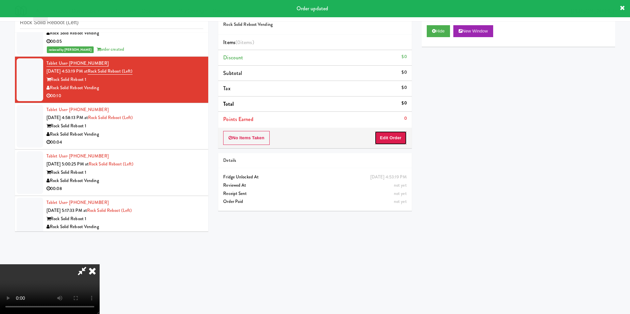
click at [385, 135] on button "Edit Order" at bounding box center [390, 138] width 32 height 14
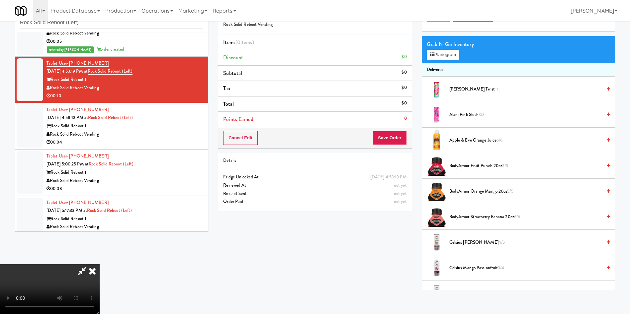
scroll to position [0, 0]
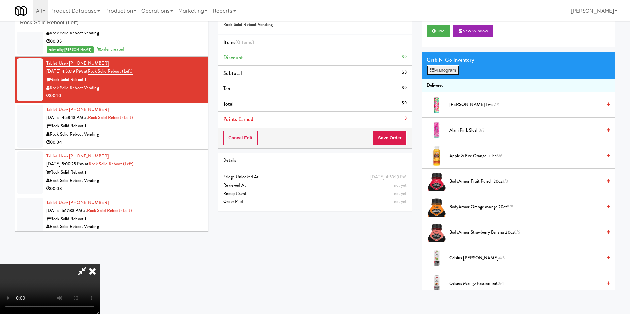
click at [432, 72] on button "Planogram" at bounding box center [443, 70] width 33 height 10
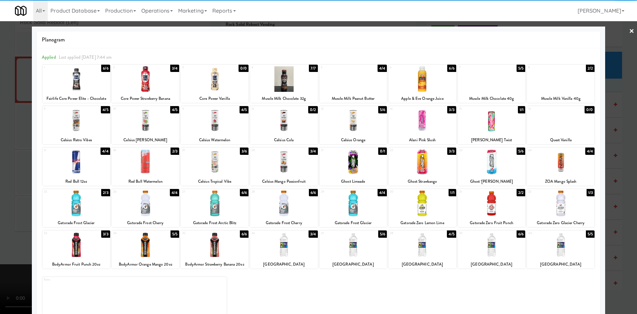
click at [208, 161] on div at bounding box center [215, 162] width 68 height 26
click at [17, 119] on div at bounding box center [318, 157] width 637 height 314
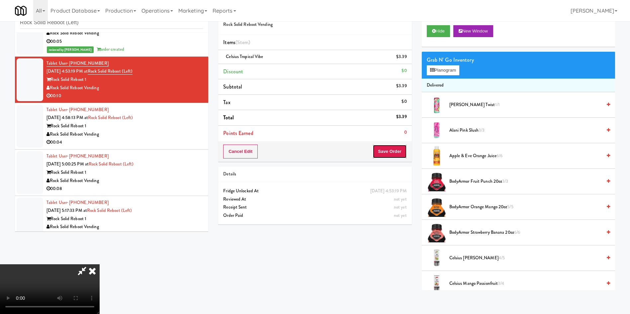
click at [381, 148] on button "Save Order" at bounding box center [389, 152] width 34 height 14
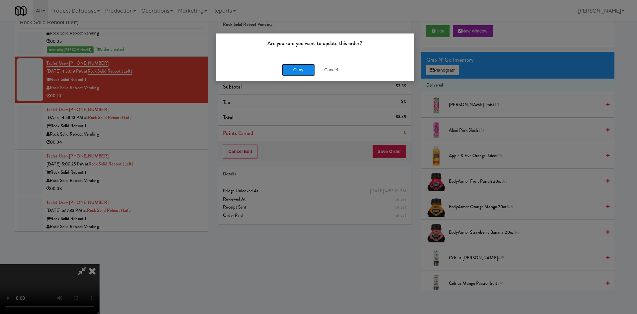
click at [303, 72] on button "Okay" at bounding box center [298, 70] width 33 height 12
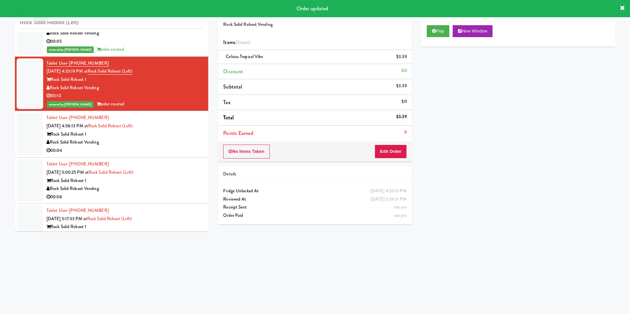
click at [29, 137] on div at bounding box center [30, 134] width 27 height 43
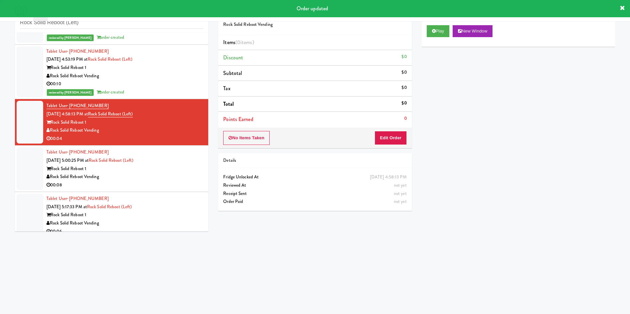
scroll to position [268, 0]
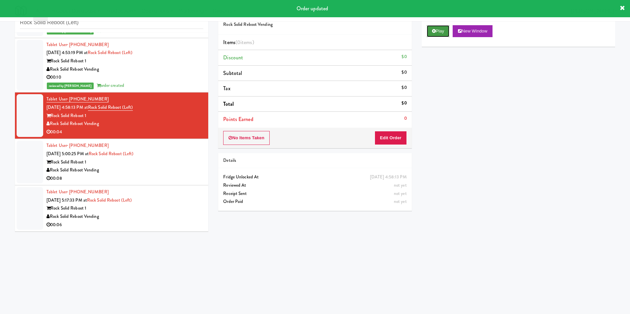
click at [434, 29] on icon at bounding box center [434, 31] width 4 height 4
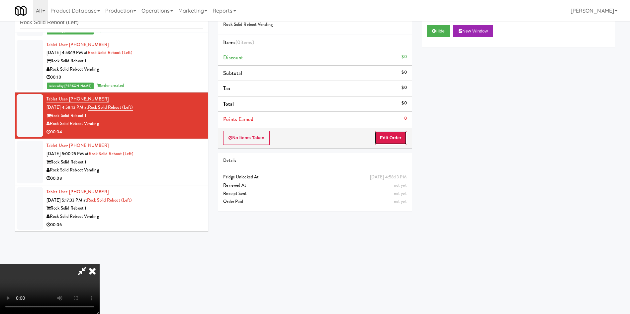
click at [396, 133] on button "Edit Order" at bounding box center [390, 138] width 32 height 14
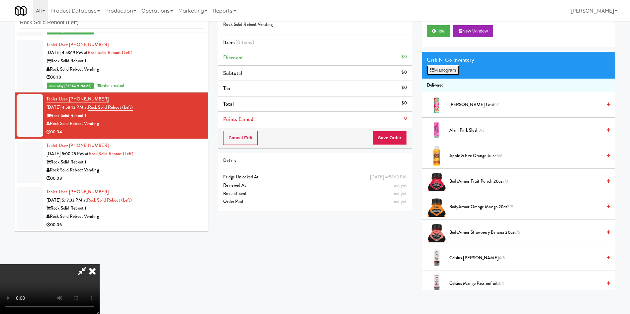
click at [446, 69] on button "Planogram" at bounding box center [443, 70] width 33 height 10
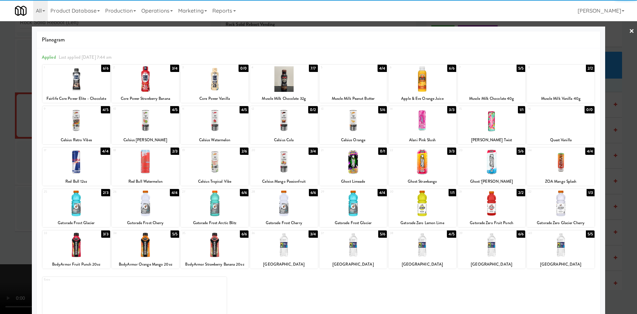
click at [503, 164] on div at bounding box center [492, 162] width 68 height 26
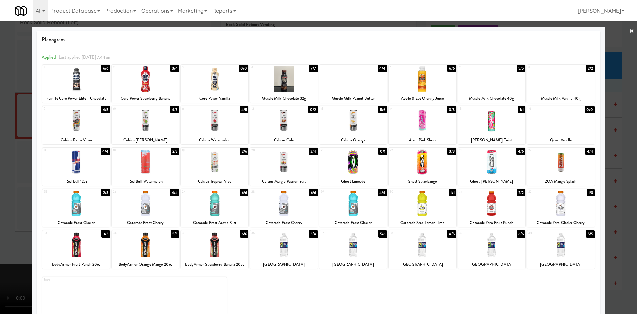
click at [606, 41] on div at bounding box center [318, 157] width 637 height 314
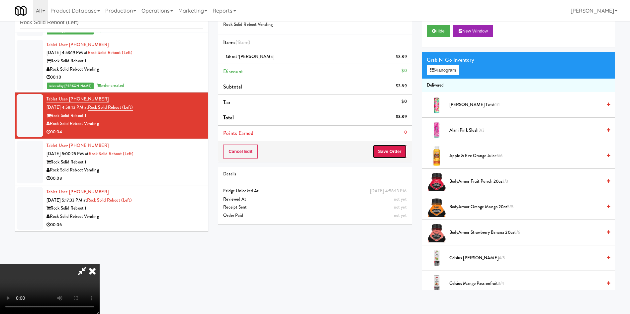
click at [397, 154] on button "Save Order" at bounding box center [389, 152] width 34 height 14
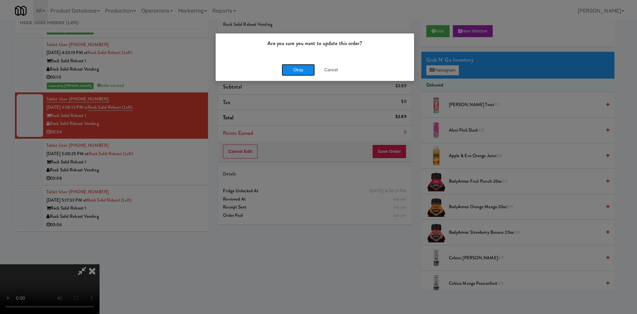
click at [304, 70] on button "Okay" at bounding box center [298, 70] width 33 height 12
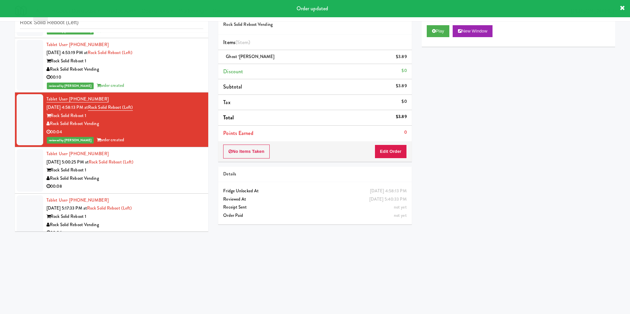
drag, startPoint x: 36, startPoint y: 166, endPoint x: 54, endPoint y: 164, distance: 18.4
click at [36, 166] on div at bounding box center [30, 170] width 27 height 43
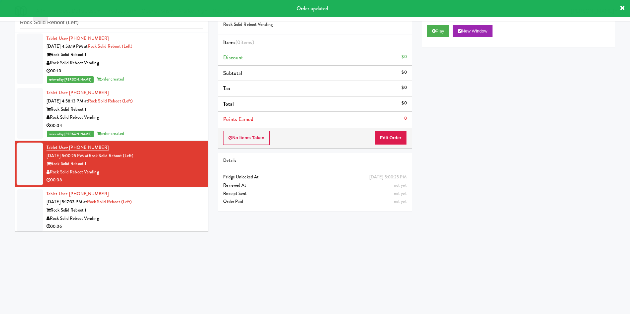
scroll to position [276, 0]
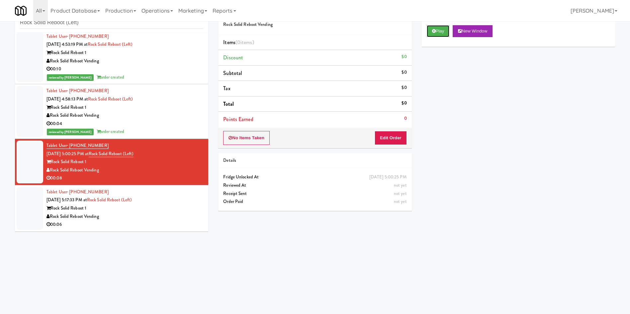
drag, startPoint x: 442, startPoint y: 32, endPoint x: 433, endPoint y: 48, distance: 18.3
click at [441, 33] on button "Play" at bounding box center [438, 31] width 23 height 12
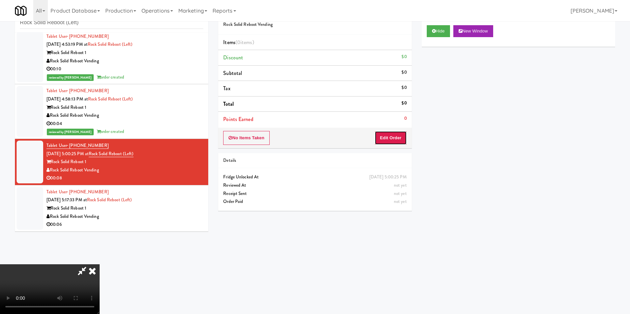
drag, startPoint x: 394, startPoint y: 136, endPoint x: 402, endPoint y: 300, distance: 164.5
click at [393, 137] on button "Edit Order" at bounding box center [390, 138] width 32 height 14
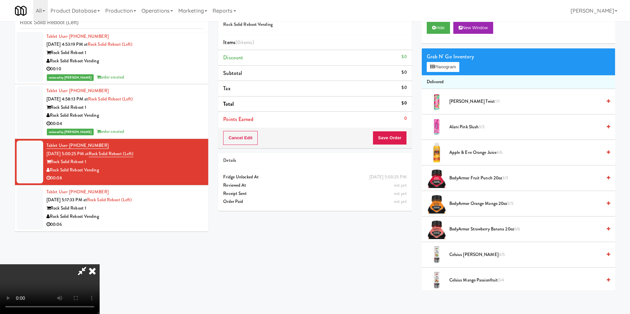
scroll to position [0, 0]
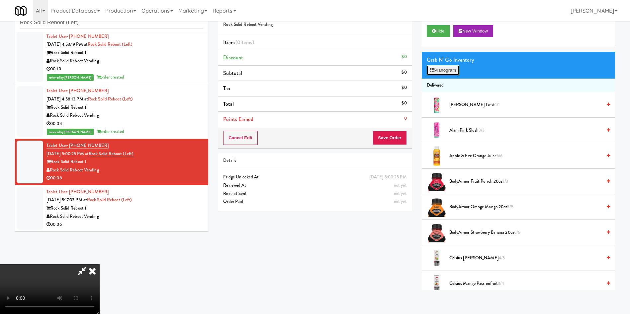
click at [446, 69] on button "Planogram" at bounding box center [443, 70] width 33 height 10
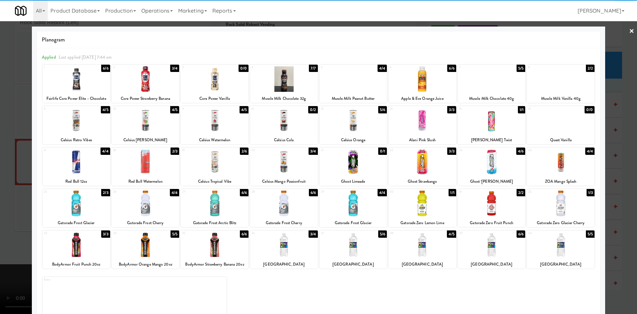
click at [352, 201] on div at bounding box center [354, 204] width 68 height 26
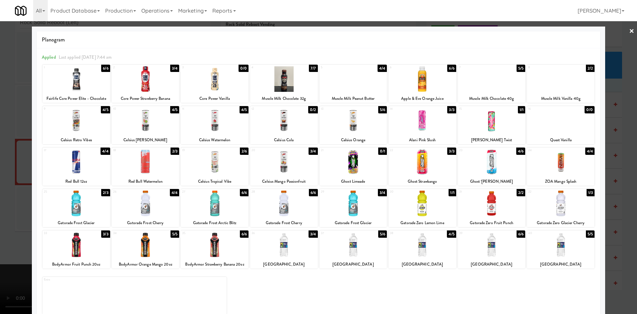
click at [8, 149] on div at bounding box center [318, 157] width 637 height 314
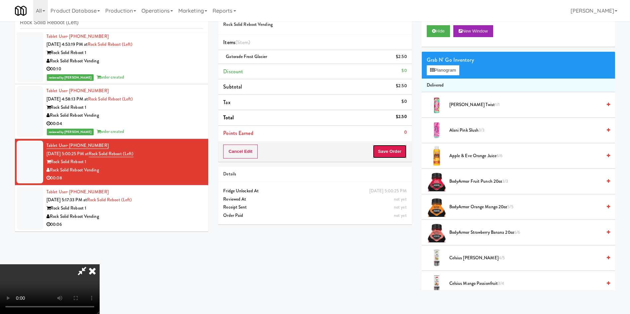
click at [389, 154] on button "Save Order" at bounding box center [389, 152] width 34 height 14
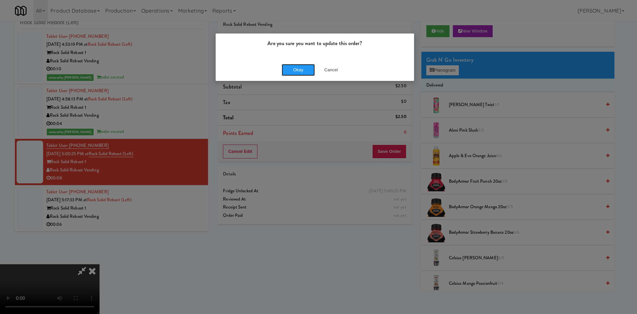
drag, startPoint x: 295, startPoint y: 69, endPoint x: 350, endPoint y: 0, distance: 87.7
click at [298, 69] on button "Okay" at bounding box center [298, 70] width 33 height 12
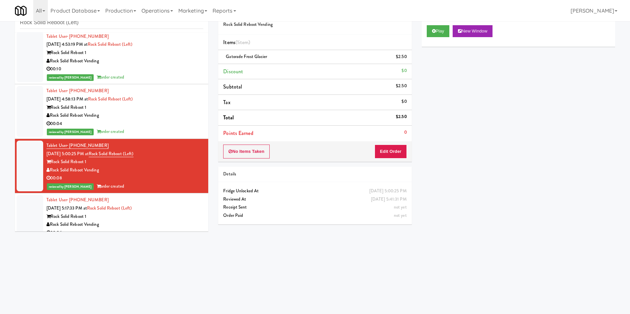
drag, startPoint x: 33, startPoint y: 202, endPoint x: 49, endPoint y: 204, distance: 16.3
click at [33, 202] on div at bounding box center [30, 216] width 27 height 43
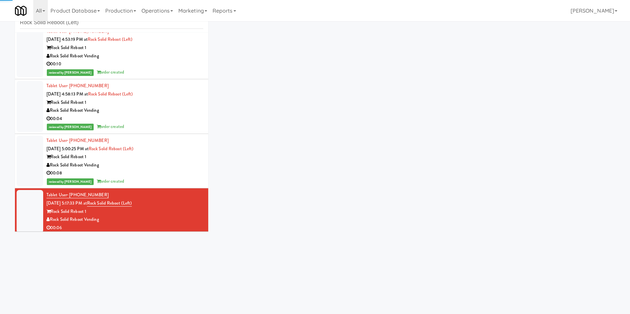
scroll to position [284, 0]
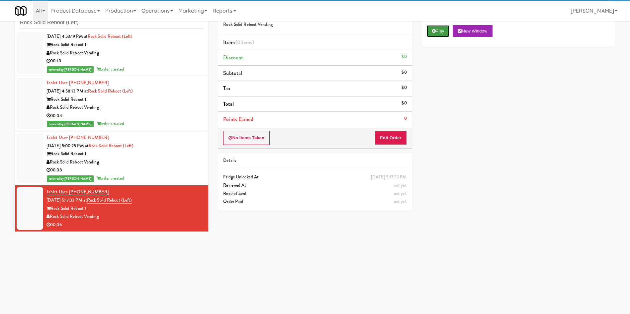
click at [432, 30] on icon at bounding box center [434, 31] width 4 height 4
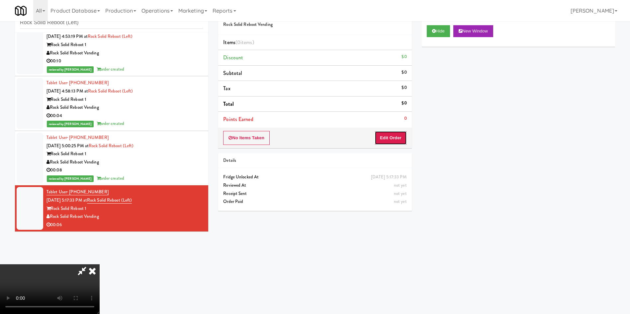
click at [394, 144] on button "Edit Order" at bounding box center [390, 138] width 32 height 14
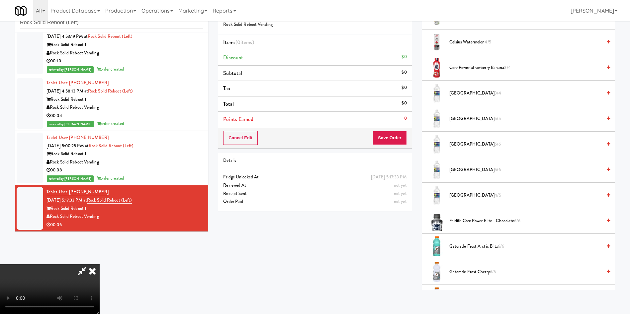
scroll to position [349, 0]
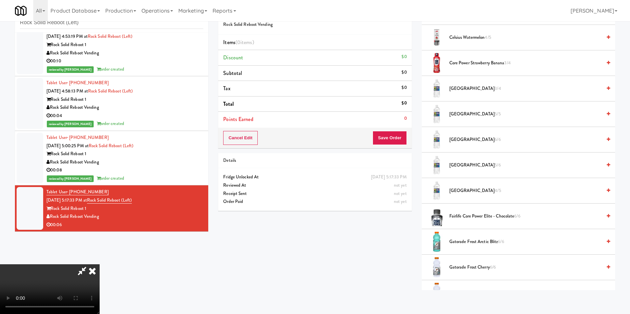
click at [459, 262] on li "Gatorade Frost Cherry 6/6" at bounding box center [518, 268] width 193 height 26
click at [459, 268] on span "Gatorade Frost Cherry 6/6" at bounding box center [525, 268] width 152 height 8
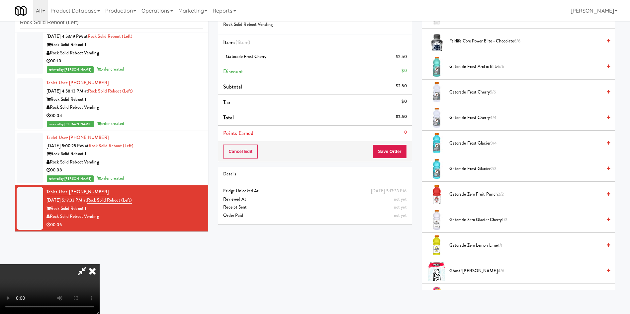
scroll to position [548, 0]
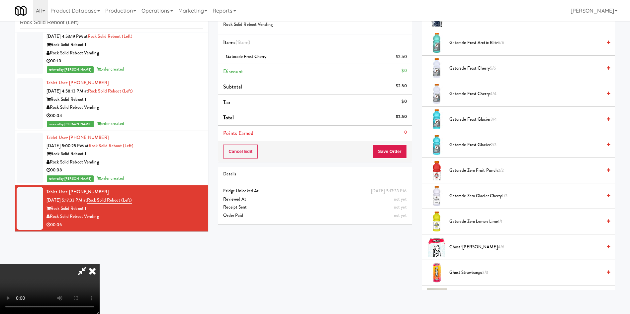
click at [100, 265] on video at bounding box center [50, 290] width 100 height 50
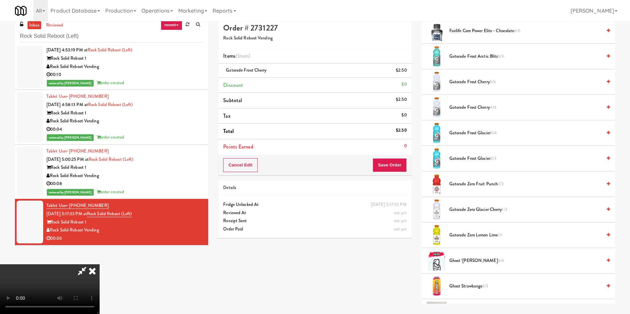
scroll to position [0, 0]
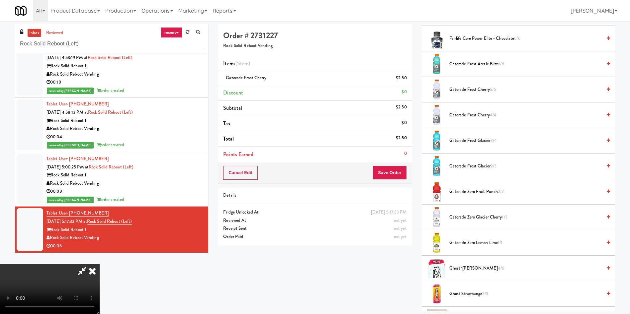
click at [90, 265] on icon at bounding box center [81, 271] width 15 height 13
click at [404, 172] on button "Save Order" at bounding box center [389, 173] width 34 height 14
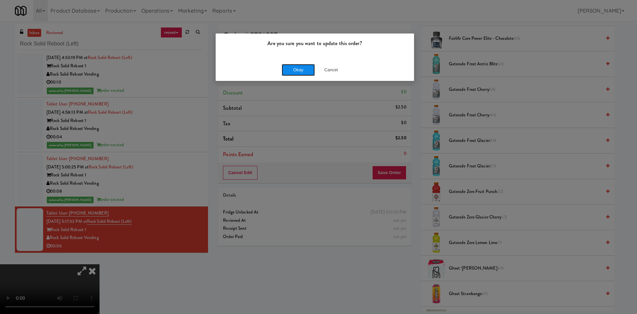
click at [293, 68] on button "Okay" at bounding box center [298, 70] width 33 height 12
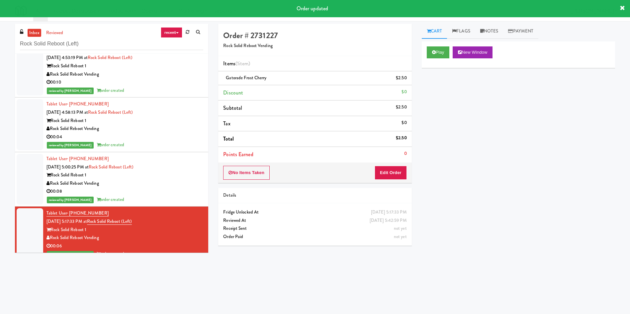
click at [35, 32] on link "inbox" at bounding box center [35, 33] width 14 height 8
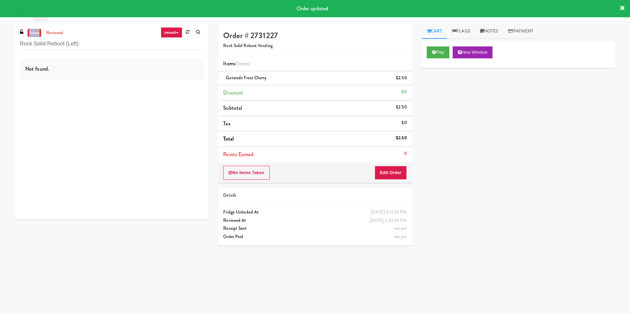
click at [35, 32] on link "inbox" at bounding box center [35, 33] width 14 height 8
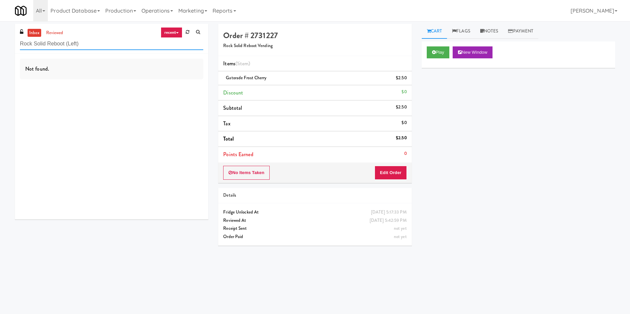
paste input "5825 - Creekside Commons - Boston Scientific"
drag, startPoint x: 101, startPoint y: 42, endPoint x: 0, endPoint y: 34, distance: 101.2
click at [0, 34] on div "inbox reviewed recent all unclear take inventory issue suspicious failed recent…" at bounding box center [315, 157] width 630 height 267
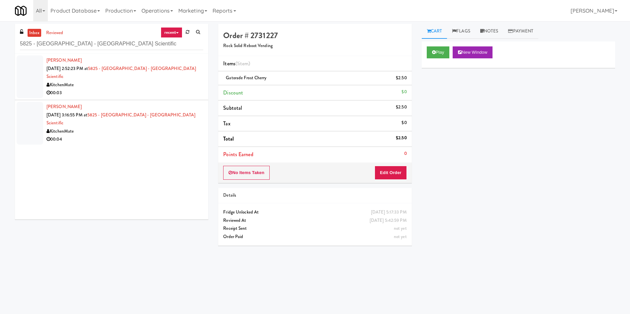
click at [27, 74] on div at bounding box center [30, 76] width 27 height 43
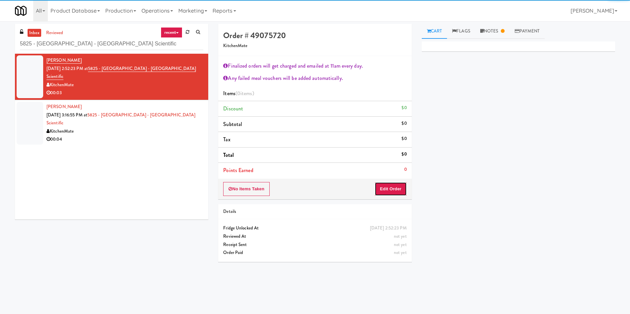
click at [381, 182] on button "Edit Order" at bounding box center [390, 189] width 32 height 14
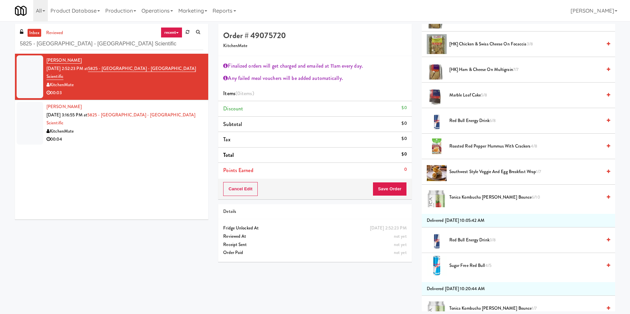
scroll to position [398, 0]
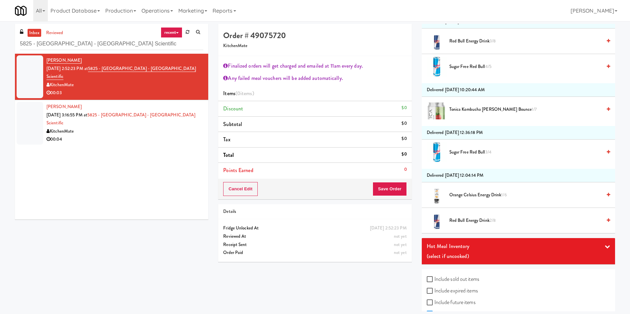
click at [472, 109] on span "Tonica Kombucha Berry Bounce 1/7" at bounding box center [525, 110] width 152 height 8
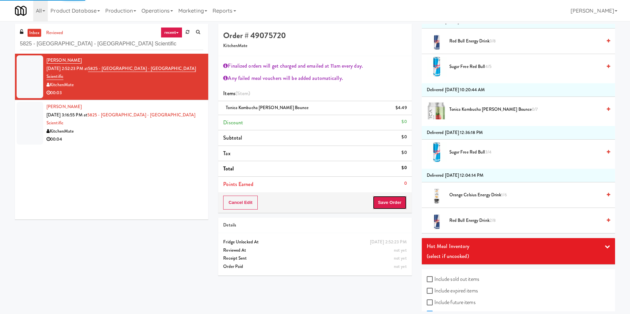
click at [397, 206] on button "Save Order" at bounding box center [389, 203] width 34 height 14
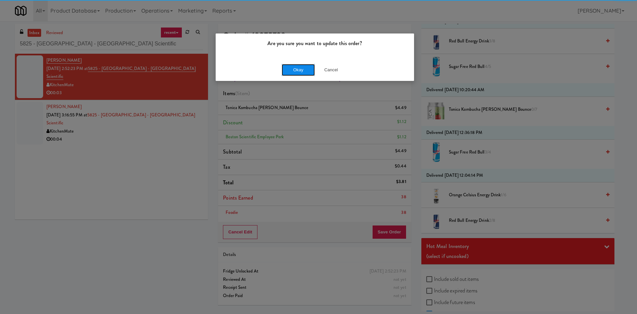
drag, startPoint x: 291, startPoint y: 68, endPoint x: 261, endPoint y: 68, distance: 30.2
click at [291, 67] on button "Okay" at bounding box center [298, 70] width 33 height 12
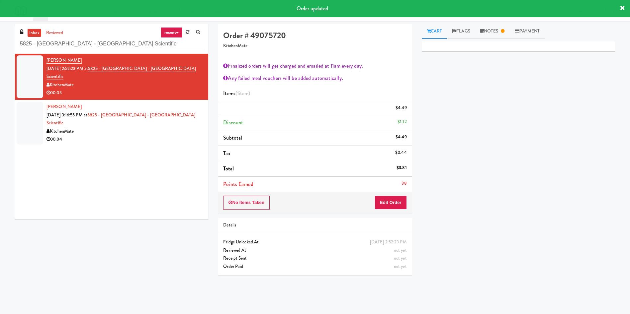
scroll to position [0, 0]
drag, startPoint x: 28, startPoint y: 99, endPoint x: 48, endPoint y: 106, distance: 21.0
click at [29, 102] on div at bounding box center [30, 123] width 27 height 43
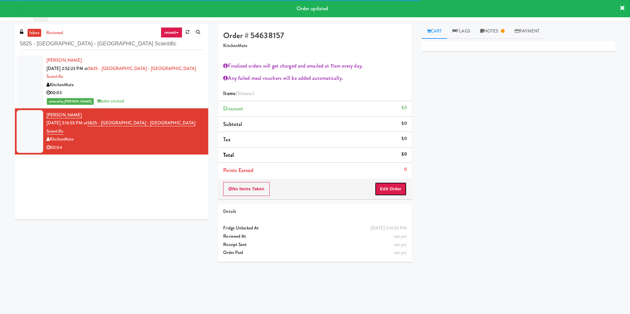
click at [395, 194] on button "Edit Order" at bounding box center [390, 189] width 32 height 14
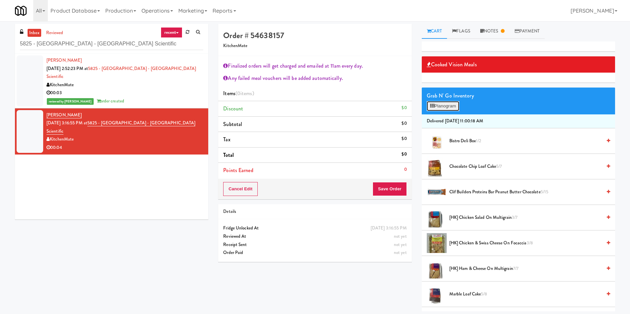
click at [442, 111] on button "Planogram" at bounding box center [443, 106] width 33 height 10
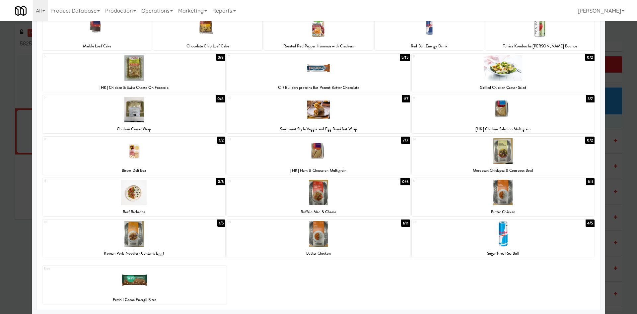
scroll to position [53, 0]
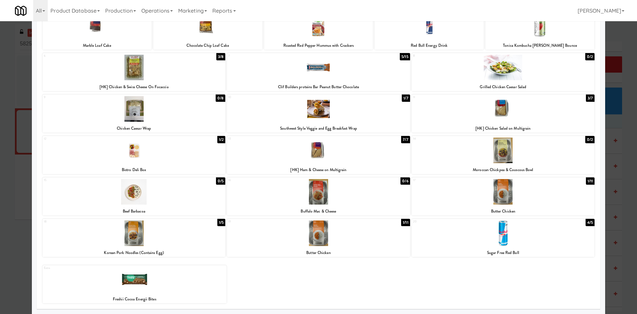
click at [484, 241] on div at bounding box center [503, 234] width 183 height 26
click at [414, 276] on div "Extra Freshii Cocoa Energii Bites" at bounding box center [318, 282] width 552 height 43
click at [620, 43] on div at bounding box center [318, 157] width 637 height 314
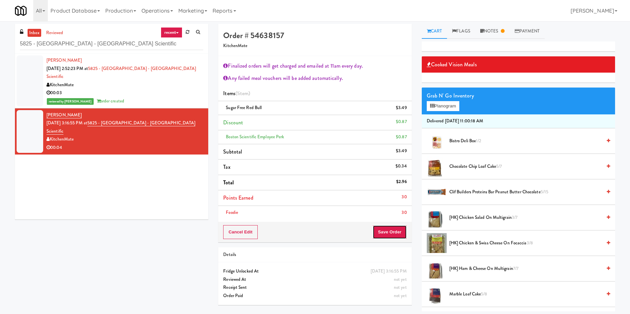
click at [395, 234] on button "Save Order" at bounding box center [389, 232] width 34 height 14
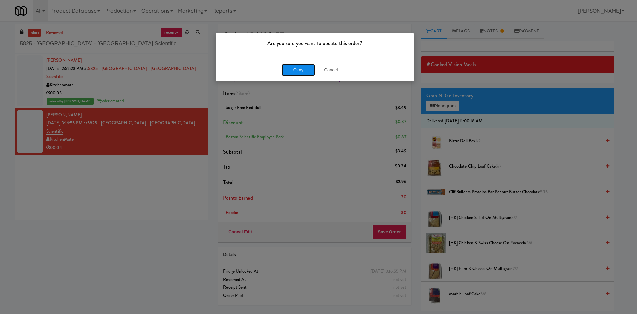
click at [288, 68] on button "Okay" at bounding box center [298, 70] width 33 height 12
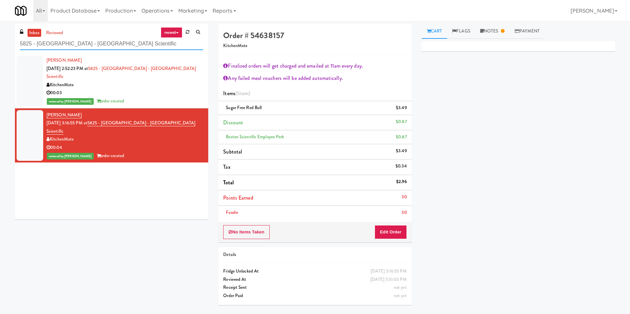
drag, startPoint x: 142, startPoint y: 45, endPoint x: 0, endPoint y: 38, distance: 142.6
click at [0, 38] on div "inbox reviewed recent all unclear take inventory issue suspicious failed recent…" at bounding box center [315, 167] width 630 height 286
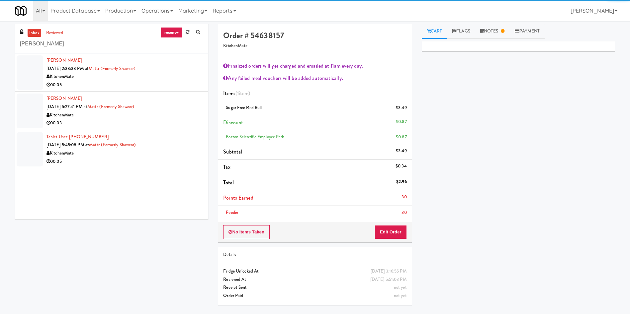
click at [33, 73] on div at bounding box center [30, 72] width 27 height 35
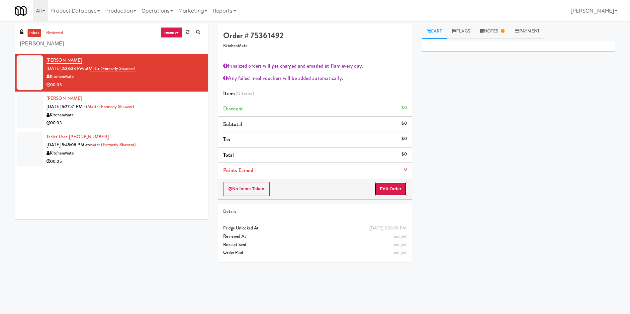
click at [387, 195] on button "Edit Order" at bounding box center [390, 189] width 32 height 14
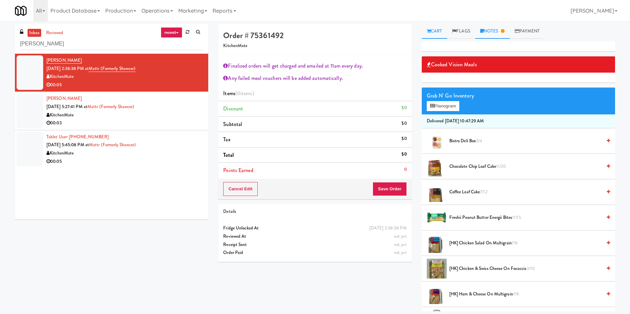
drag, startPoint x: 504, startPoint y: 32, endPoint x: 465, endPoint y: 31, distance: 39.2
click at [503, 31] on link "Notes" at bounding box center [492, 31] width 35 height 15
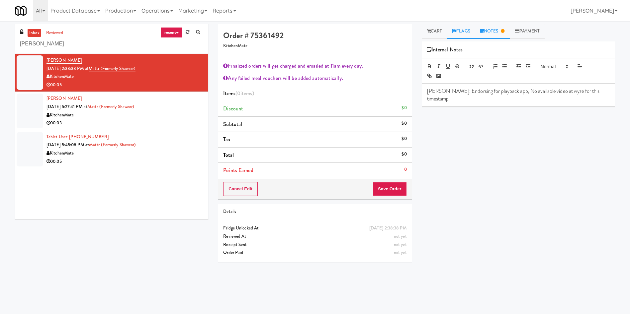
click at [450, 30] on link "Flags" at bounding box center [461, 31] width 28 height 15
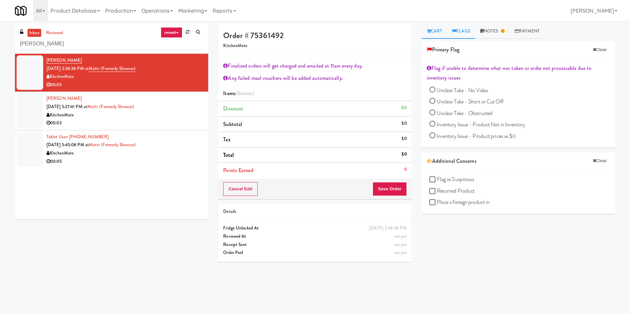
click at [433, 30] on link "Cart" at bounding box center [435, 31] width 26 height 15
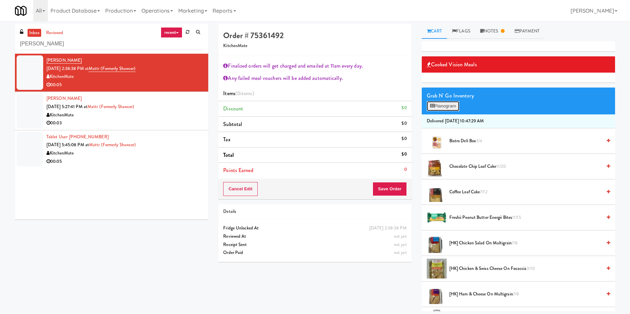
click at [446, 107] on button "Planogram" at bounding box center [443, 106] width 33 height 10
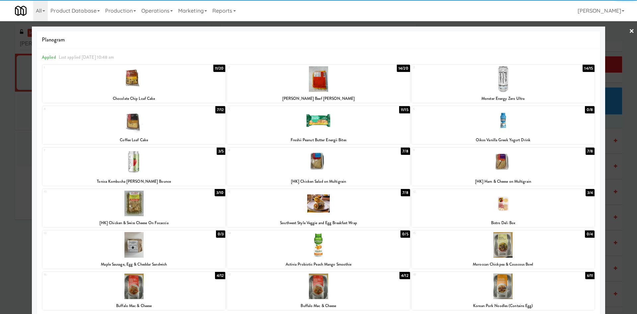
click at [340, 130] on div at bounding box center [318, 121] width 183 height 26
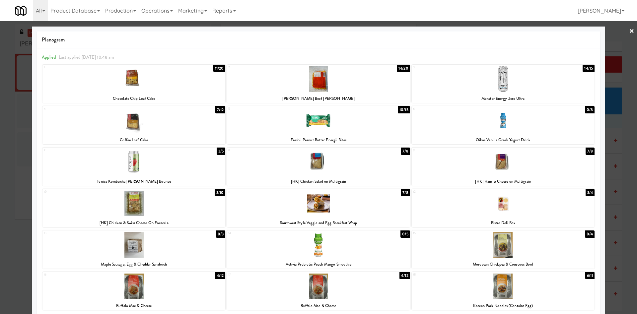
click at [610, 47] on div at bounding box center [318, 157] width 637 height 314
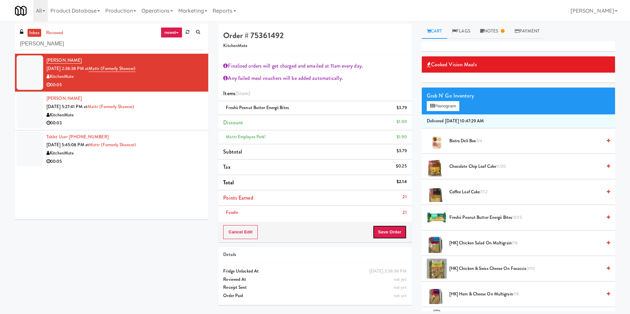
drag, startPoint x: 399, startPoint y: 233, endPoint x: 301, endPoint y: 179, distance: 111.7
click at [398, 233] on button "Save Order" at bounding box center [389, 232] width 34 height 14
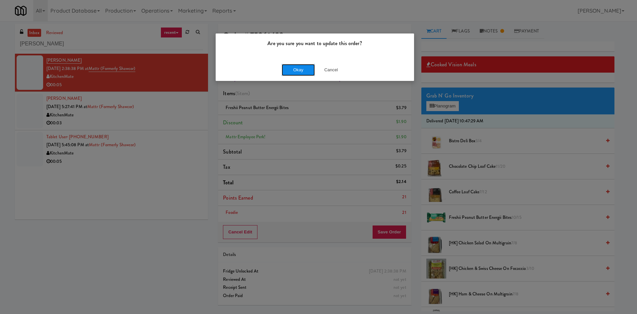
click at [286, 66] on button "Okay" at bounding box center [298, 70] width 33 height 12
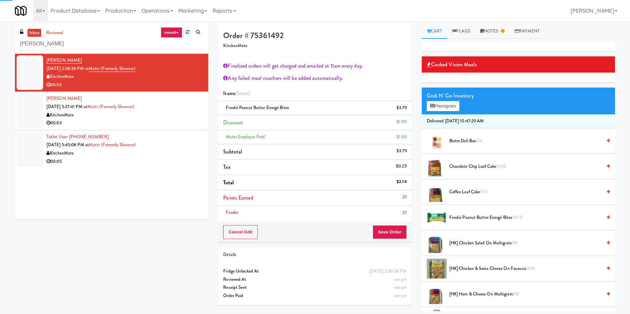
click at [36, 108] on div at bounding box center [30, 111] width 27 height 35
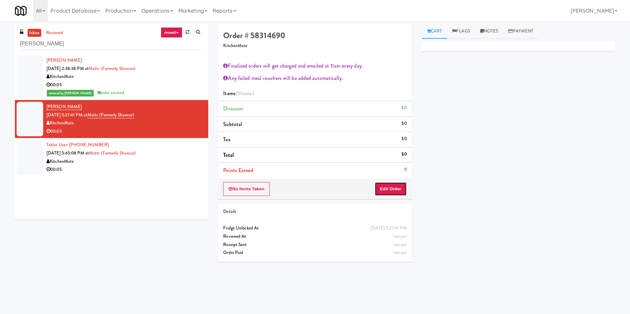
click at [389, 189] on button "Edit Order" at bounding box center [390, 189] width 32 height 14
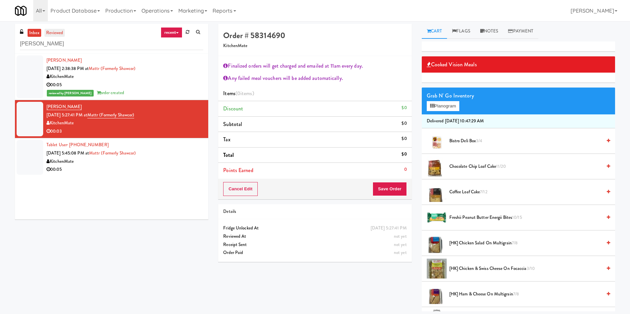
click at [54, 32] on link "reviewed" at bounding box center [54, 33] width 21 height 8
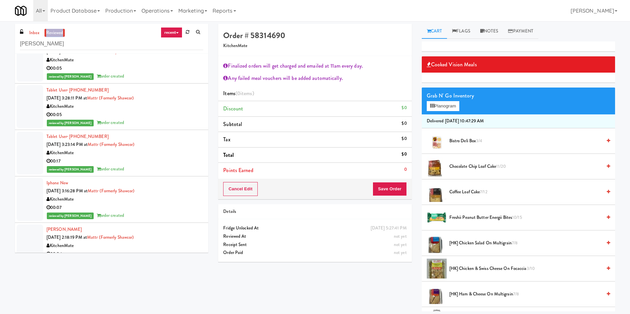
scroll to position [149, 0]
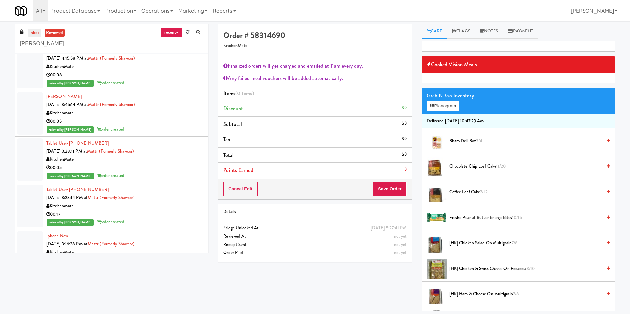
click at [31, 34] on link "inbox" at bounding box center [35, 33] width 14 height 8
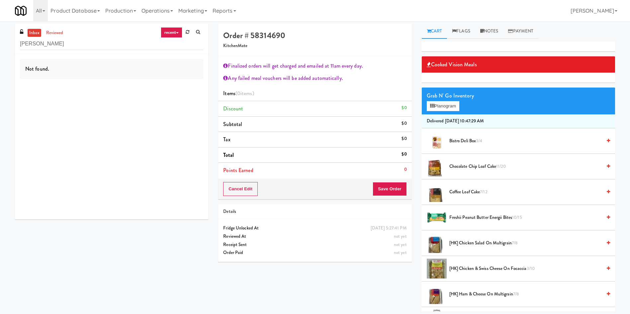
scroll to position [0, 0]
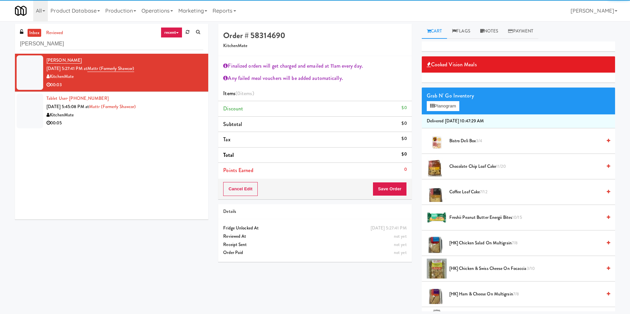
click at [29, 77] on div at bounding box center [30, 72] width 27 height 35
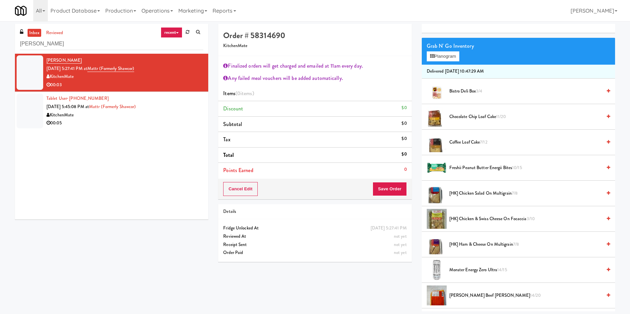
scroll to position [100, 0]
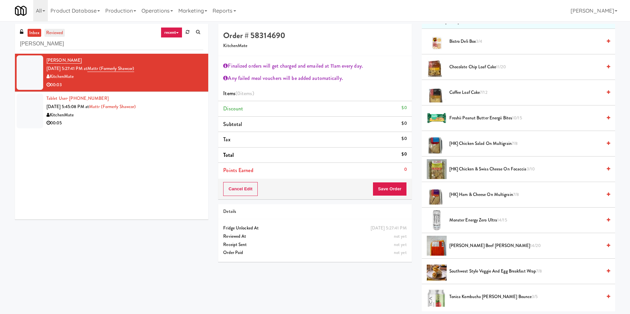
click at [55, 31] on link "reviewed" at bounding box center [54, 33] width 21 height 8
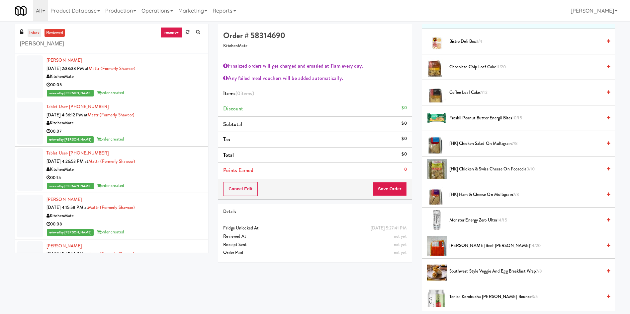
click at [36, 30] on link "inbox" at bounding box center [35, 33] width 14 height 8
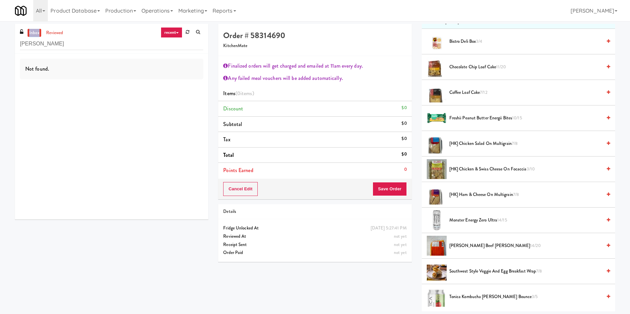
click at [36, 30] on link "inbox" at bounding box center [35, 33] width 14 height 8
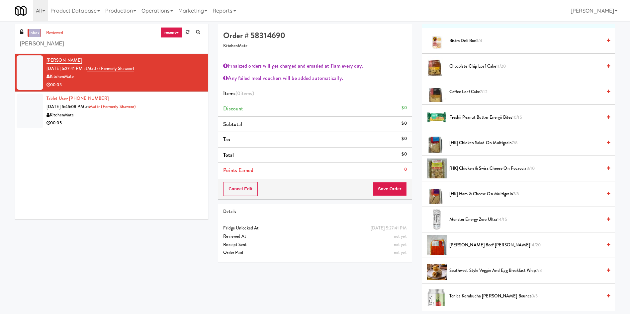
scroll to position [149, 0]
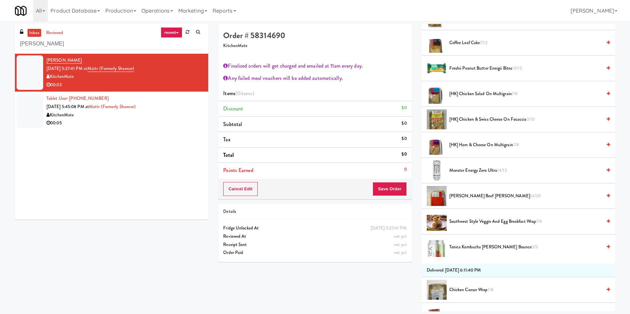
click at [488, 197] on span "Patty King Beef Patty 14/20" at bounding box center [525, 196] width 152 height 8
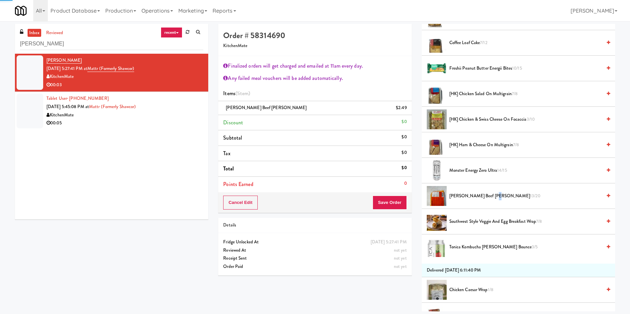
click at [488, 197] on span "Patty King Beef Patty 13/20" at bounding box center [525, 196] width 152 height 8
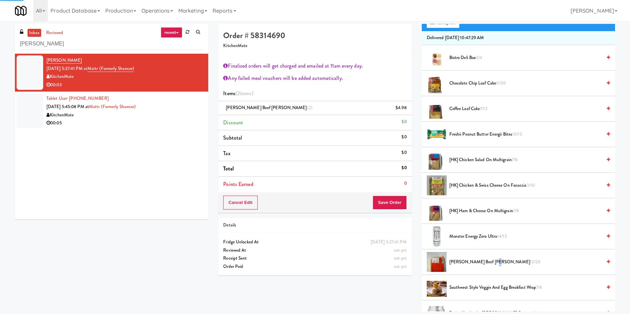
scroll to position [0, 0]
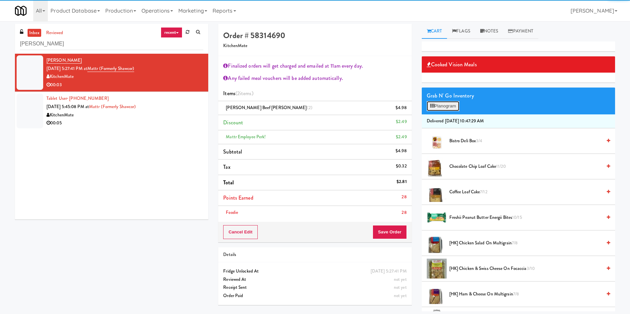
click at [449, 108] on button "Planogram" at bounding box center [443, 106] width 33 height 10
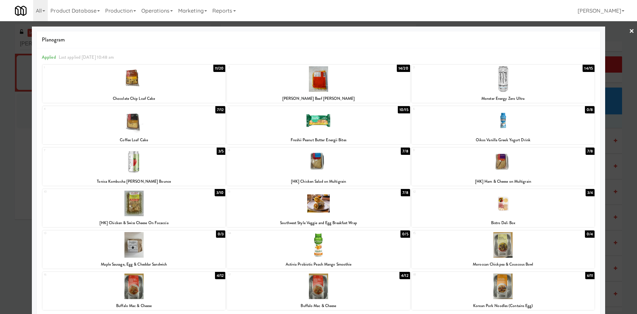
click at [612, 41] on div at bounding box center [318, 157] width 637 height 314
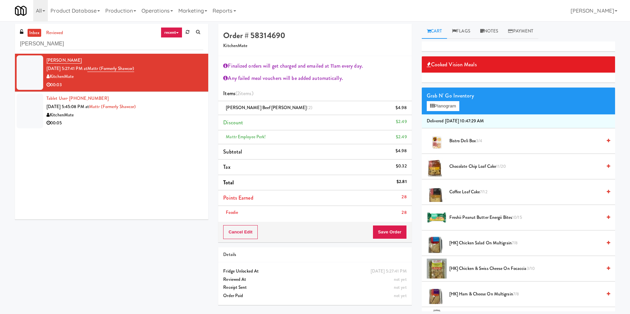
drag, startPoint x: 44, startPoint y: 110, endPoint x: 70, endPoint y: 114, distance: 25.9
click at [44, 110] on li "Tablet User · (647) 781-8433 Sep 18, 2025 5:45:08 PM at Mattr (formerly Shawcor…" at bounding box center [111, 111] width 193 height 38
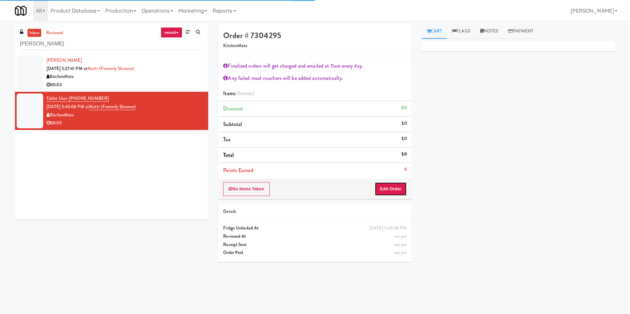
click at [389, 187] on button "Edit Order" at bounding box center [390, 189] width 32 height 14
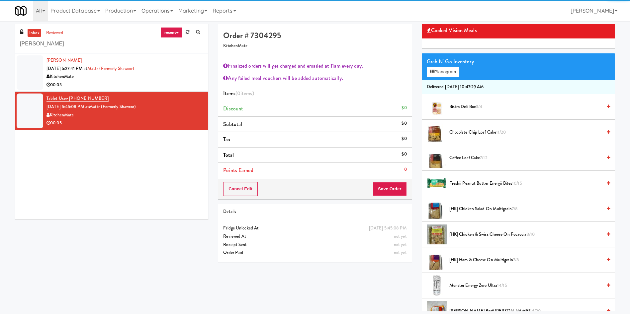
scroll to position [50, 0]
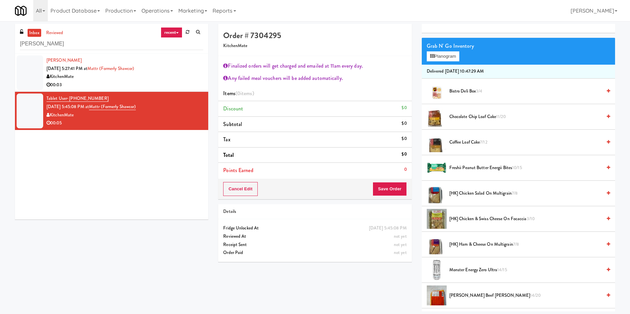
click at [473, 294] on span "Patty King Beef Patty 14/20" at bounding box center [525, 296] width 152 height 8
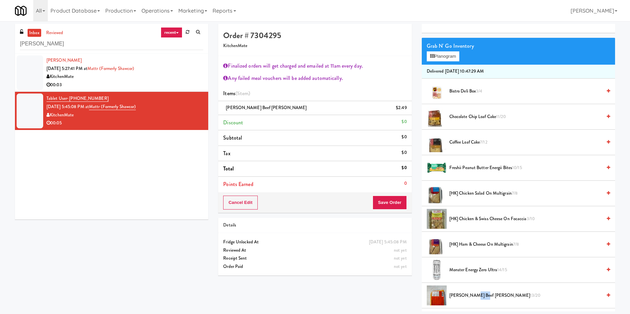
click at [473, 294] on span "Patty King Beef Patty 13/20" at bounding box center [525, 296] width 152 height 8
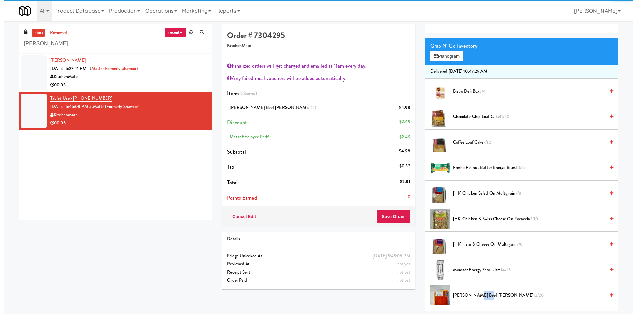
scroll to position [199, 0]
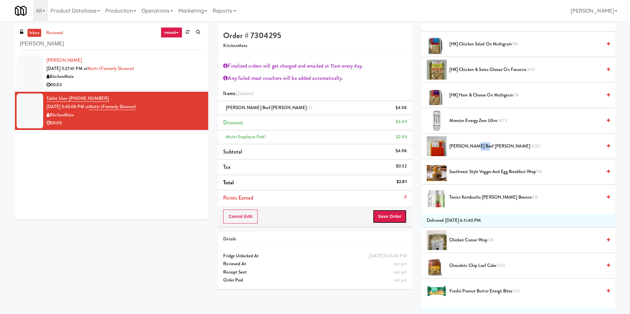
click at [391, 220] on button "Save Order" at bounding box center [389, 217] width 34 height 14
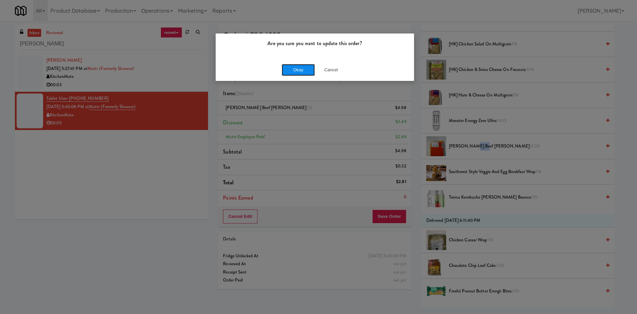
click at [291, 72] on button "Okay" at bounding box center [298, 70] width 33 height 12
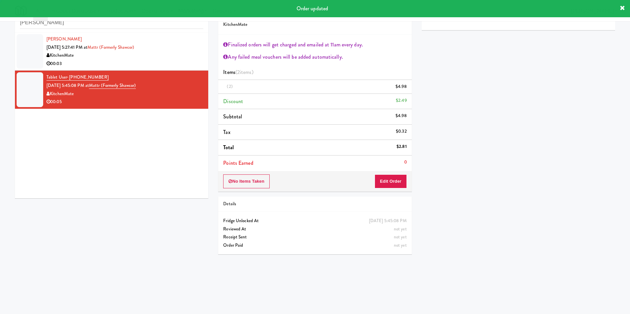
scroll to position [0, 0]
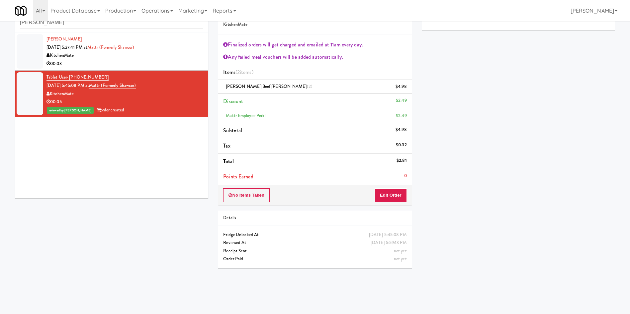
click at [32, 47] on div at bounding box center [30, 51] width 27 height 35
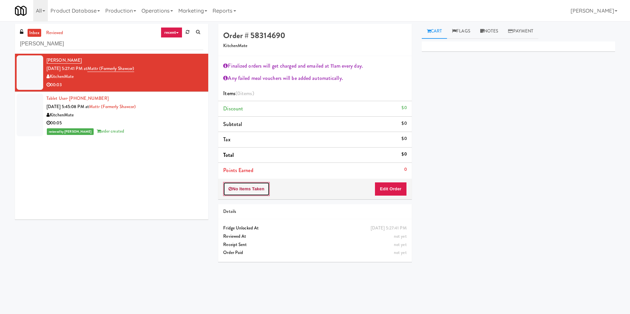
click at [259, 192] on button "No Items Taken" at bounding box center [246, 189] width 46 height 14
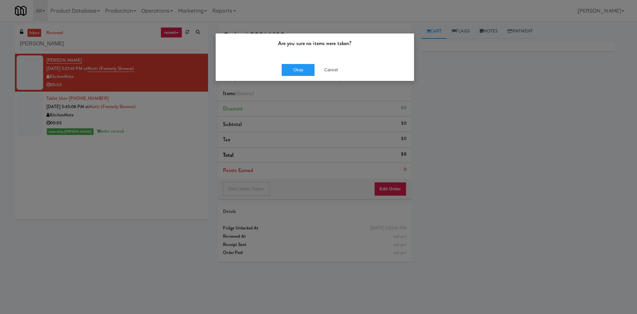
drag, startPoint x: 297, startPoint y: 63, endPoint x: 290, endPoint y: 72, distance: 11.3
click at [297, 64] on div "Okay Cancel" at bounding box center [315, 70] width 198 height 22
click at [290, 72] on button "Okay" at bounding box center [298, 70] width 33 height 12
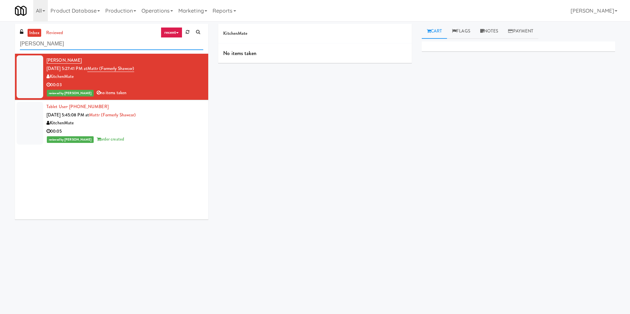
drag, startPoint x: 19, startPoint y: 47, endPoint x: 21, endPoint y: 38, distance: 9.1
click at [0, 47] on div "inbox reviewed recent all unclear take inventory issue suspicious failed recent…" at bounding box center [315, 157] width 630 height 267
paste input "Earth Rangers"
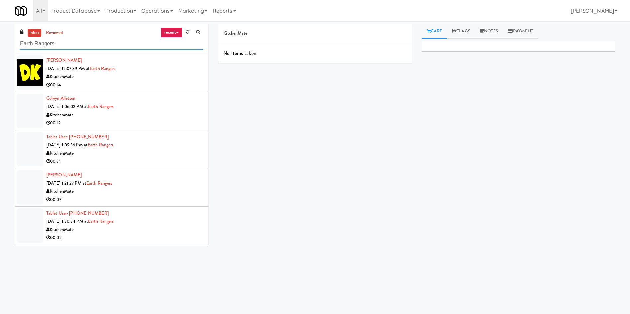
type input "Earth Rangers"
click at [34, 62] on div at bounding box center [30, 72] width 27 height 35
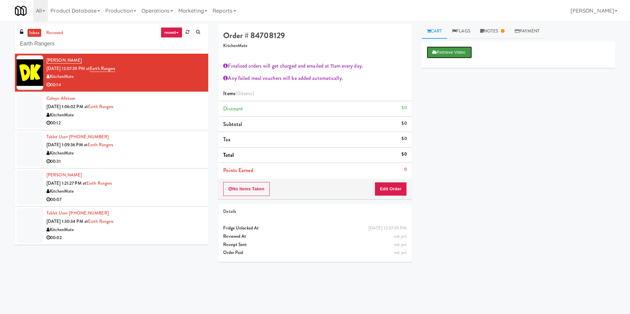
click at [464, 53] on button "Retrieve Video" at bounding box center [449, 52] width 45 height 12
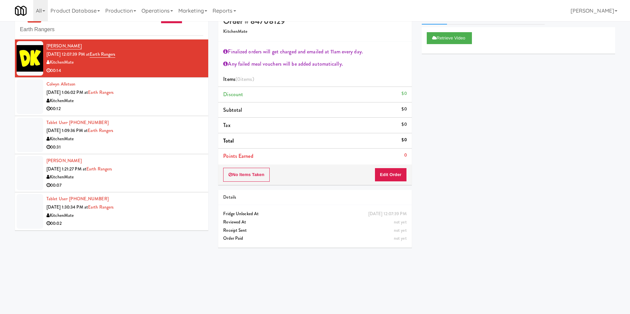
scroll to position [21, 0]
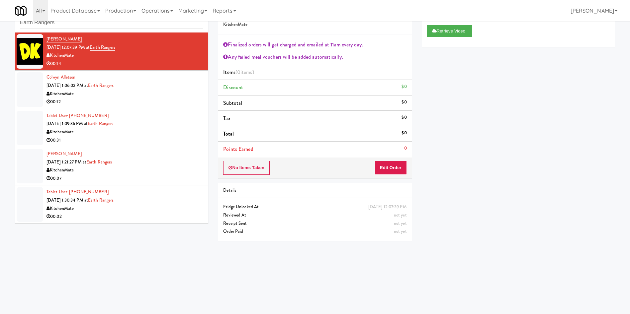
click at [33, 210] on div at bounding box center [30, 204] width 27 height 35
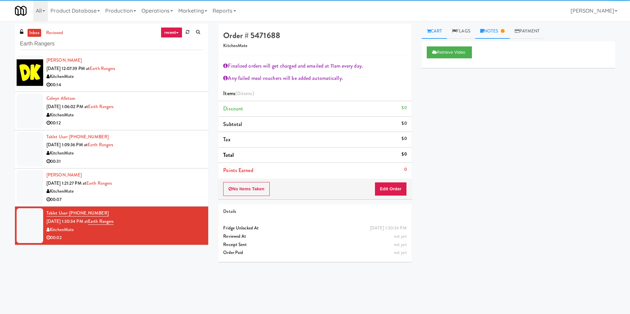
click at [501, 27] on link "Notes" at bounding box center [492, 31] width 35 height 15
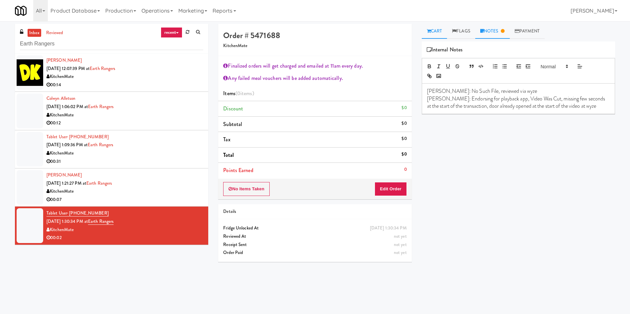
click at [435, 28] on link "Cart" at bounding box center [435, 31] width 26 height 15
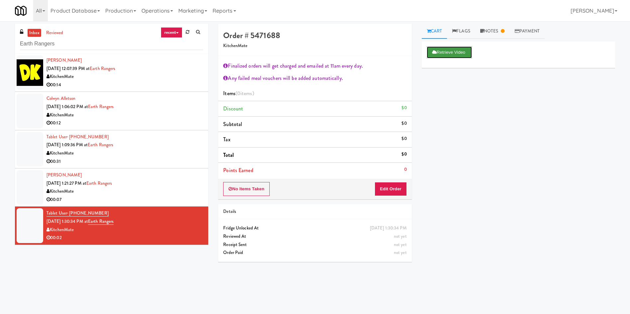
click at [435, 53] on icon at bounding box center [434, 52] width 5 height 4
click at [492, 29] on link "Notes" at bounding box center [492, 31] width 35 height 15
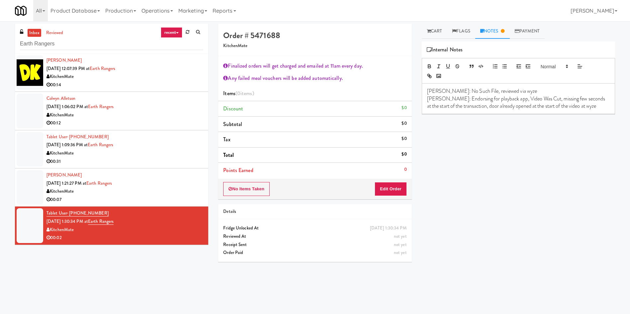
click at [580, 108] on p "Lyn: Endorsing for playback app, Video Was Cut, missing few seconds at the star…" at bounding box center [518, 102] width 183 height 15
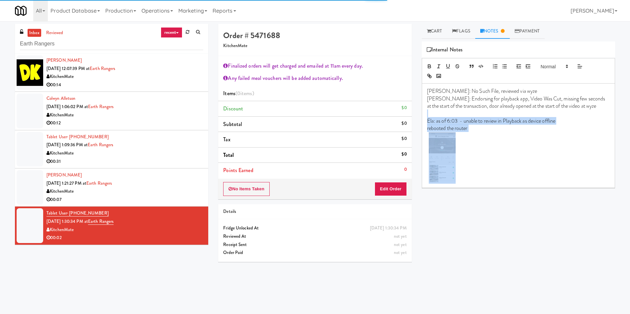
drag, startPoint x: 471, startPoint y: 182, endPoint x: 420, endPoint y: 116, distance: 82.9
click at [420, 116] on div "Cart Flags Notes Payment Retrieve Video Primary Flag Clear Flag if unable to de…" at bounding box center [518, 157] width 203 height 267
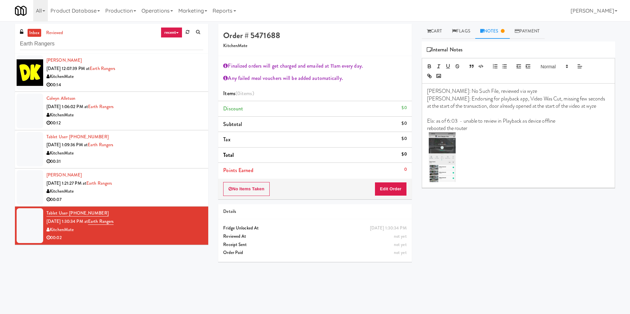
click at [36, 72] on div at bounding box center [30, 72] width 27 height 35
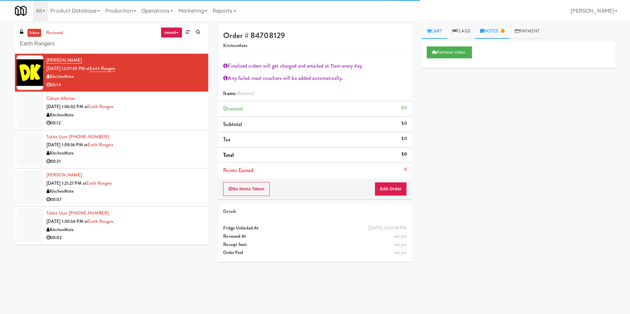
click at [484, 31] on icon at bounding box center [482, 31] width 4 height 4
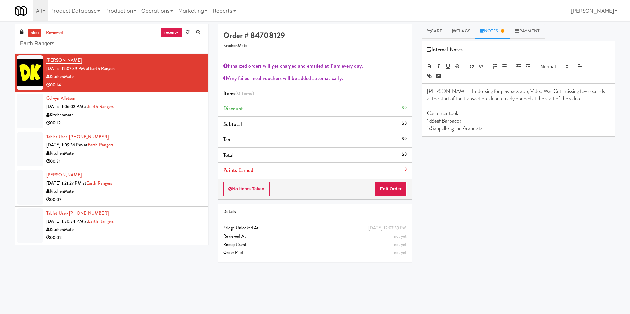
click at [509, 127] on p "1xSanpellengrino Aranciata" at bounding box center [518, 128] width 183 height 7
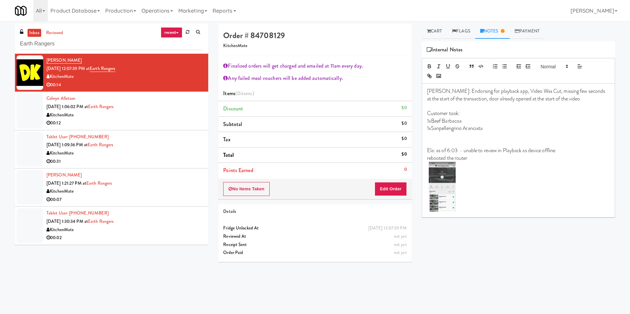
drag, startPoint x: 29, startPoint y: 108, endPoint x: 37, endPoint y: 110, distance: 8.5
click at [32, 108] on div at bounding box center [30, 111] width 27 height 35
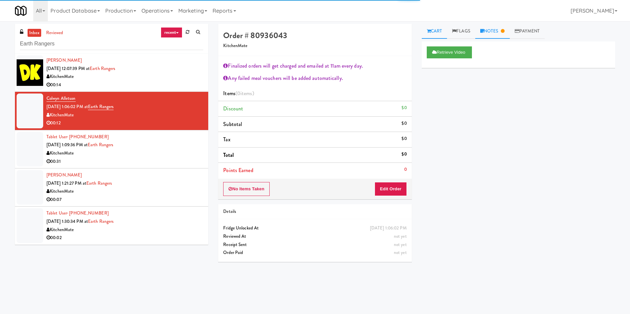
click at [491, 32] on link "Notes" at bounding box center [492, 31] width 35 height 15
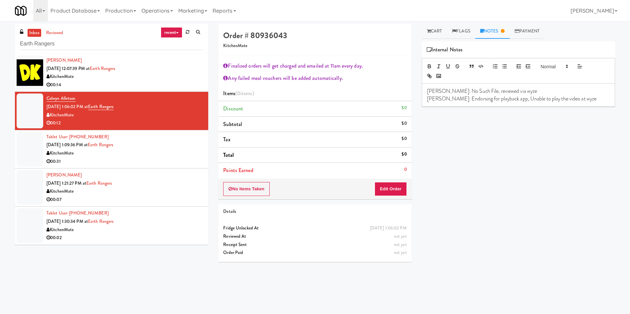
click at [575, 104] on div "Lyn: No Such File, reviewed via wyze Lyn: Endorsing for playback app, Unable to…" at bounding box center [518, 95] width 193 height 23
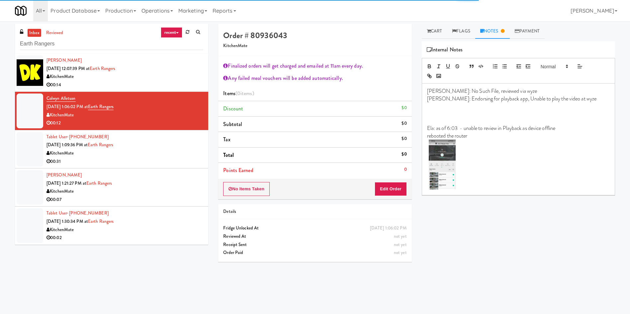
click at [30, 143] on div at bounding box center [30, 149] width 27 height 35
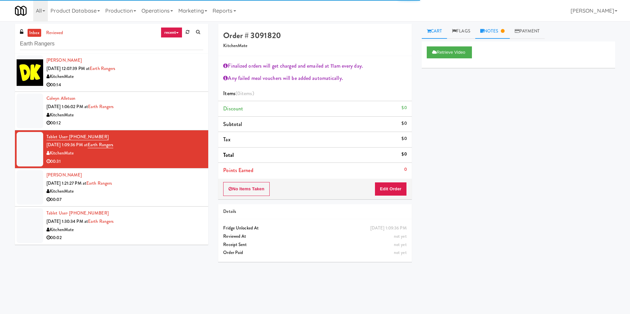
click at [503, 31] on icon at bounding box center [503, 31] width 4 height 4
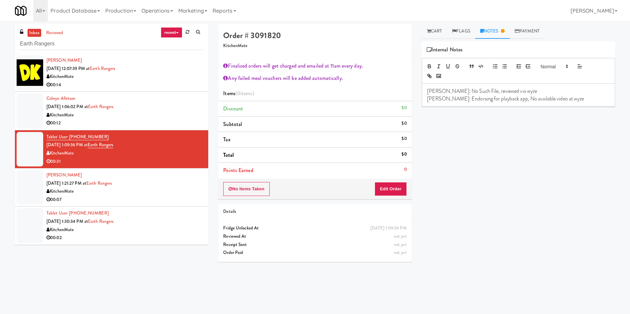
click at [562, 100] on p "Lyn: Endorsing for playback app, No available video at wyze" at bounding box center [518, 98] width 183 height 7
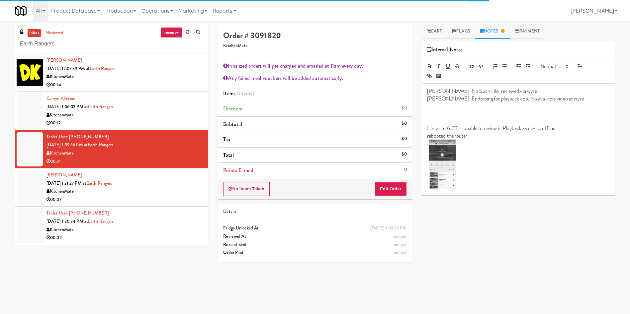
drag, startPoint x: 32, startPoint y: 182, endPoint x: 143, endPoint y: 170, distance: 112.6
click at [32, 182] on div at bounding box center [30, 187] width 27 height 35
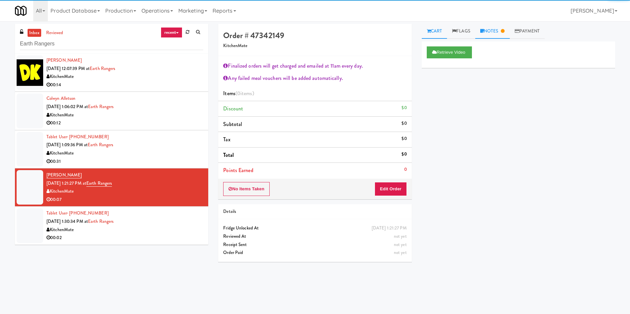
click at [508, 30] on link "Notes" at bounding box center [492, 31] width 35 height 15
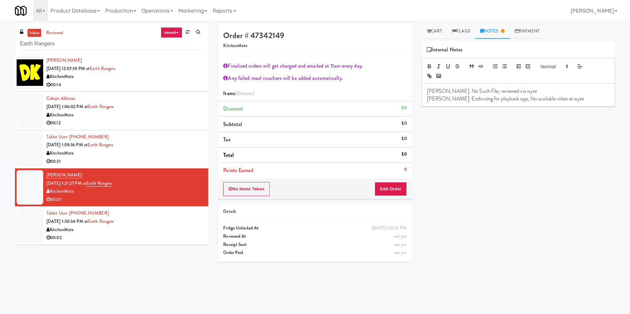
click at [557, 99] on p "Lyn: Endorsing for playback app, No available video at wyze" at bounding box center [518, 98] width 183 height 7
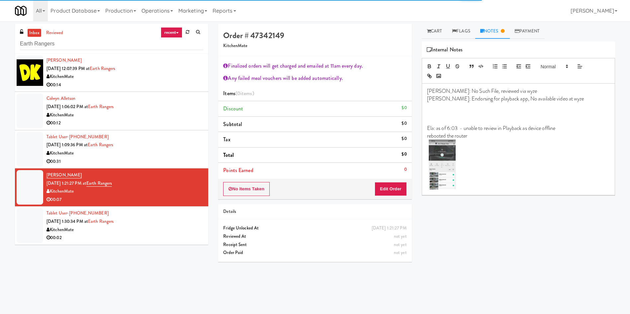
drag, startPoint x: 503, startPoint y: 228, endPoint x: 440, endPoint y: 208, distance: 65.6
click at [503, 228] on div "Retrieve Video Primary Flag Clear Flag if unable to determine what was taken or…" at bounding box center [518, 165] width 193 height 249
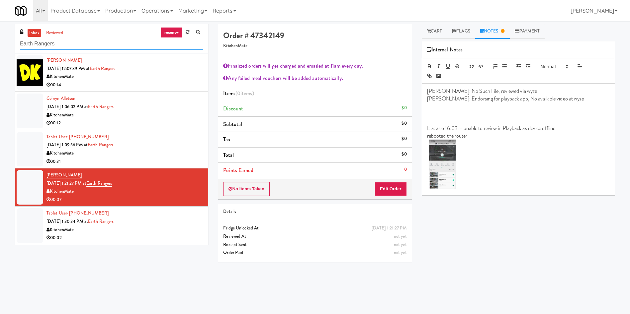
drag, startPoint x: 115, startPoint y: 38, endPoint x: 0, endPoint y: 55, distance: 116.4
click at [0, 55] on div "inbox reviewed recent all unclear take inventory issue suspicious failed recent…" at bounding box center [315, 157] width 630 height 267
paste input "IKEA North York Store"
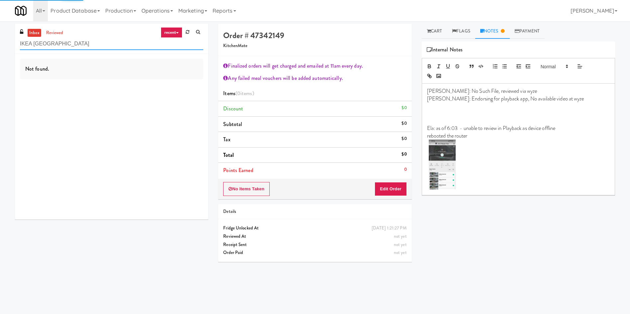
type input "IKEA North York Store"
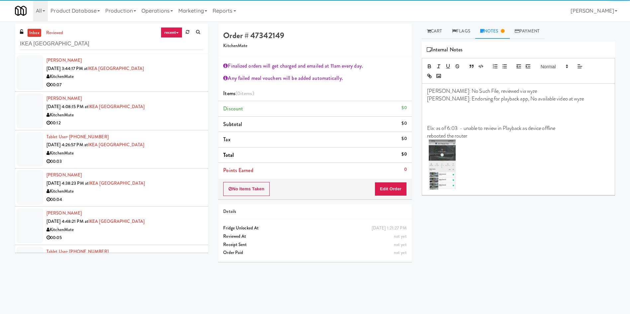
drag, startPoint x: 32, startPoint y: 65, endPoint x: 41, endPoint y: 67, distance: 9.8
click at [34, 66] on div at bounding box center [30, 72] width 27 height 35
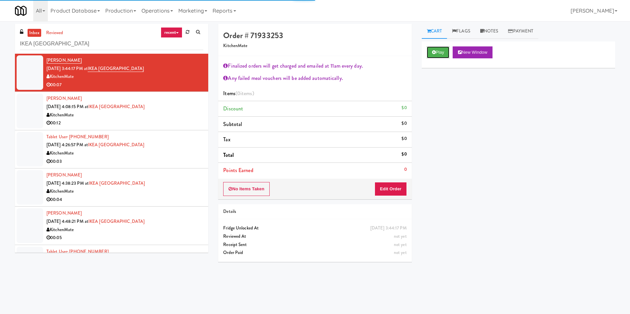
drag, startPoint x: 445, startPoint y: 51, endPoint x: 434, endPoint y: 79, distance: 29.8
click at [445, 51] on button "Play" at bounding box center [438, 52] width 23 height 12
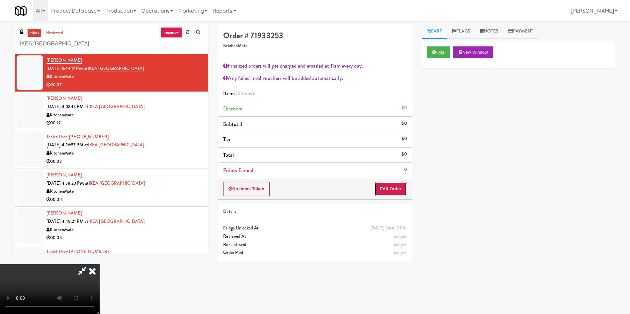
click at [390, 183] on button "Edit Order" at bounding box center [390, 189] width 32 height 14
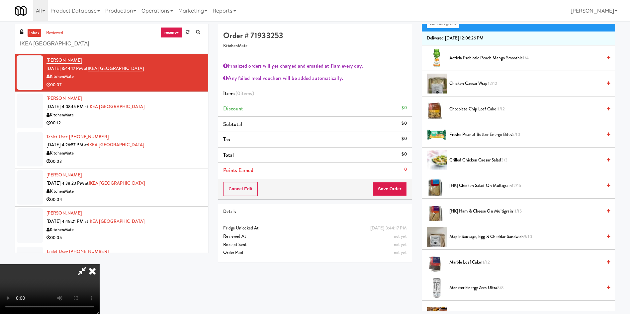
scroll to position [123, 0]
click at [100, 265] on video at bounding box center [50, 290] width 100 height 50
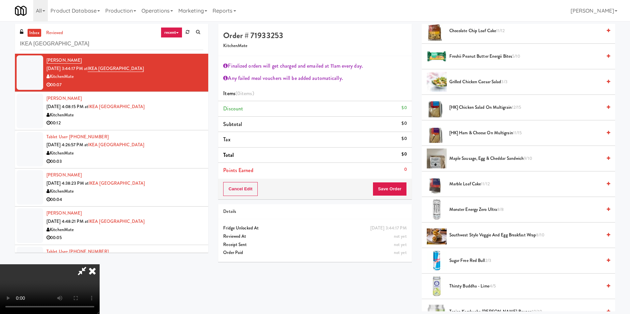
scroll to position [249, 0]
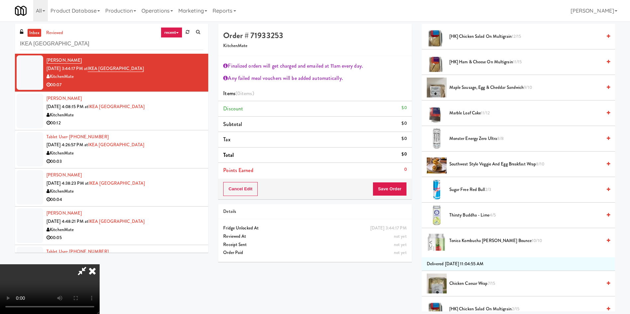
click at [464, 109] on span "Marble Loaf Cake 11/12" at bounding box center [525, 113] width 152 height 8
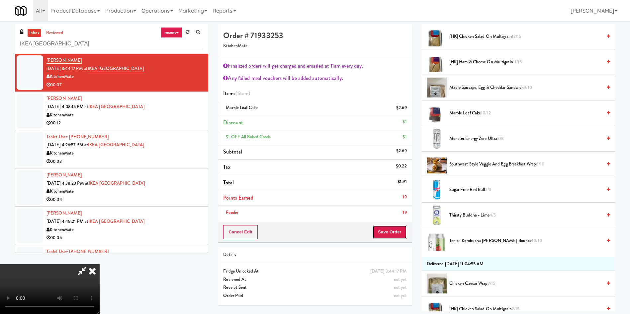
click at [395, 231] on button "Save Order" at bounding box center [389, 232] width 34 height 14
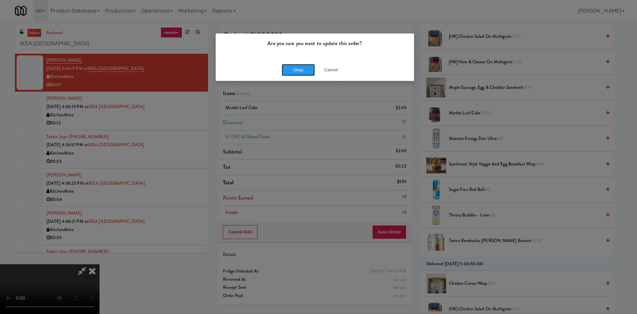
drag, startPoint x: 292, startPoint y: 71, endPoint x: 352, endPoint y: 2, distance: 91.3
click at [296, 68] on button "Okay" at bounding box center [298, 70] width 33 height 12
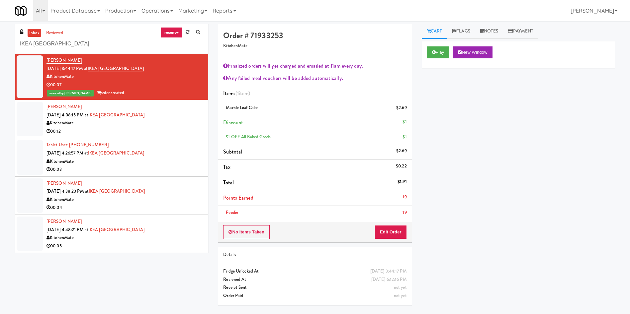
scroll to position [0, 0]
click at [38, 118] on div at bounding box center [30, 119] width 27 height 35
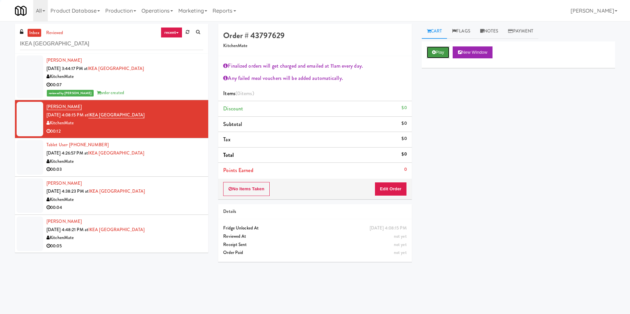
click at [435, 51] on button "Play" at bounding box center [438, 52] width 23 height 12
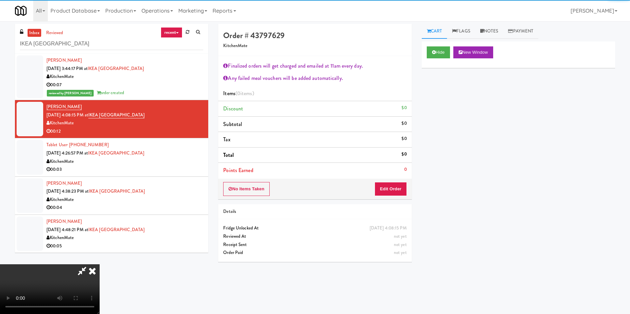
click at [385, 197] on div "No Items Taken Edit Order" at bounding box center [314, 189] width 193 height 21
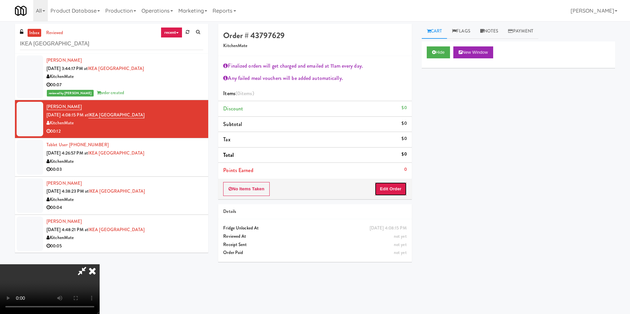
click at [403, 187] on button "Edit Order" at bounding box center [390, 189] width 32 height 14
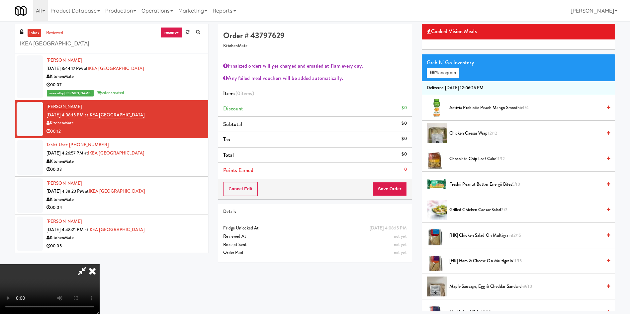
scroll to position [123, 0]
click at [100, 265] on video at bounding box center [50, 290] width 100 height 50
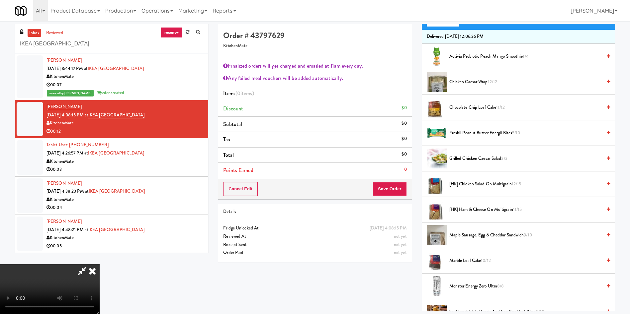
scroll to position [149, 0]
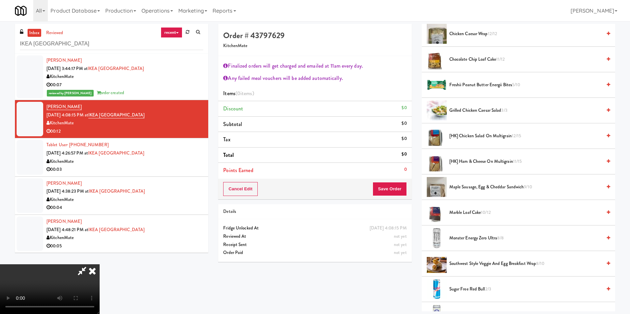
click at [489, 188] on span "Maple Sausage, Egg & Cheddar Sandwich 9/10" at bounding box center [525, 187] width 152 height 8
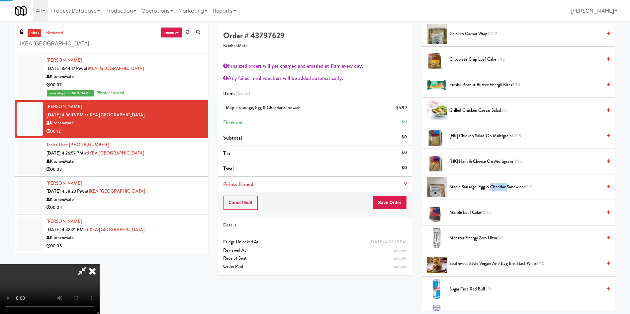
click at [489, 188] on span "Maple Sausage, Egg & Cheddar Sandwich 8/10" at bounding box center [525, 187] width 152 height 8
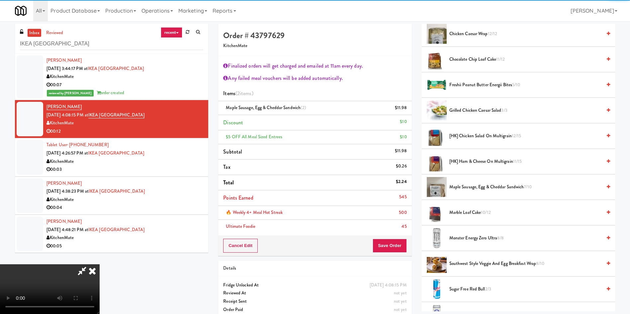
click at [391, 237] on div "Cancel Edit Save Order" at bounding box center [314, 246] width 193 height 21
click at [389, 245] on button "Save Order" at bounding box center [389, 246] width 34 height 14
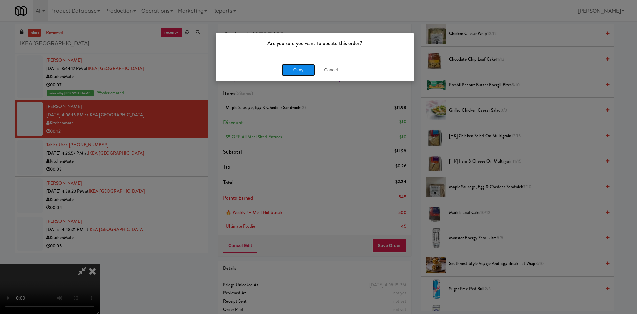
click at [291, 68] on button "Okay" at bounding box center [298, 70] width 33 height 12
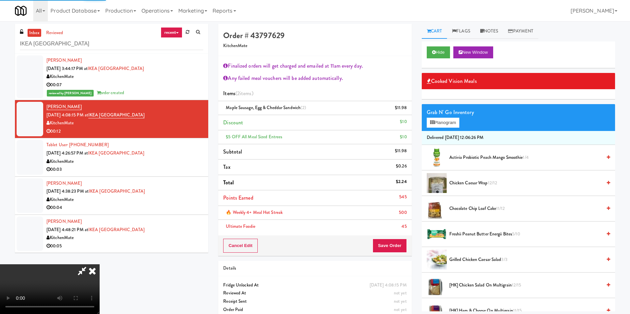
scroll to position [0, 0]
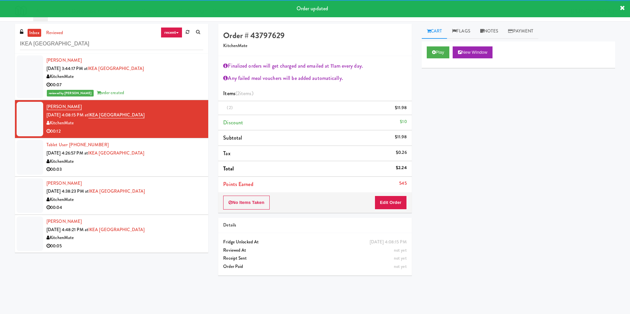
drag, startPoint x: 35, startPoint y: 160, endPoint x: 56, endPoint y: 161, distance: 21.9
click at [35, 160] on div at bounding box center [30, 157] width 27 height 35
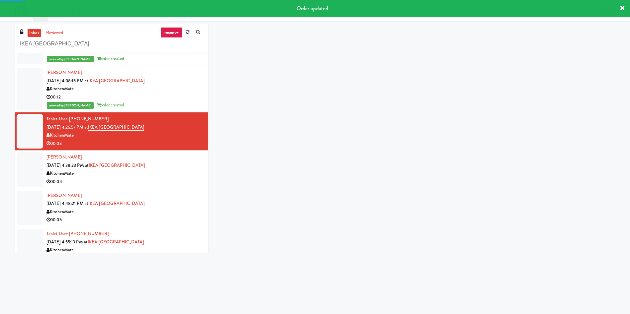
scroll to position [50, 0]
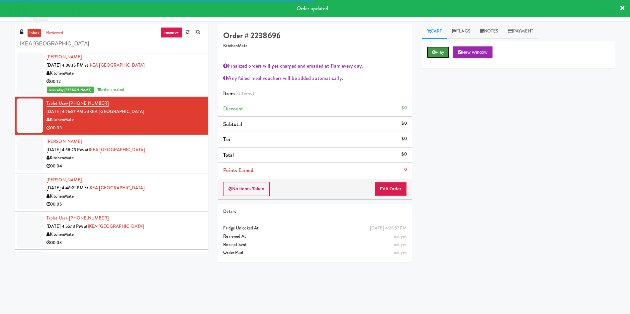
click at [445, 54] on button "Play" at bounding box center [438, 52] width 23 height 12
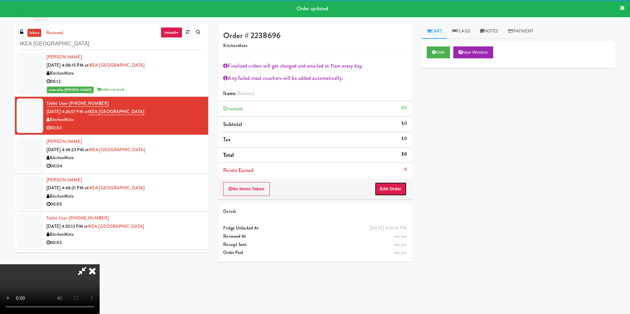
click at [379, 187] on button "Edit Order" at bounding box center [390, 189] width 32 height 14
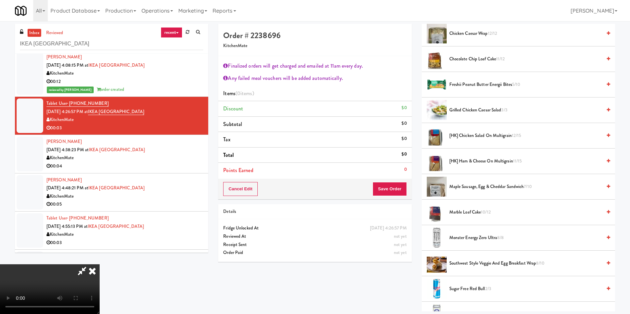
scroll to position [199, 0]
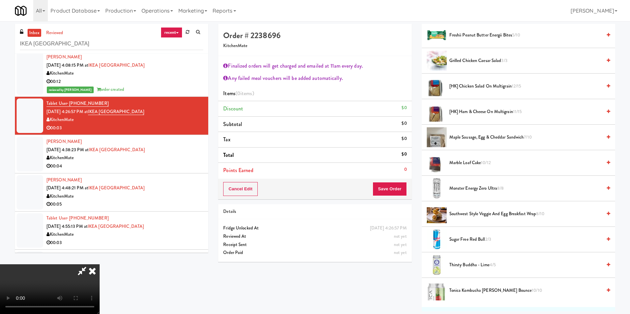
click at [482, 161] on span "10/12" at bounding box center [486, 163] width 10 height 6
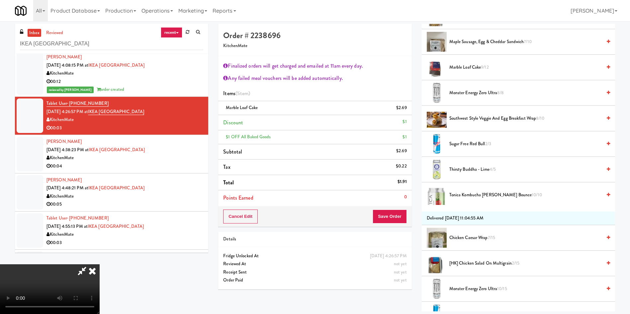
scroll to position [299, 0]
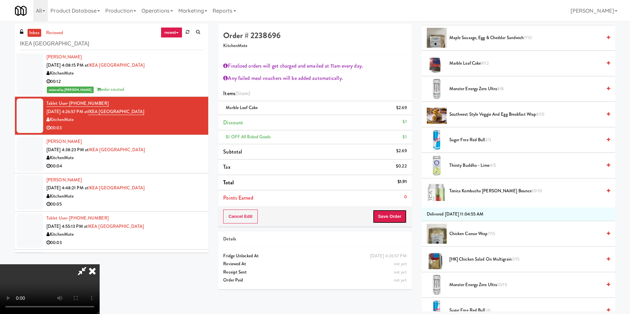
click at [399, 215] on button "Save Order" at bounding box center [389, 217] width 34 height 14
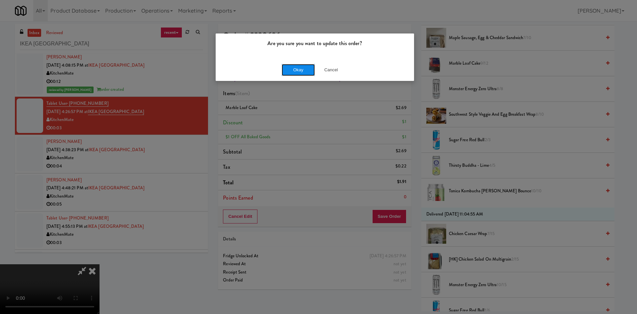
click at [289, 66] on button "Okay" at bounding box center [298, 70] width 33 height 12
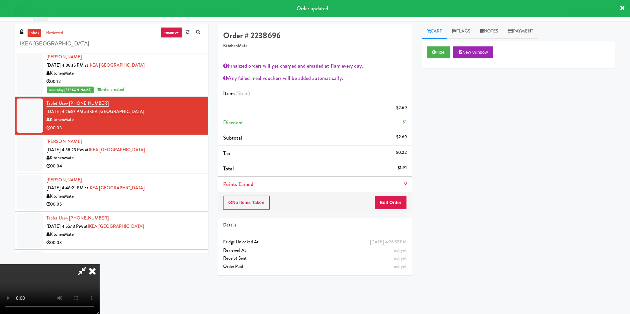
scroll to position [0, 0]
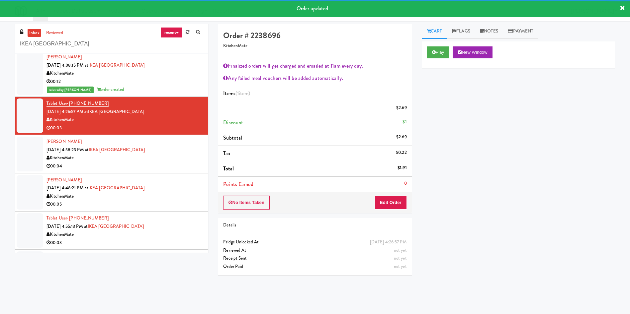
click at [30, 160] on div at bounding box center [30, 154] width 27 height 35
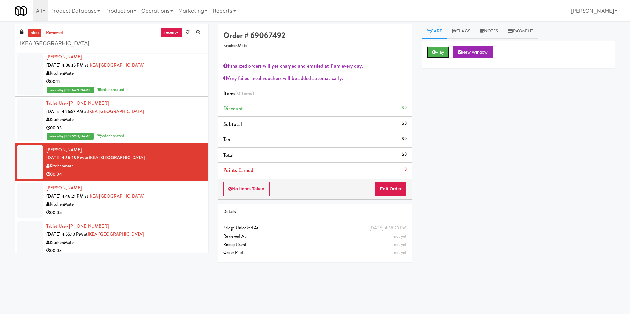
drag, startPoint x: 446, startPoint y: 52, endPoint x: 423, endPoint y: 89, distance: 42.8
click at [446, 52] on button "Play" at bounding box center [438, 52] width 23 height 12
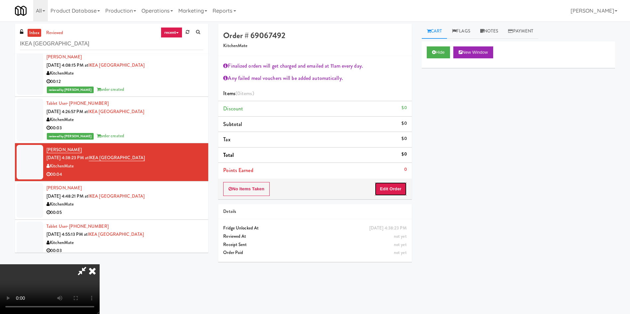
click at [387, 185] on button "Edit Order" at bounding box center [390, 189] width 32 height 14
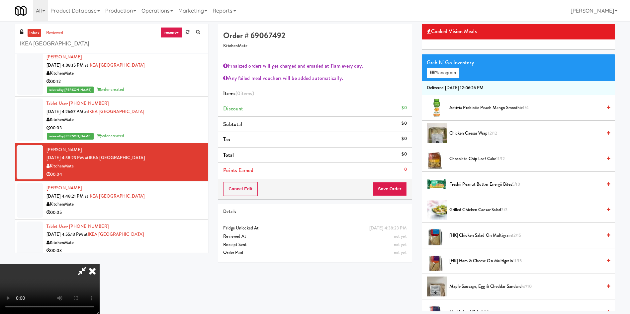
scroll to position [123, 0]
click at [100, 265] on video at bounding box center [50, 290] width 100 height 50
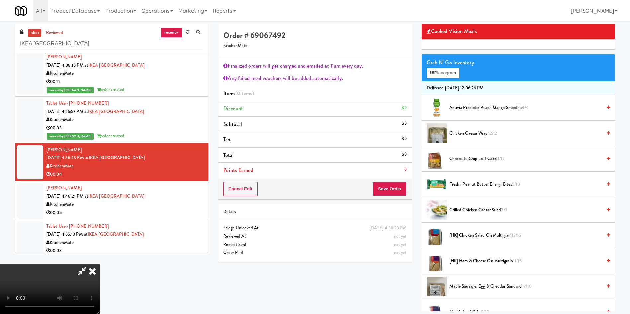
click at [100, 265] on video at bounding box center [50, 290] width 100 height 50
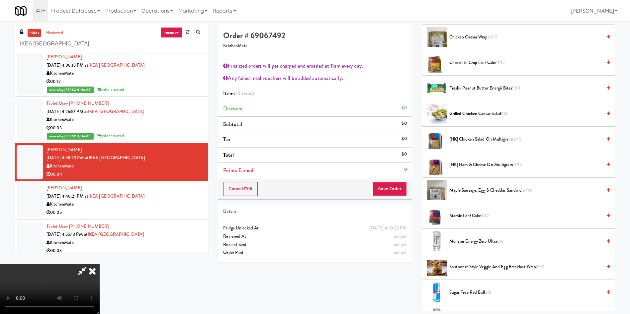
scroll to position [149, 0]
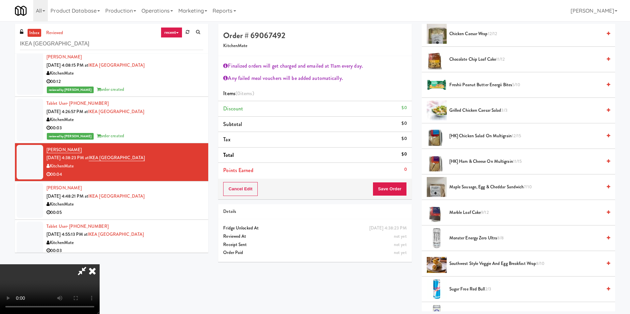
click at [478, 188] on span "Maple Sausage, Egg & Cheddar Sandwich 7/10" at bounding box center [525, 187] width 152 height 8
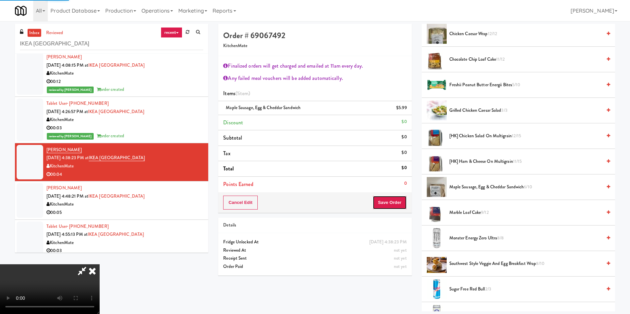
click at [395, 201] on button "Save Order" at bounding box center [389, 203] width 34 height 14
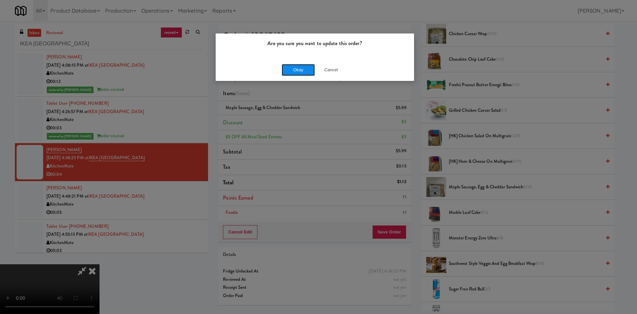
click at [299, 74] on button "Okay" at bounding box center [298, 70] width 33 height 12
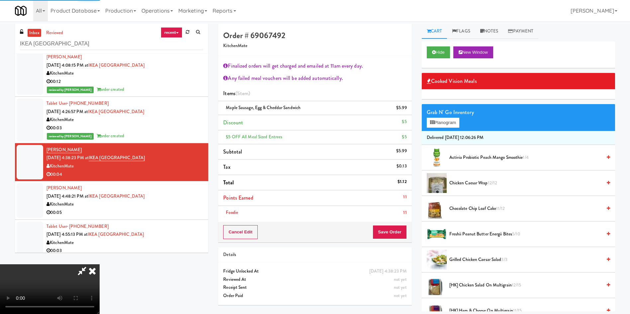
scroll to position [0, 0]
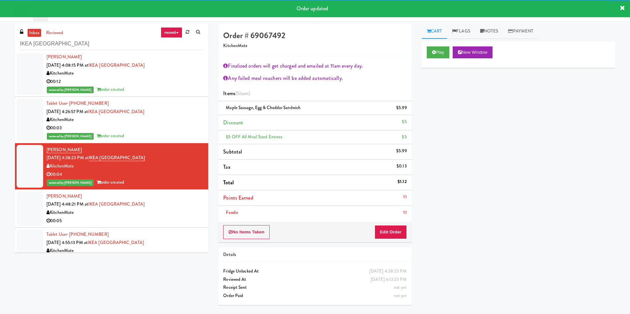
click at [38, 208] on div at bounding box center [30, 209] width 27 height 35
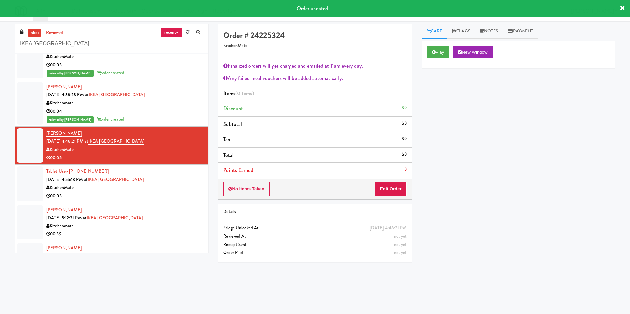
scroll to position [149, 0]
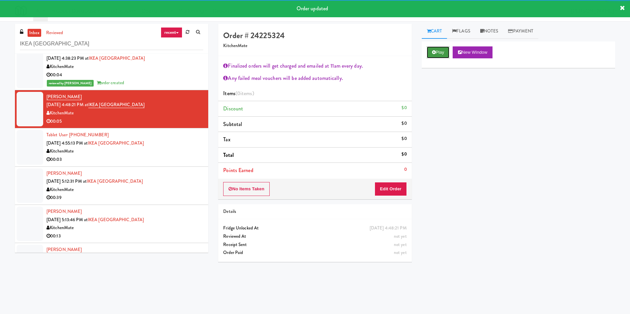
click at [449, 47] on button "Play" at bounding box center [438, 52] width 23 height 12
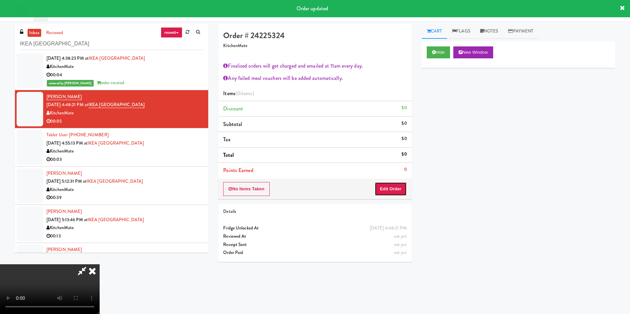
click at [390, 187] on button "Edit Order" at bounding box center [390, 189] width 32 height 14
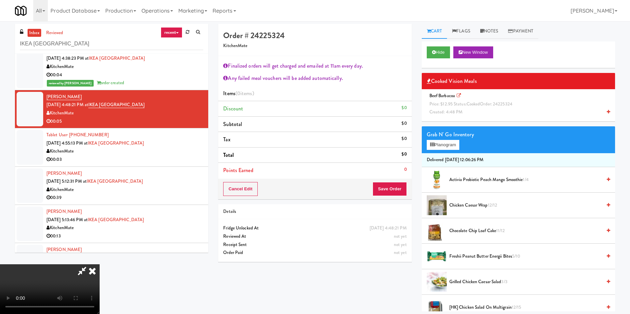
scroll to position [100, 0]
click at [452, 105] on span "Price: $12.95 Status: cooked Order: 24225324" at bounding box center [470, 104] width 83 height 6
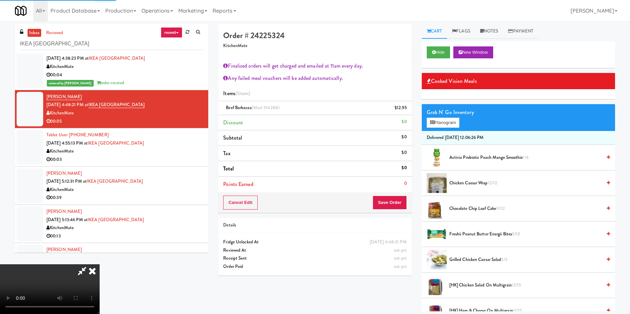
click at [400, 192] on li "Points Earned 0" at bounding box center [314, 184] width 193 height 15
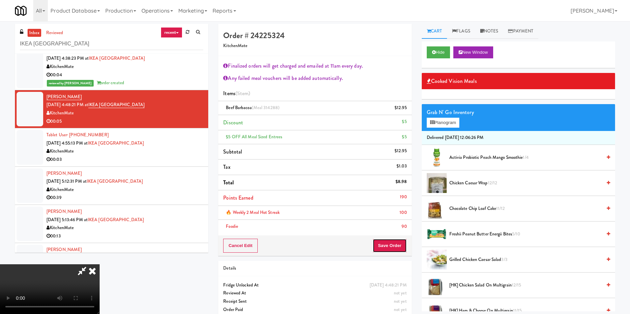
click at [394, 241] on button "Save Order" at bounding box center [389, 246] width 34 height 14
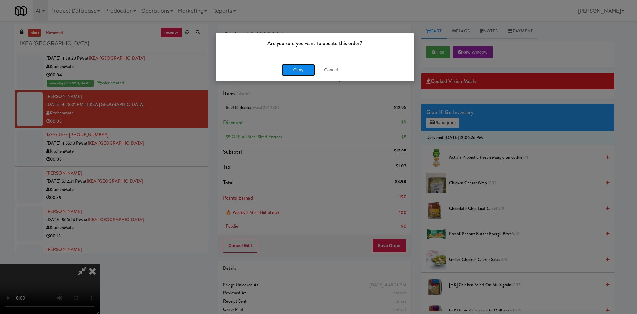
click at [306, 72] on button "Okay" at bounding box center [298, 70] width 33 height 12
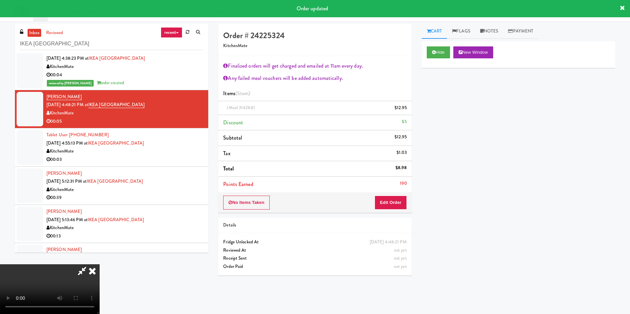
scroll to position [21, 0]
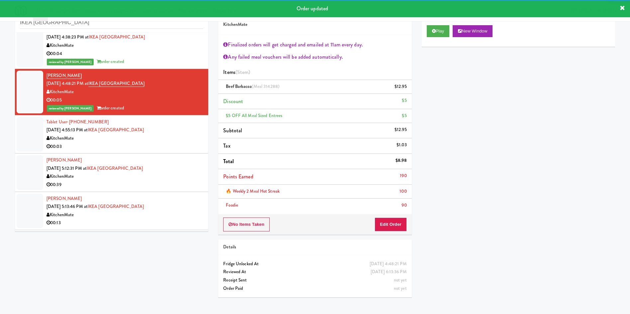
drag, startPoint x: 23, startPoint y: 134, endPoint x: 54, endPoint y: 136, distance: 31.0
click at [23, 134] on div at bounding box center [30, 134] width 27 height 35
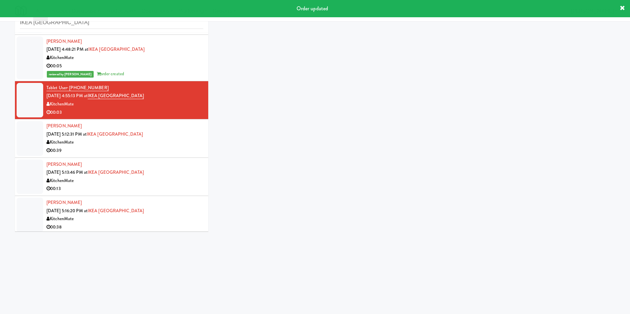
scroll to position [199, 0]
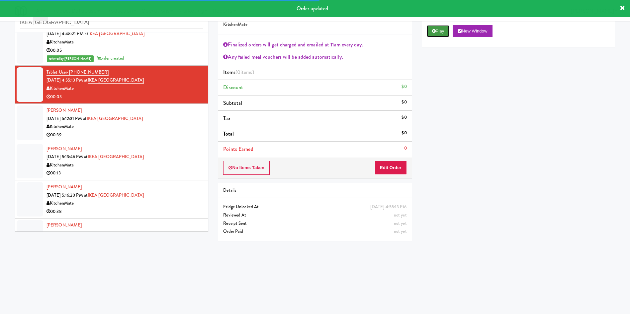
click at [435, 27] on button "Play" at bounding box center [438, 31] width 23 height 12
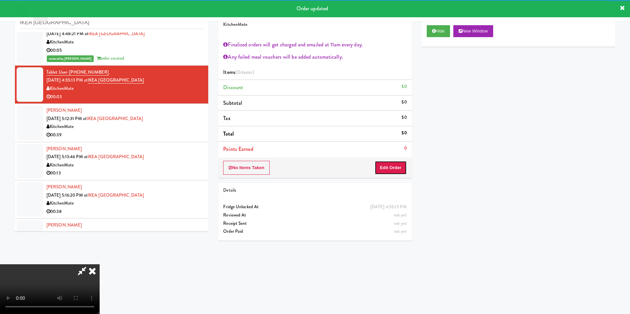
click at [393, 170] on button "Edit Order" at bounding box center [390, 168] width 32 height 14
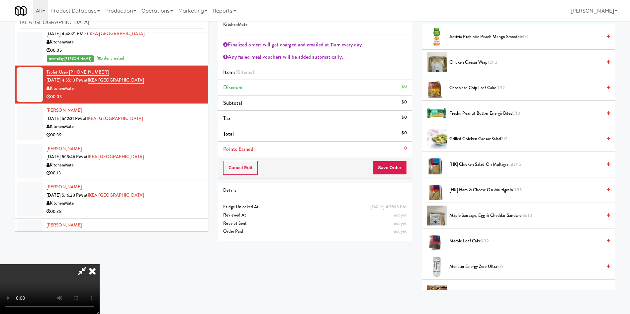
scroll to position [100, 0]
click at [100, 265] on video at bounding box center [50, 290] width 100 height 50
click at [467, 241] on span "Marble Loaf Cake 9/12" at bounding box center [525, 241] width 152 height 8
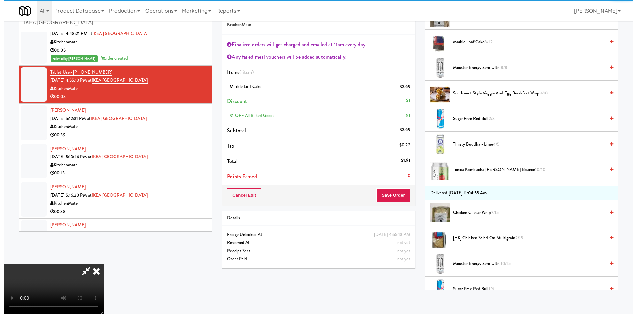
scroll to position [448, 0]
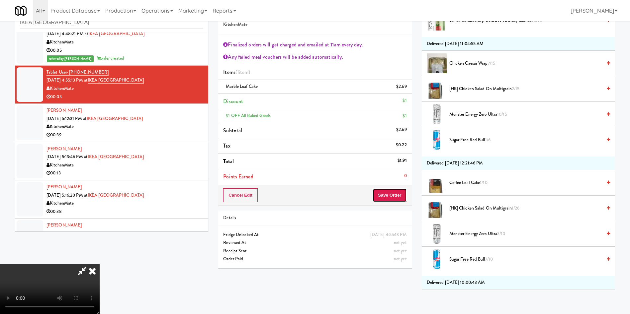
click at [399, 197] on button "Save Order" at bounding box center [389, 196] width 34 height 14
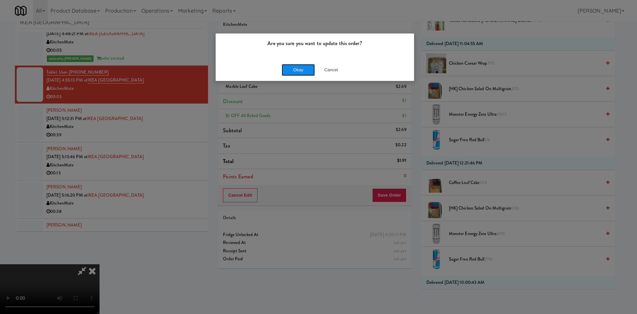
click at [288, 70] on button "Okay" at bounding box center [298, 70] width 33 height 12
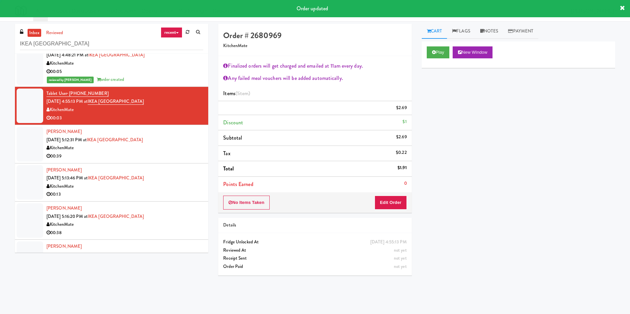
scroll to position [0, 0]
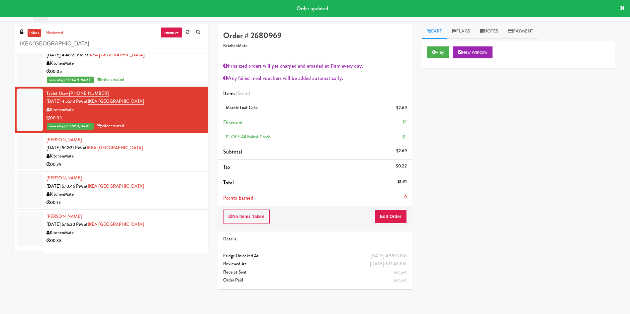
click at [25, 161] on div at bounding box center [30, 152] width 27 height 35
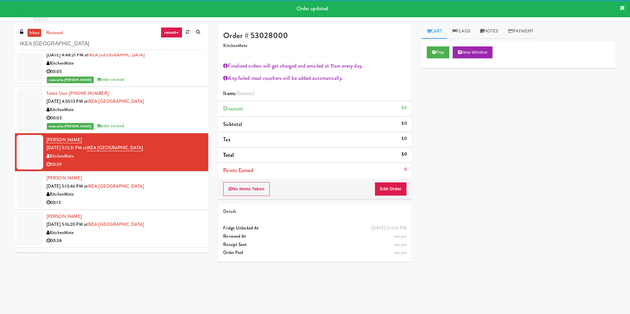
click at [431, 59] on div "Play New Window" at bounding box center [518, 54] width 193 height 27
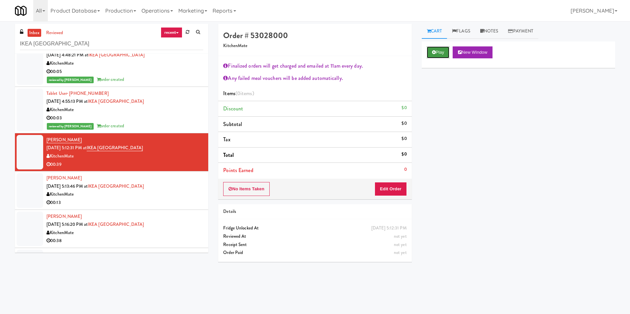
click at [441, 52] on button "Play" at bounding box center [438, 52] width 23 height 12
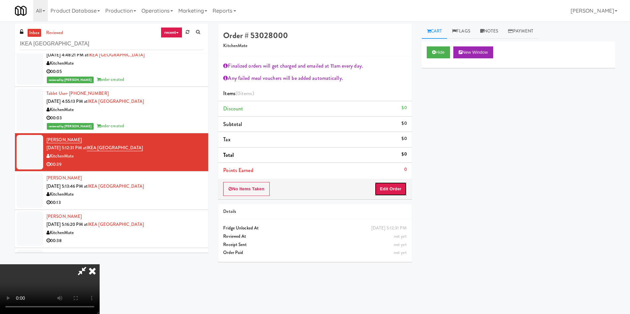
click at [384, 189] on button "Edit Order" at bounding box center [390, 189] width 32 height 14
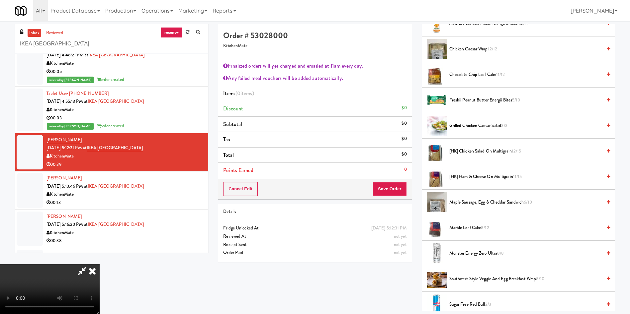
scroll to position [149, 0]
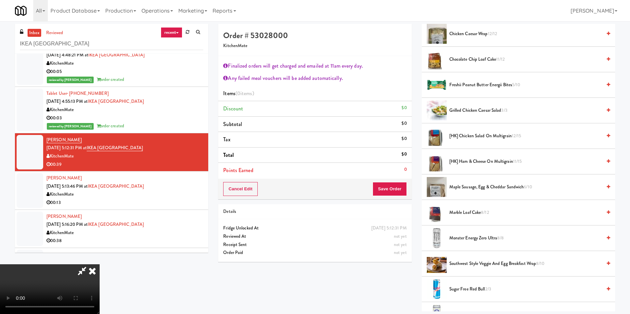
click at [100, 265] on video at bounding box center [50, 290] width 100 height 50
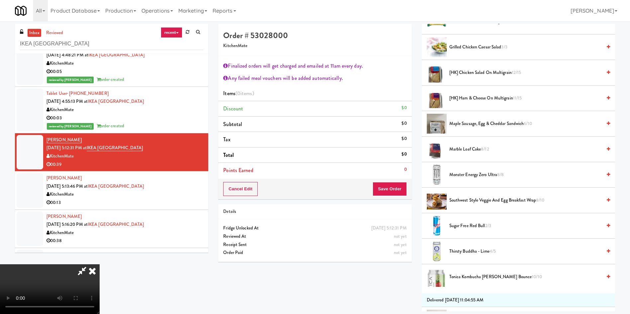
scroll to position [249, 0]
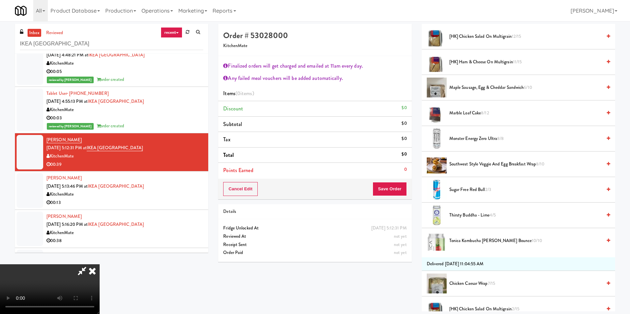
click at [469, 113] on span "Marble Loaf Cake 8/12" at bounding box center [525, 113] width 152 height 8
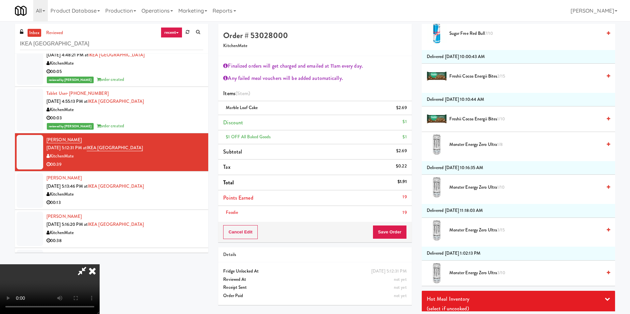
scroll to position [697, 0]
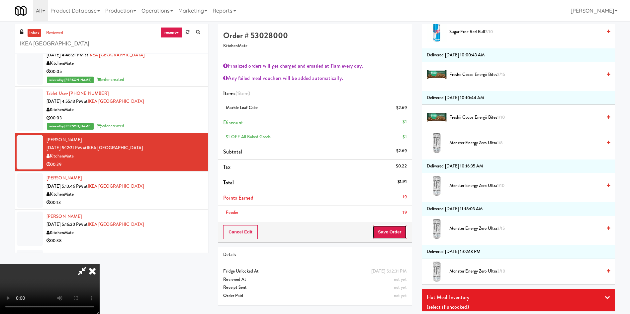
click at [393, 227] on button "Save Order" at bounding box center [389, 232] width 34 height 14
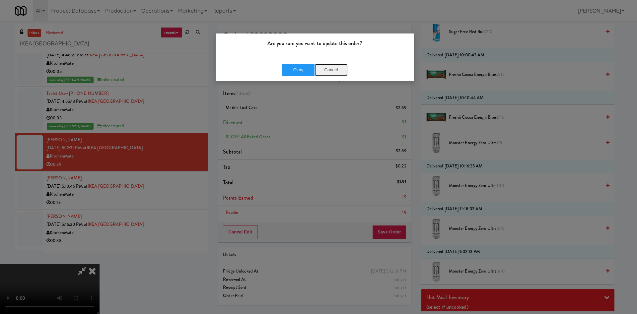
click at [337, 73] on button "Cancel" at bounding box center [331, 70] width 33 height 12
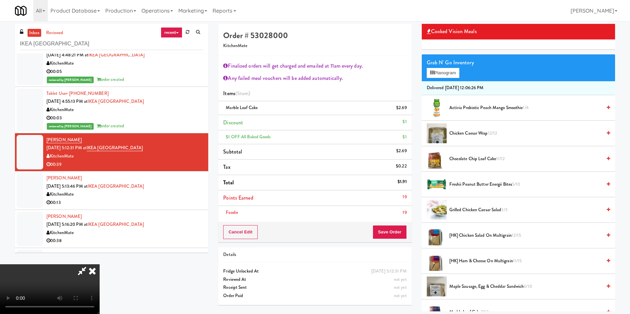
scroll to position [0, 0]
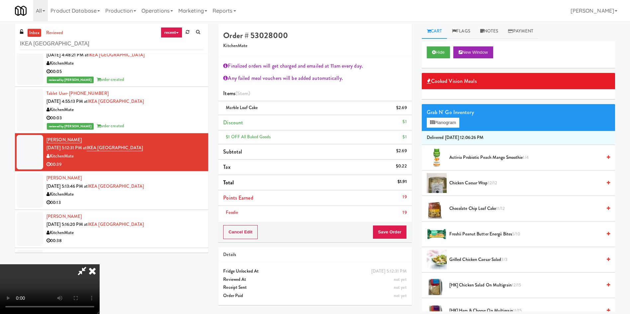
click at [482, 161] on span "Activia Probiotic Peach Mango Smoothie 1/4" at bounding box center [525, 158] width 152 height 8
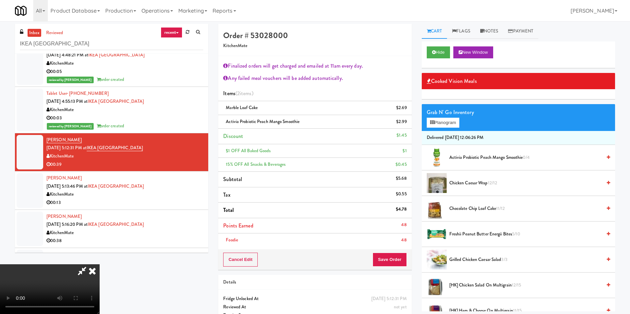
click at [390, 268] on div "Cancel Edit Save Order" at bounding box center [314, 260] width 193 height 21
click at [387, 259] on button "Save Order" at bounding box center [389, 260] width 34 height 14
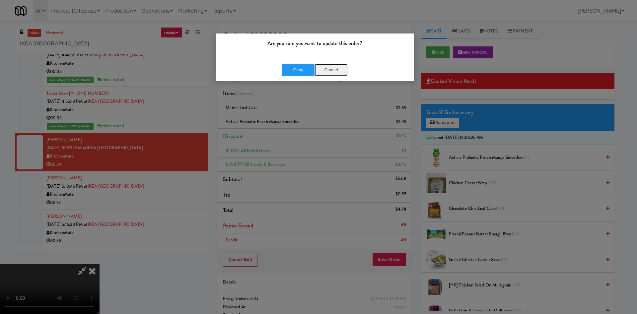
click at [329, 69] on button "Cancel" at bounding box center [331, 70] width 33 height 12
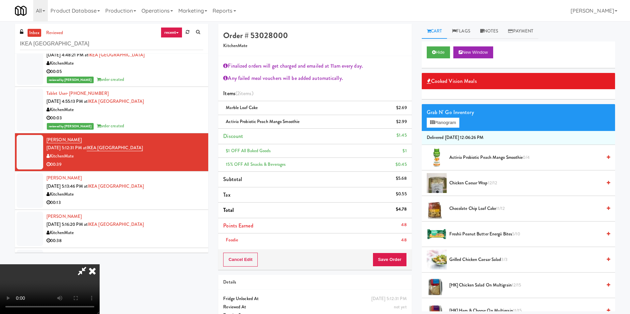
scroll to position [123, 0]
click at [100, 265] on video at bounding box center [50, 290] width 100 height 50
click at [392, 259] on button "Save Order" at bounding box center [389, 260] width 34 height 14
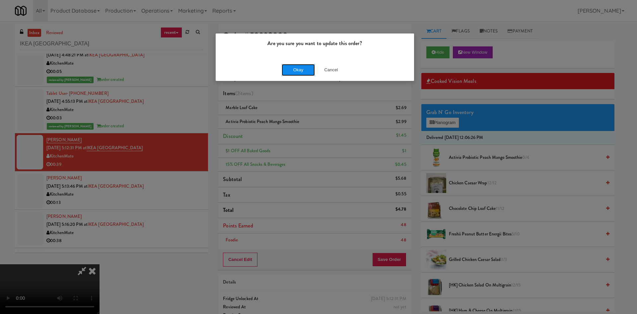
click at [306, 68] on button "Okay" at bounding box center [298, 70] width 33 height 12
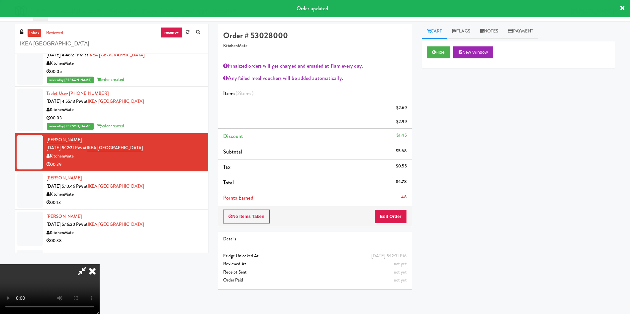
scroll to position [0, 0]
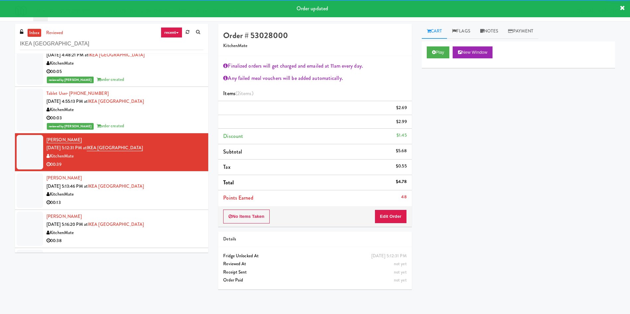
click at [31, 198] on div at bounding box center [30, 190] width 27 height 35
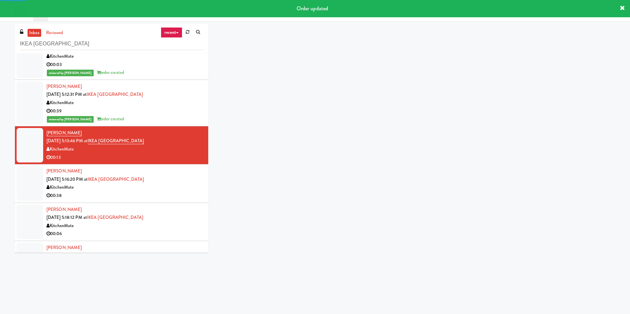
scroll to position [279, 0]
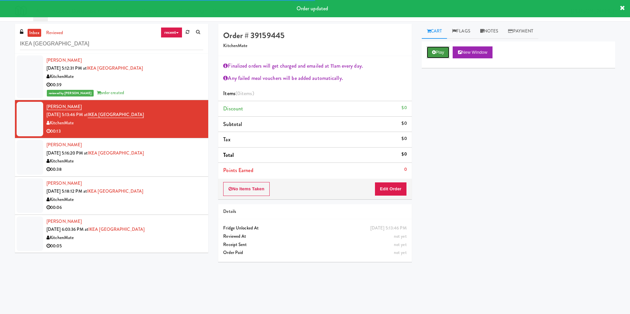
drag, startPoint x: 437, startPoint y: 55, endPoint x: 423, endPoint y: 97, distance: 44.1
click at [437, 55] on button "Play" at bounding box center [438, 52] width 23 height 12
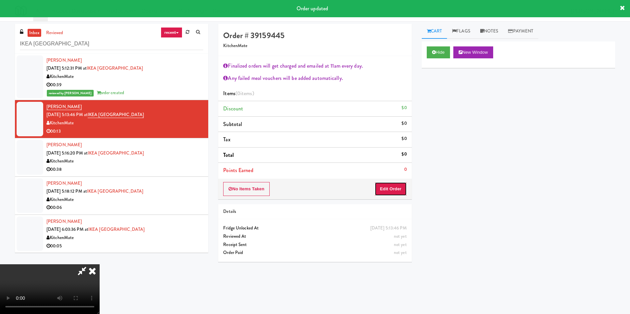
click at [396, 192] on button "Edit Order" at bounding box center [390, 189] width 32 height 14
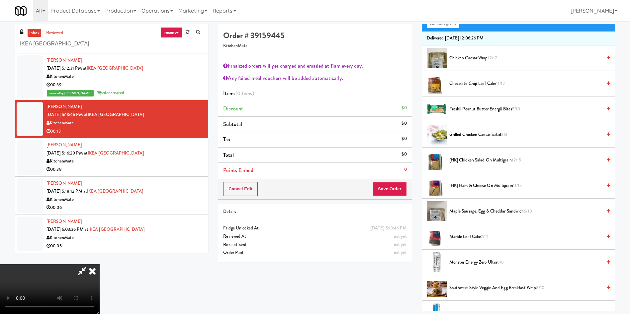
scroll to position [74, 0]
click at [100, 265] on video at bounding box center [50, 290] width 100 height 50
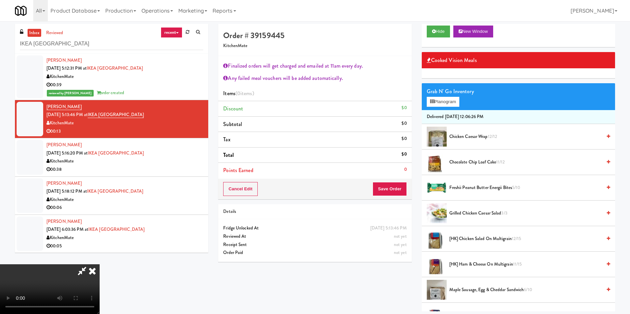
scroll to position [6, 0]
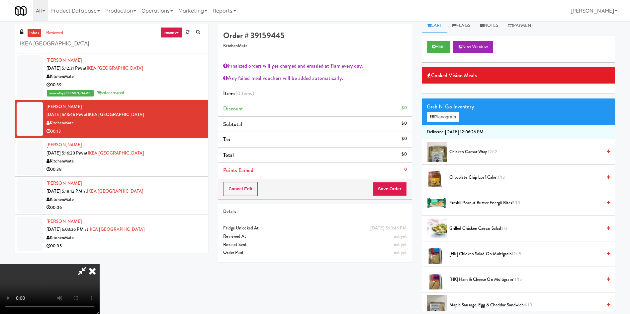
click at [474, 201] on span "Freshii Peanut Butter Energii Bites 5/10" at bounding box center [525, 203] width 152 height 8
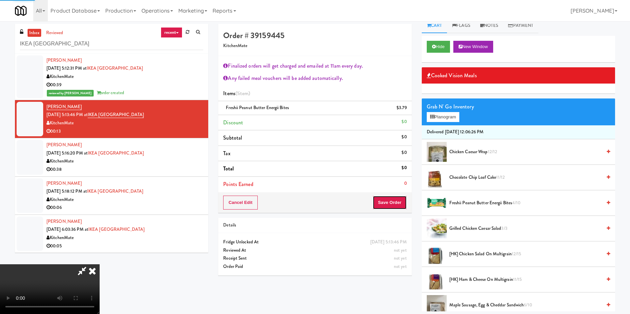
click at [397, 203] on button "Save Order" at bounding box center [389, 203] width 34 height 14
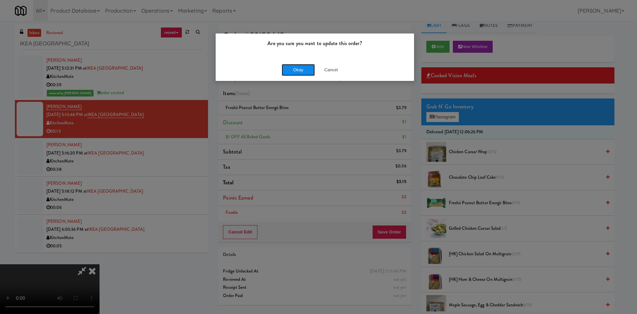
click at [303, 74] on button "Okay" at bounding box center [298, 70] width 33 height 12
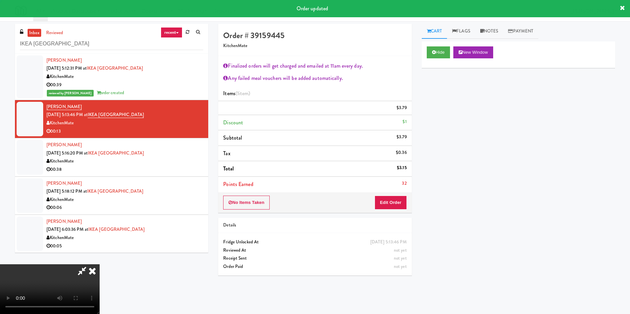
scroll to position [0, 0]
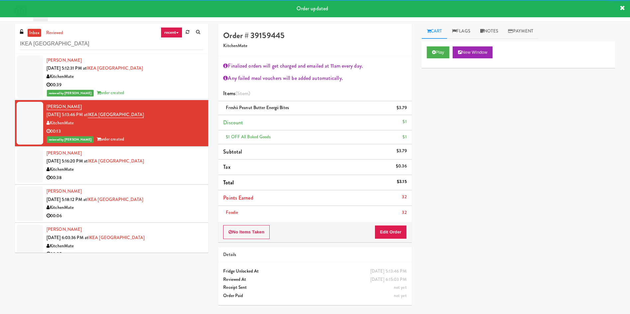
drag, startPoint x: 42, startPoint y: 173, endPoint x: 60, endPoint y: 171, distance: 17.7
click at [42, 173] on div at bounding box center [30, 165] width 27 height 35
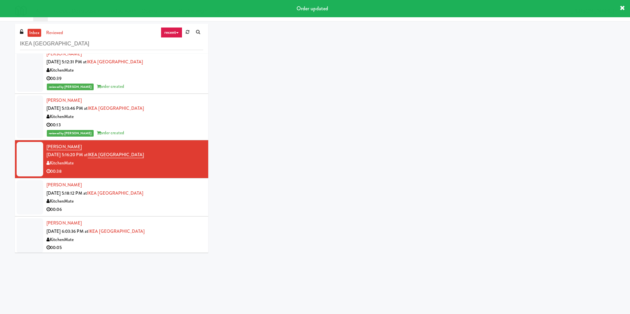
scroll to position [287, 0]
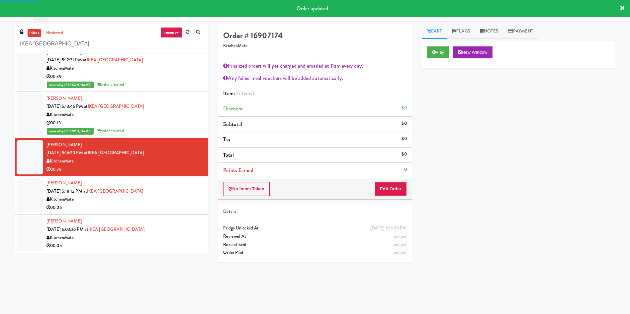
click at [442, 45] on div "Play New Window" at bounding box center [518, 54] width 193 height 27
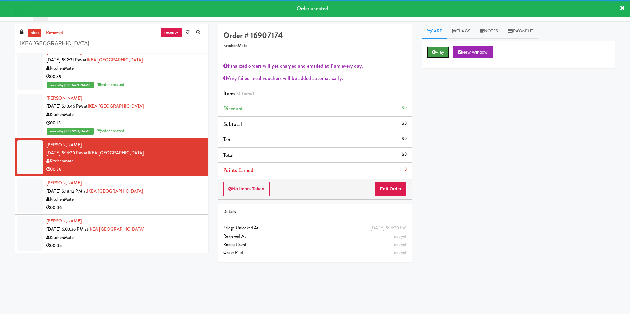
click at [429, 53] on button "Play" at bounding box center [438, 52] width 23 height 12
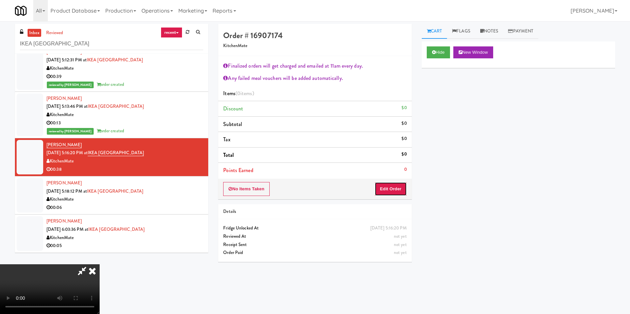
click at [390, 185] on button "Edit Order" at bounding box center [390, 189] width 32 height 14
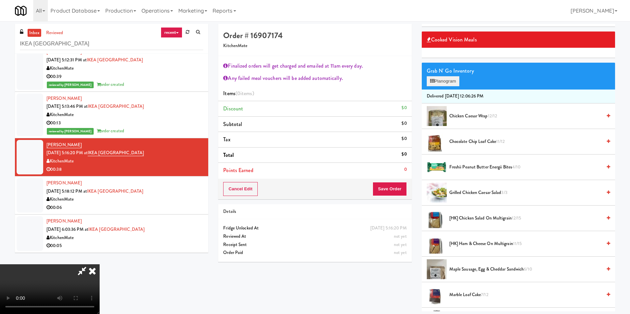
scroll to position [50, 0]
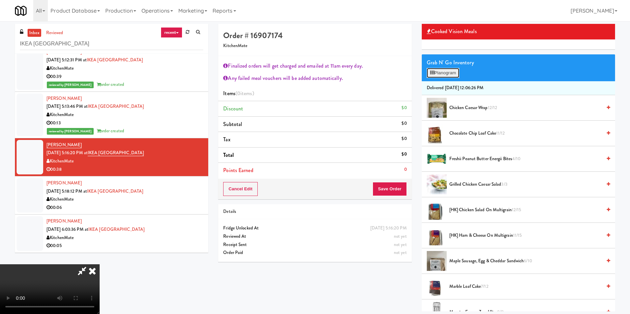
click at [444, 71] on button "Planogram" at bounding box center [443, 73] width 33 height 10
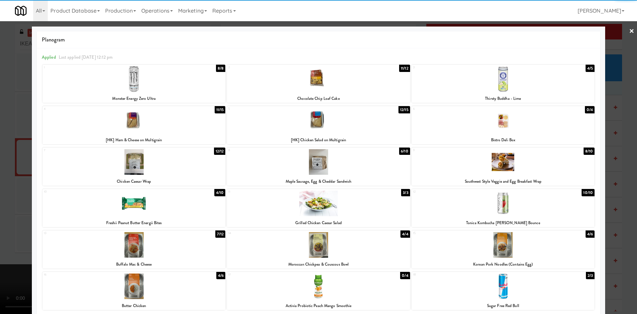
click at [160, 124] on div at bounding box center [133, 121] width 183 height 26
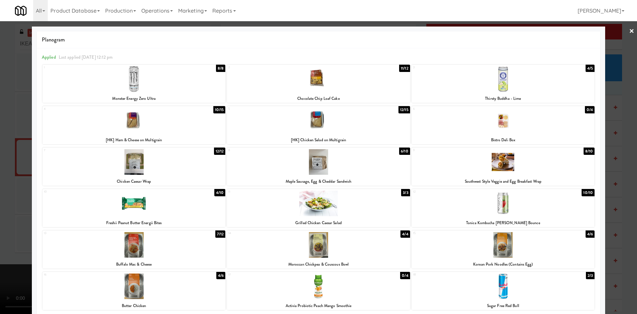
drag, startPoint x: 13, startPoint y: 136, endPoint x: 102, endPoint y: 168, distance: 93.9
click at [14, 137] on div at bounding box center [318, 157] width 637 height 314
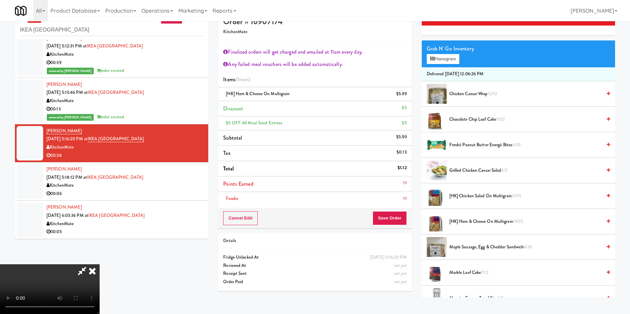
scroll to position [21, 0]
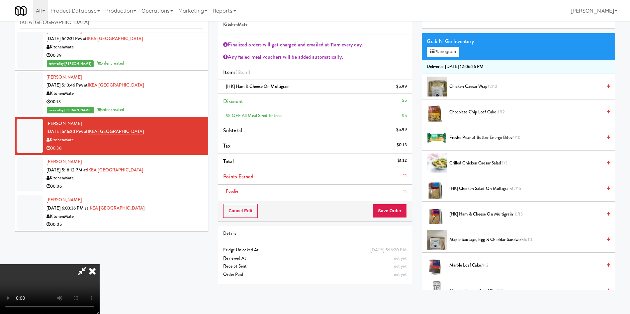
click at [100, 265] on video at bounding box center [50, 290] width 100 height 50
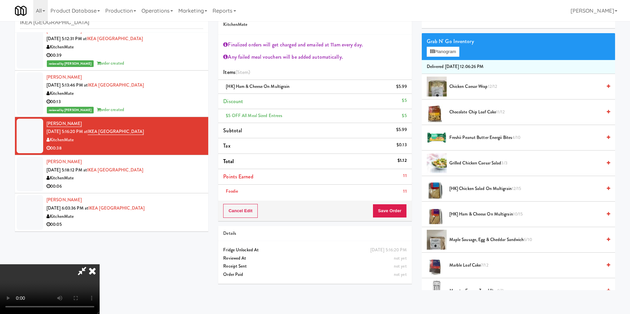
click at [100, 265] on video at bounding box center [50, 290] width 100 height 50
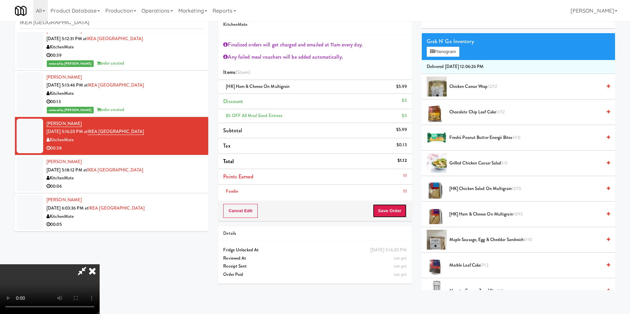
click at [395, 210] on button "Save Order" at bounding box center [389, 211] width 34 height 14
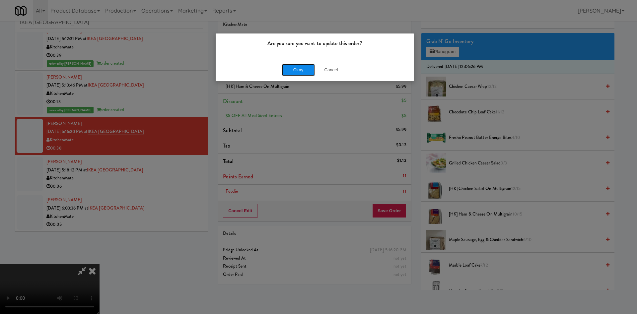
click at [307, 68] on button "Okay" at bounding box center [298, 70] width 33 height 12
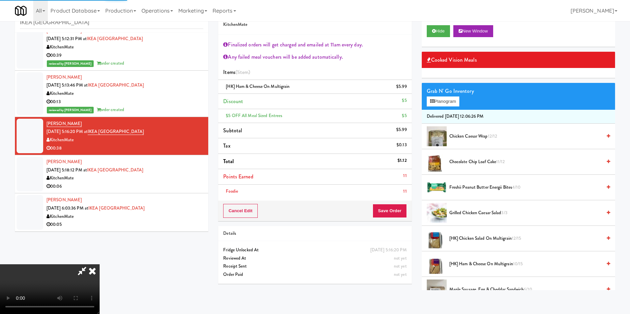
scroll to position [0, 0]
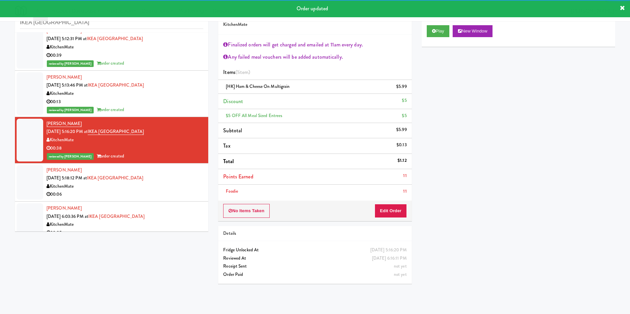
click at [32, 186] on div at bounding box center [30, 182] width 27 height 35
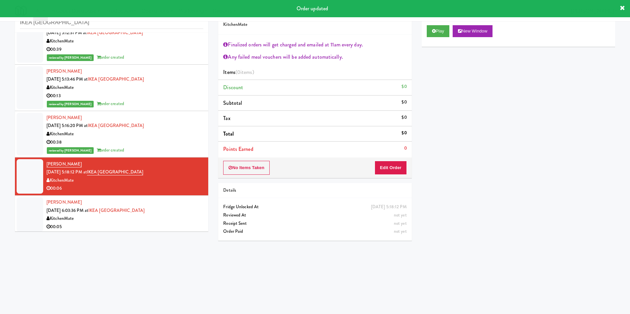
scroll to position [295, 0]
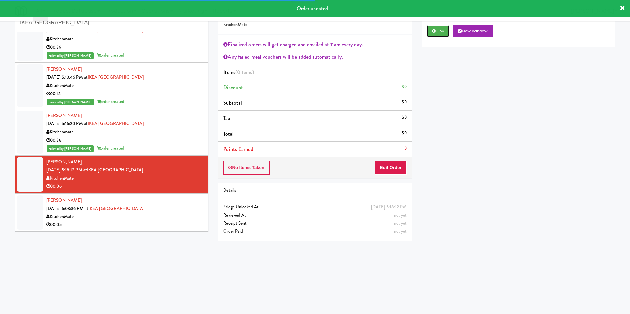
drag, startPoint x: 437, startPoint y: 32, endPoint x: 434, endPoint y: 44, distance: 12.7
click at [437, 32] on button "Play" at bounding box center [438, 31] width 23 height 12
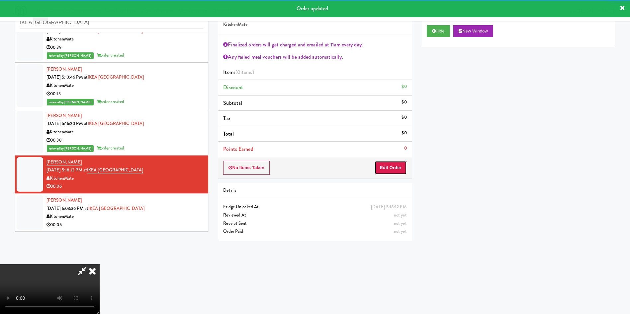
click at [388, 163] on button "Edit Order" at bounding box center [390, 168] width 32 height 14
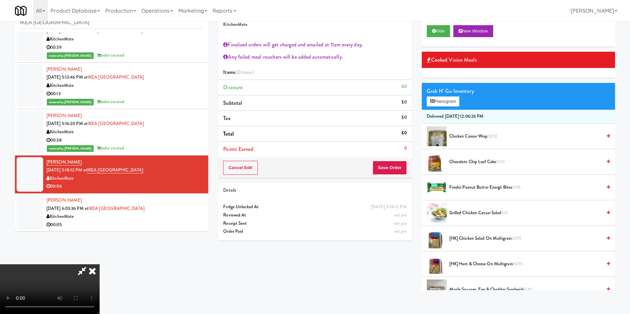
scroll to position [123, 0]
drag, startPoint x: 272, startPoint y: 215, endPoint x: 270, endPoint y: 219, distance: 4.6
click at [100, 265] on video at bounding box center [50, 290] width 100 height 50
click at [474, 134] on span "Chicken Caesar Wrap 12/12" at bounding box center [525, 136] width 152 height 8
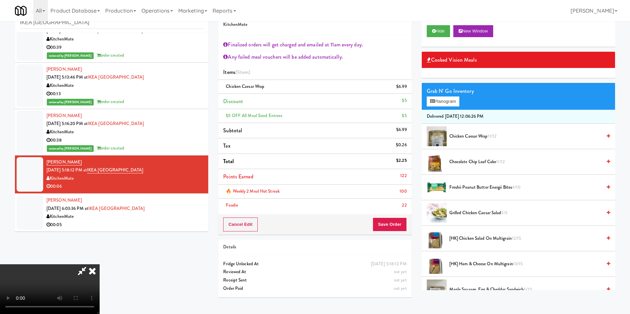
click at [481, 162] on span "Chocolate Chip Loaf Cake 11/12" at bounding box center [525, 162] width 152 height 8
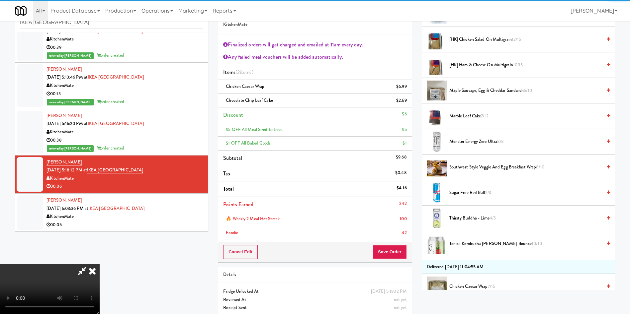
scroll to position [398, 0]
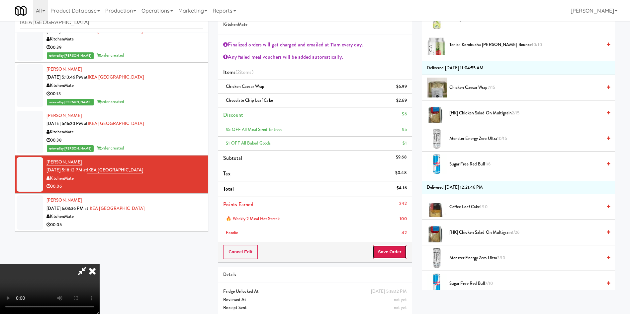
click at [382, 251] on button "Save Order" at bounding box center [389, 252] width 34 height 14
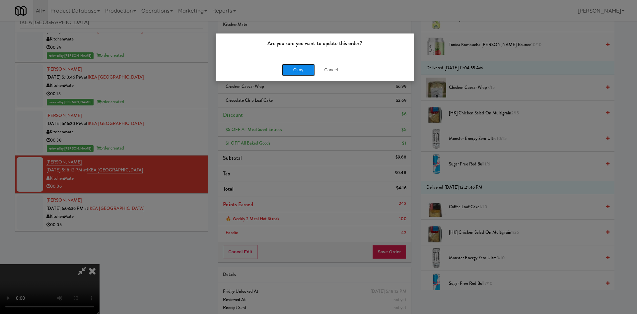
click at [290, 70] on button "Okay" at bounding box center [298, 70] width 33 height 12
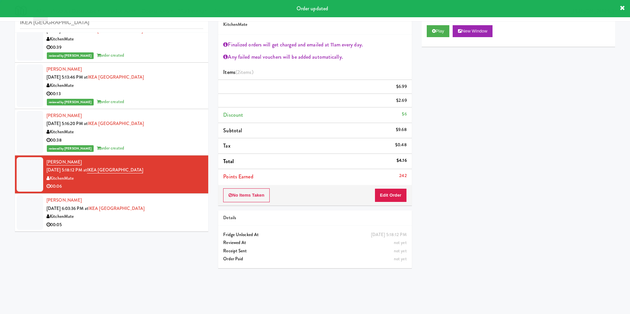
scroll to position [0, 0]
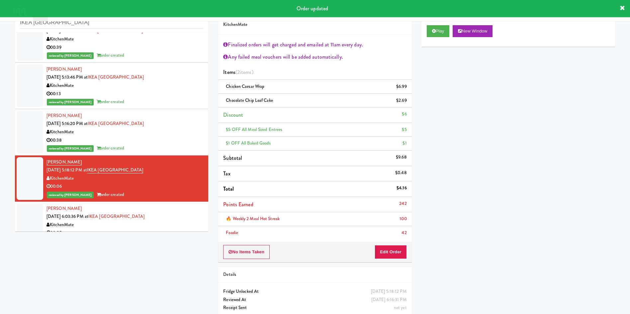
click at [39, 207] on div at bounding box center [30, 221] width 27 height 35
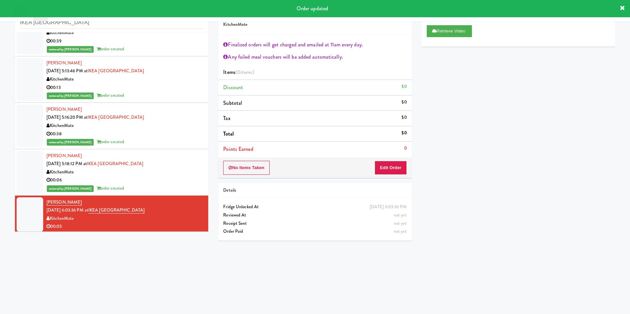
scroll to position [303, 0]
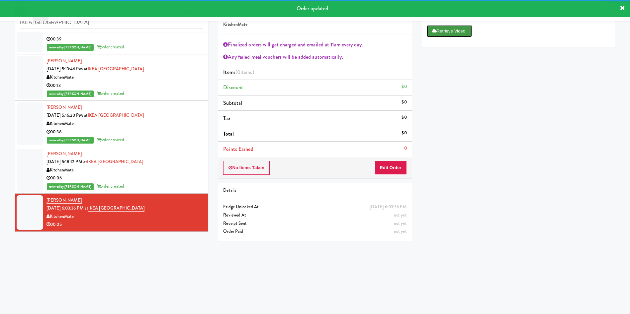
click at [439, 33] on button "Retrieve Video" at bounding box center [449, 31] width 45 height 12
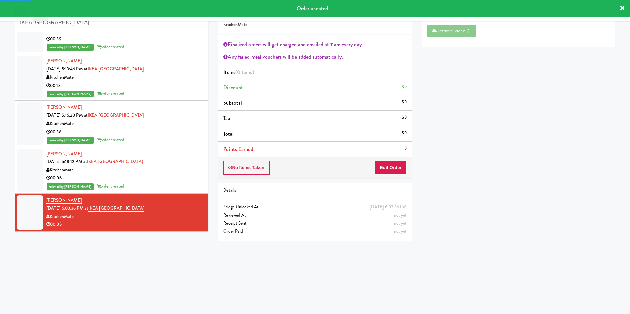
scroll to position [0, 0]
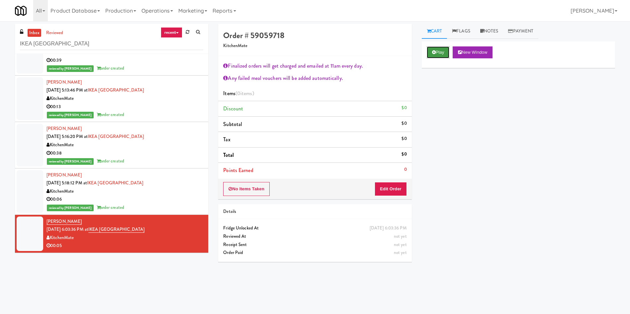
click at [440, 55] on button "Play" at bounding box center [438, 52] width 23 height 12
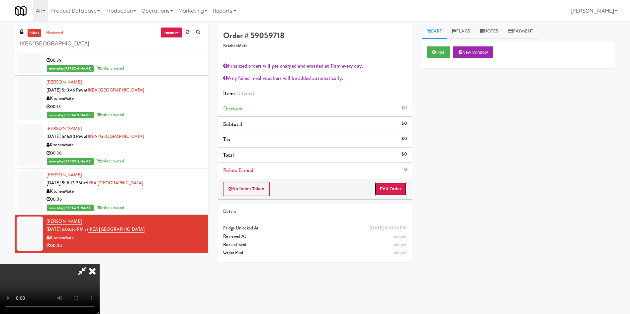
click at [396, 193] on button "Edit Order" at bounding box center [390, 189] width 32 height 14
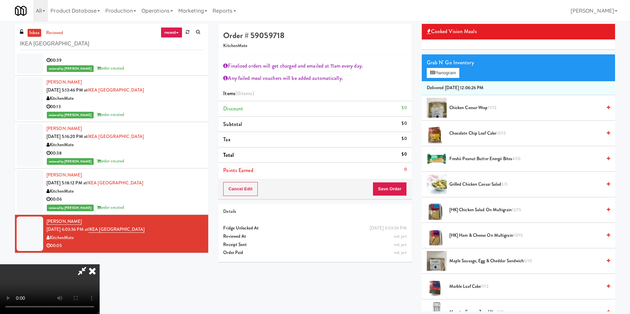
scroll to position [123, 0]
click at [100, 265] on video at bounding box center [50, 290] width 100 height 50
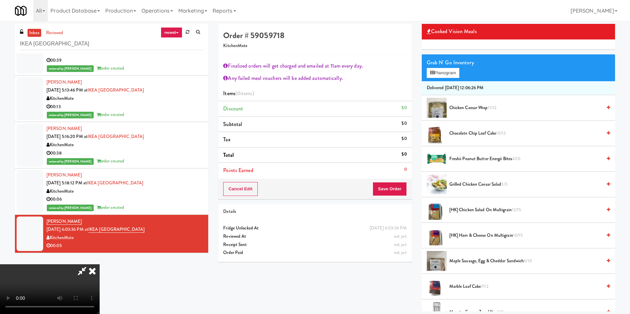
click at [100, 265] on video at bounding box center [50, 290] width 100 height 50
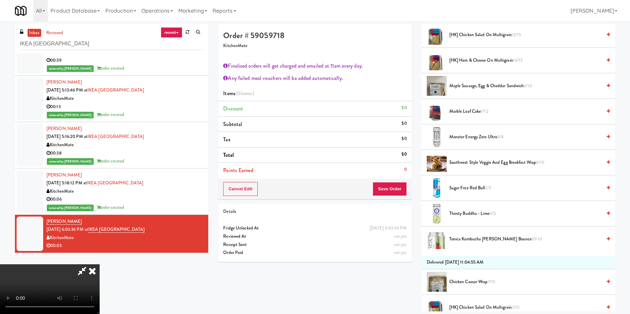
scroll to position [249, 0]
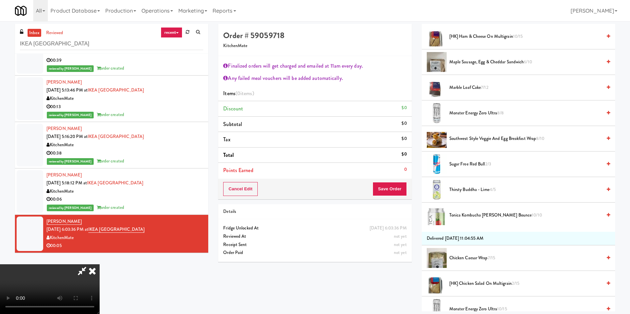
click at [467, 63] on span "Maple Sausage, Egg & Cheddar Sandwich 6/10" at bounding box center [525, 62] width 152 height 8
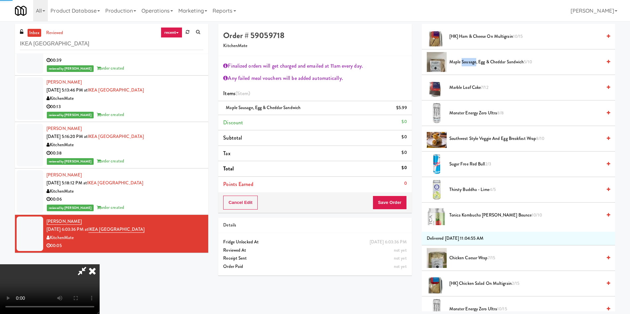
click at [467, 63] on span "Maple Sausage, Egg & Cheddar Sandwich 5/10" at bounding box center [525, 62] width 152 height 8
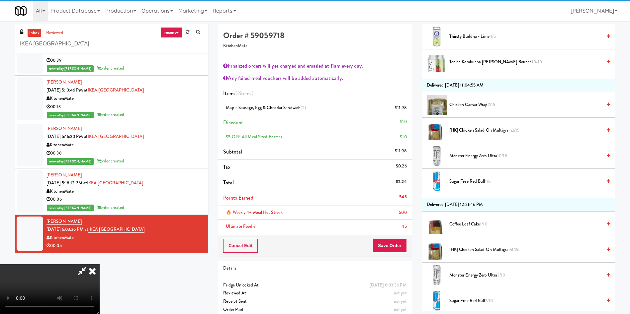
scroll to position [448, 0]
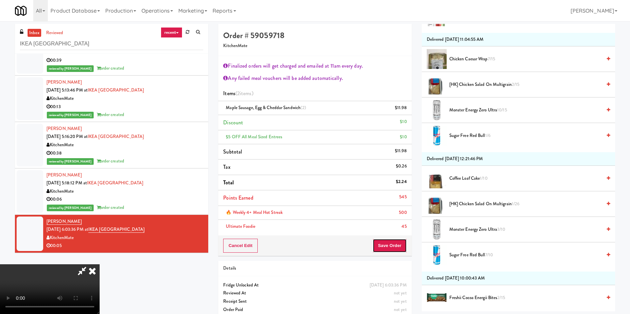
click at [390, 252] on button "Save Order" at bounding box center [389, 246] width 34 height 14
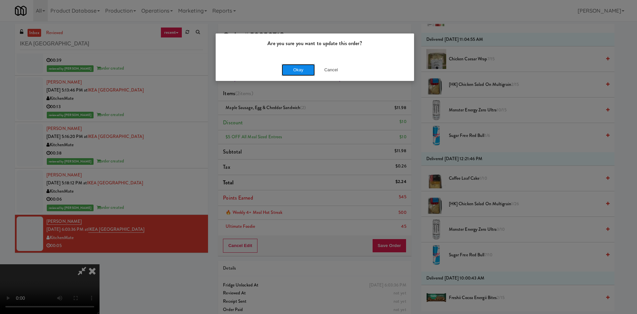
click at [302, 70] on button "Okay" at bounding box center [298, 70] width 33 height 12
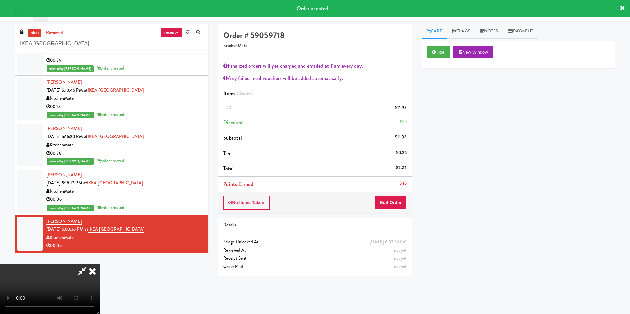
scroll to position [0, 0]
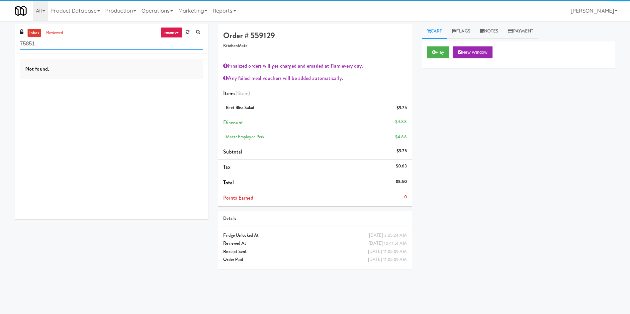
paste input "305 [PERSON_NAME][GEOGRAPHIC_DATA], Ground Floor"
drag, startPoint x: 75, startPoint y: 46, endPoint x: 0, endPoint y: 33, distance: 75.9
click at [0, 33] on div "inbox reviewed recent all unclear take inventory issue suspicious failed recent…" at bounding box center [315, 157] width 630 height 267
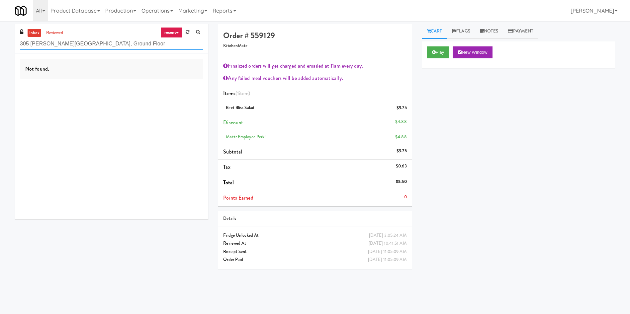
drag, startPoint x: 133, startPoint y: 42, endPoint x: 67, endPoint y: 42, distance: 66.1
click at [67, 42] on input "305 Milner - West Corridor, Ground Floor" at bounding box center [111, 44] width 183 height 12
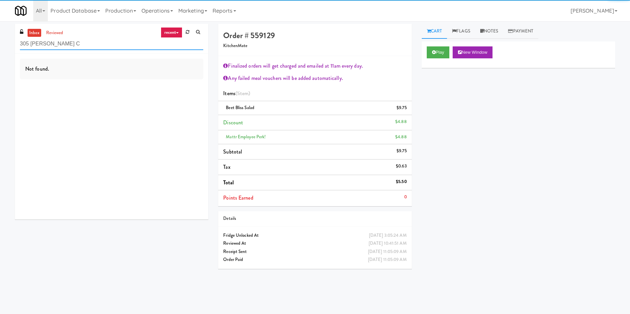
type input "305 Milner - West C"
click at [38, 29] on link "inbox" at bounding box center [35, 33] width 14 height 8
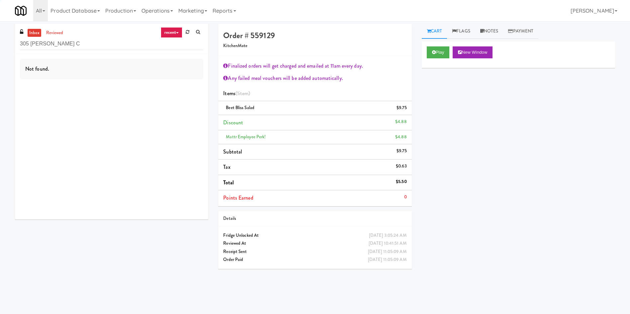
click at [39, 29] on link "inbox" at bounding box center [35, 33] width 14 height 8
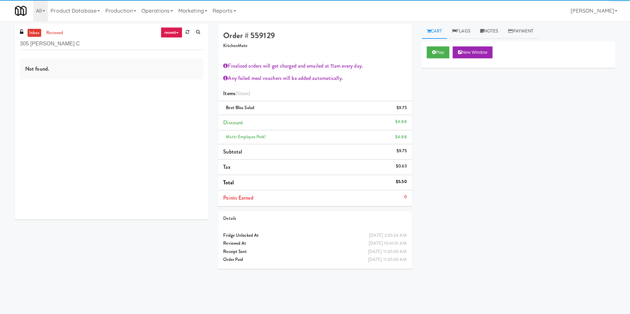
click at [39, 29] on link "inbox" at bounding box center [35, 33] width 14 height 8
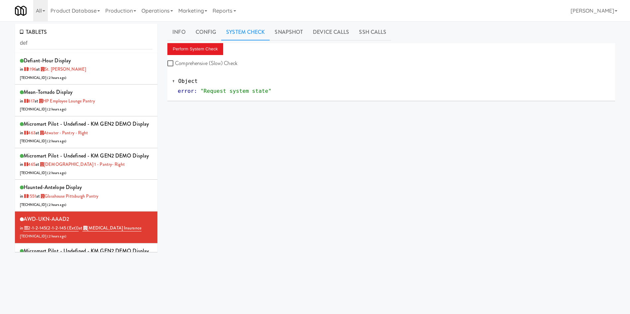
click at [154, 13] on link "Operations" at bounding box center [157, 10] width 37 height 21
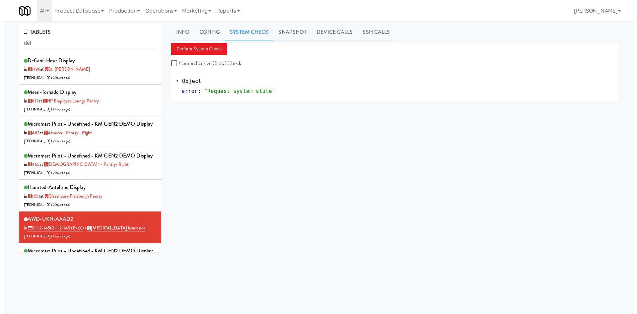
scroll to position [100, 0]
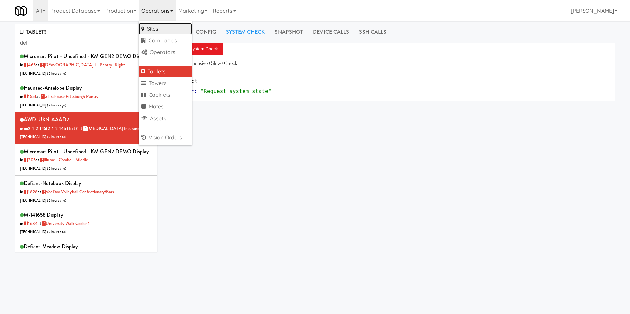
click at [158, 26] on link "Sites" at bounding box center [165, 29] width 53 height 12
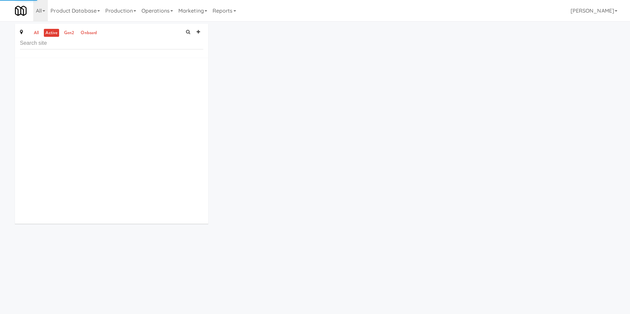
click at [111, 42] on input "text" at bounding box center [111, 43] width 183 height 12
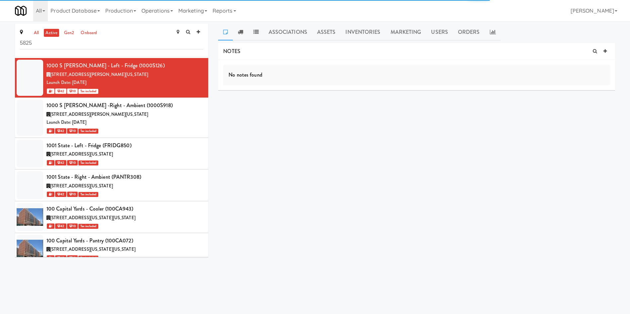
click at [0, 39] on div "all active gen2 onboard 5825 1000 S Clark - Left - Fridge (1000S126) 1000 South…" at bounding box center [315, 143] width 630 height 238
type input "5825"
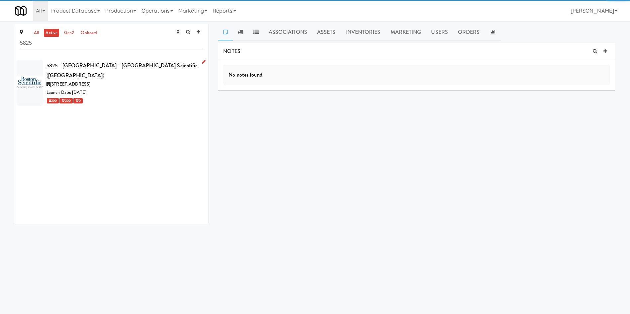
click at [136, 89] on div "Launch Date: Aug 16, 2021" at bounding box center [124, 93] width 157 height 8
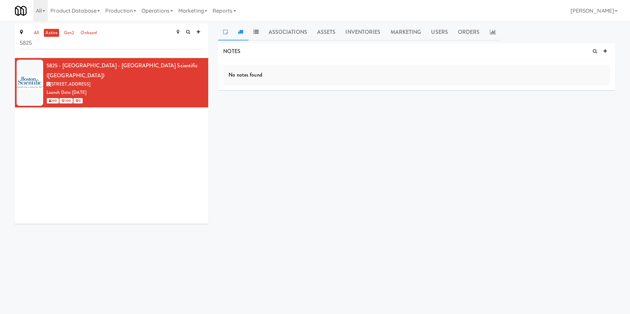
click at [242, 29] on icon at bounding box center [240, 31] width 5 height 5
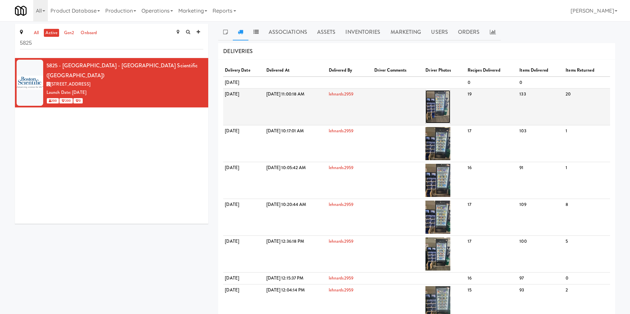
click at [450, 111] on img at bounding box center [437, 106] width 25 height 33
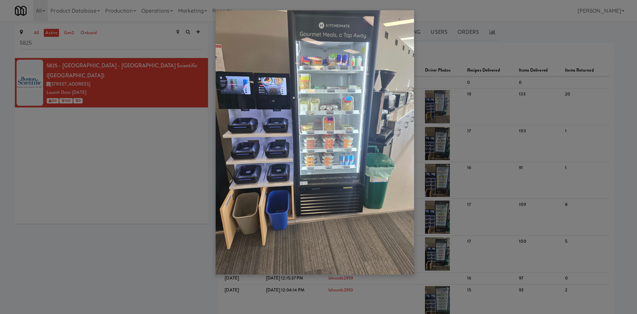
click at [123, 153] on div at bounding box center [318, 157] width 637 height 314
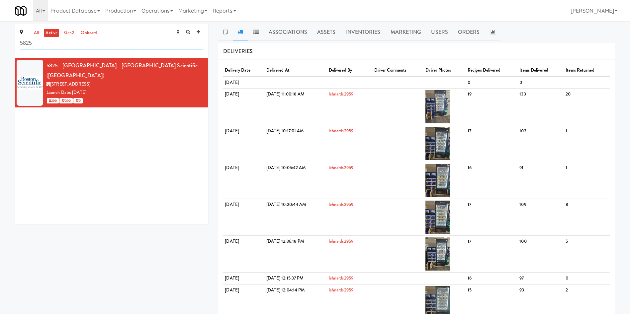
drag, startPoint x: 103, startPoint y: 44, endPoint x: 0, endPoint y: 42, distance: 102.9
click at [149, 9] on link "Operations" at bounding box center [157, 10] width 37 height 21
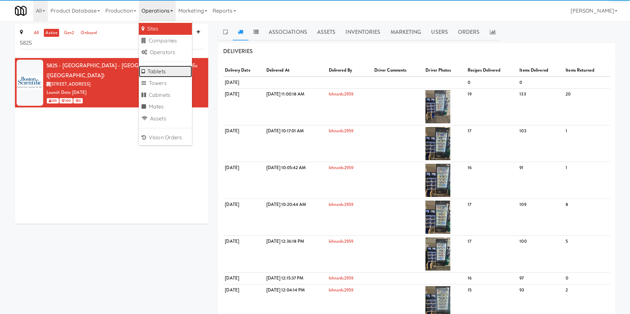
click at [168, 69] on link "Tablets" at bounding box center [165, 72] width 53 height 12
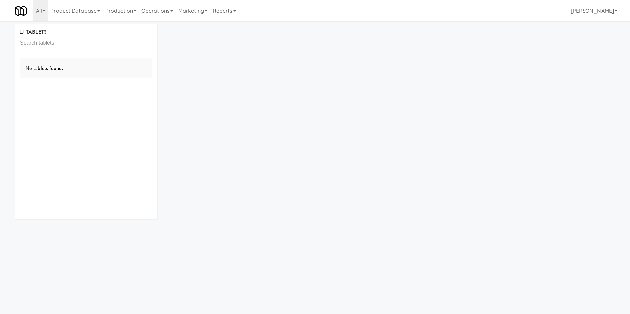
click at [123, 45] on input "text" at bounding box center [86, 43] width 132 height 12
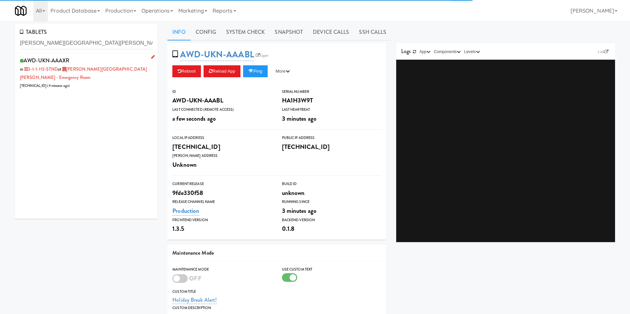
click at [106, 78] on div "AWD-UKN-AAAXR in 3-1-1-115-STND at Mackenzie Richmond Hill Hospital - Emergency…" at bounding box center [86, 73] width 132 height 34
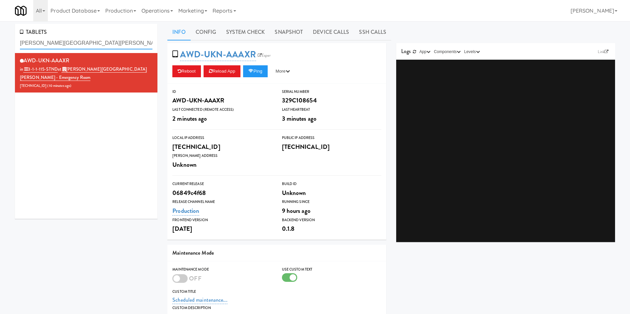
drag, startPoint x: 123, startPoint y: 40, endPoint x: 0, endPoint y: 48, distance: 123.4
click at [0, 48] on div "TABLETS Mackenzie Richmond Hill Hospital - AWD-UKN-AAAXR in 3-1-1-115-STND at M…" at bounding box center [315, 213] width 630 height 378
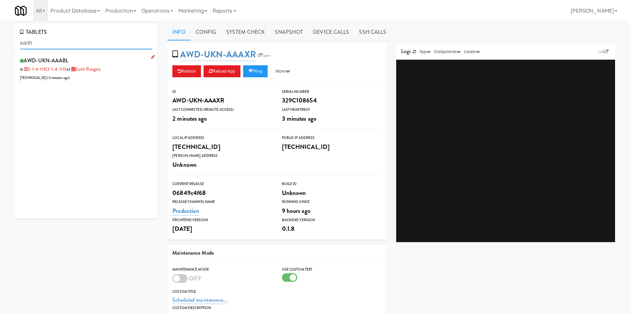
type input "earth"
click at [123, 76] on div "AWD-UKN-AAABL in 2-1-4-113 (2-1-4-113) at Earth Rangers 206.0.69.109 ( 5 minute…" at bounding box center [86, 69] width 132 height 26
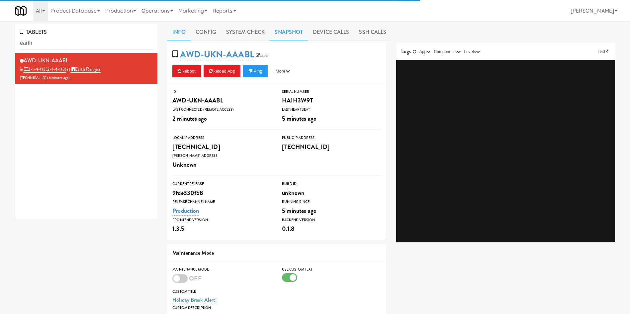
click at [282, 34] on link "Snapshot" at bounding box center [289, 32] width 38 height 17
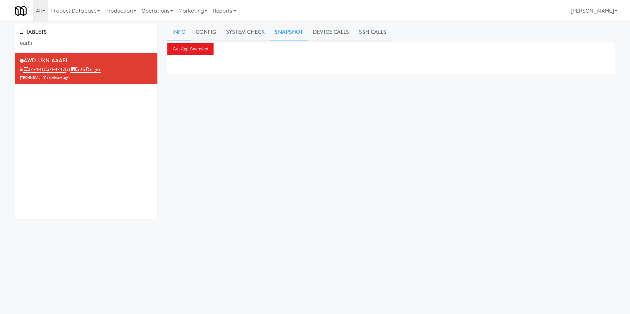
click at [181, 35] on link "Info" at bounding box center [178, 32] width 23 height 17
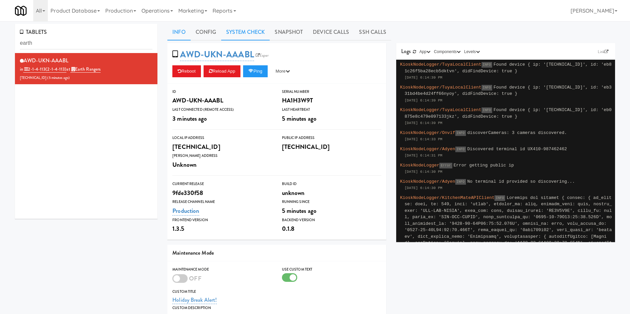
drag, startPoint x: 258, startPoint y: 34, endPoint x: 235, endPoint y: 40, distance: 23.1
click at [258, 34] on link "System Check" at bounding box center [245, 32] width 48 height 17
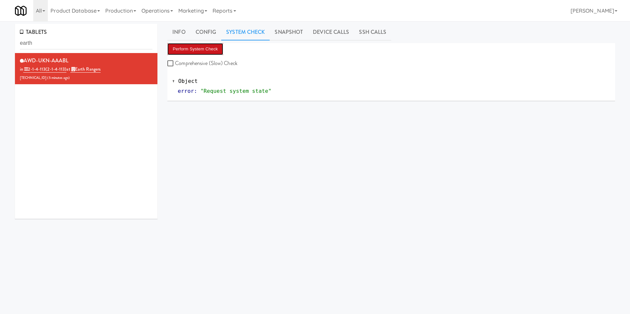
click at [198, 49] on button "Perform System Check" at bounding box center [195, 49] width 56 height 12
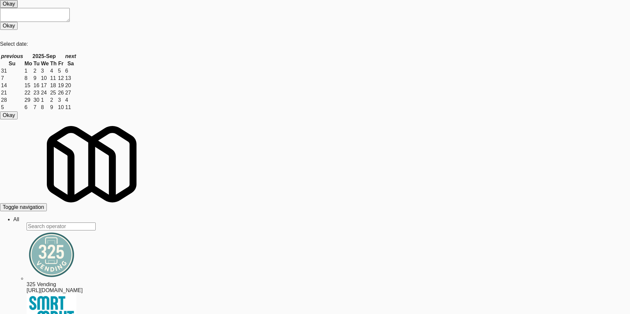
drag, startPoint x: 44, startPoint y: 48, endPoint x: 0, endPoint y: 41, distance: 44.6
type input "earth"
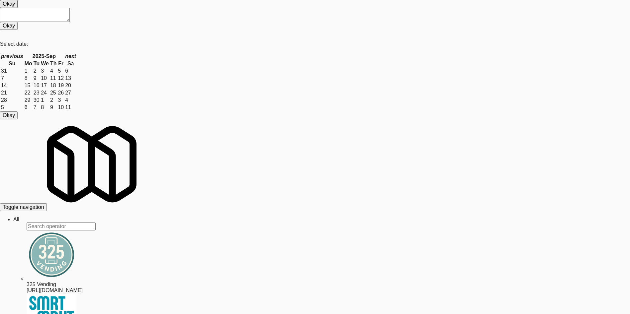
drag, startPoint x: 454, startPoint y: 172, endPoint x: 323, endPoint y: 104, distance: 148.0
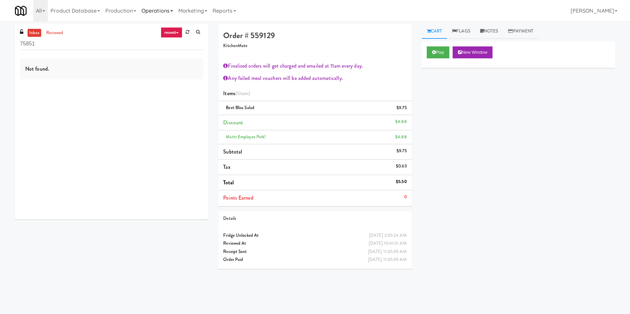
click at [169, 9] on link "Operations" at bounding box center [157, 10] width 37 height 21
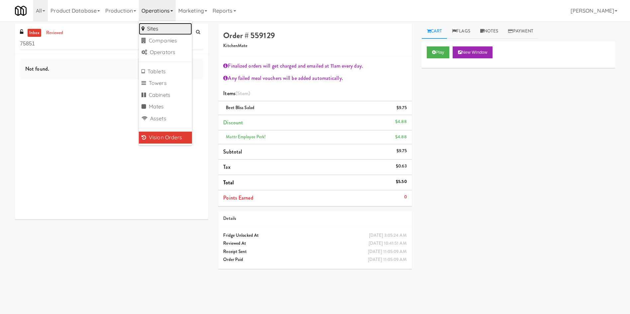
click at [167, 26] on link "Sites" at bounding box center [165, 29] width 53 height 12
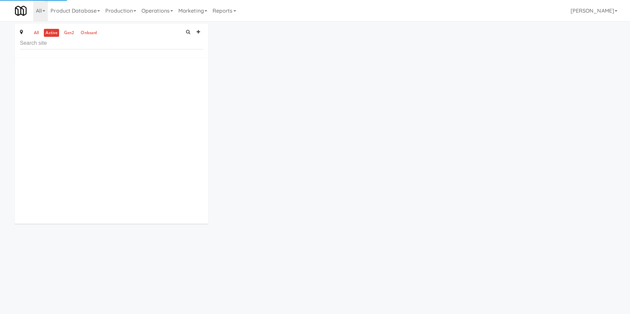
click at [145, 46] on input "text" at bounding box center [111, 43] width 183 height 12
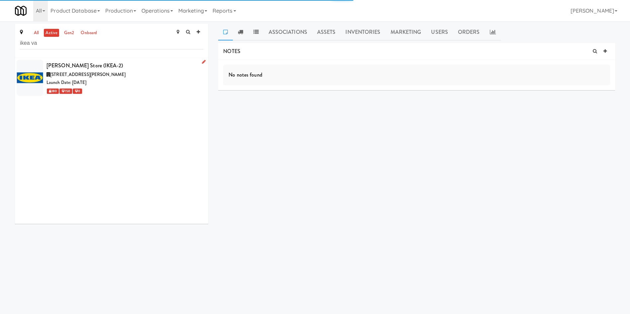
type input "ikea va"
click at [136, 96] on li "[PERSON_NAME] Store (IKEA-2) [STREET_ADDRESS][PERSON_NAME] Launch Date: [DATE] …" at bounding box center [111, 77] width 193 height 39
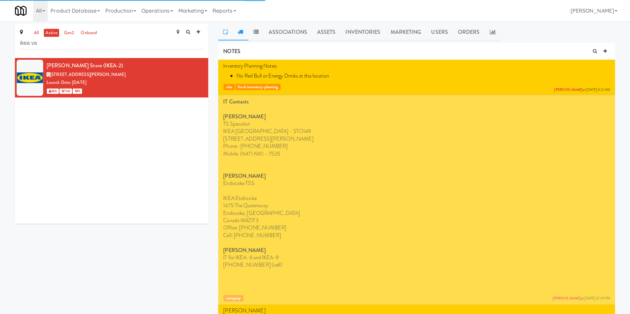
click at [242, 32] on icon at bounding box center [240, 31] width 5 height 5
